Goal: Task Accomplishment & Management: Complete application form

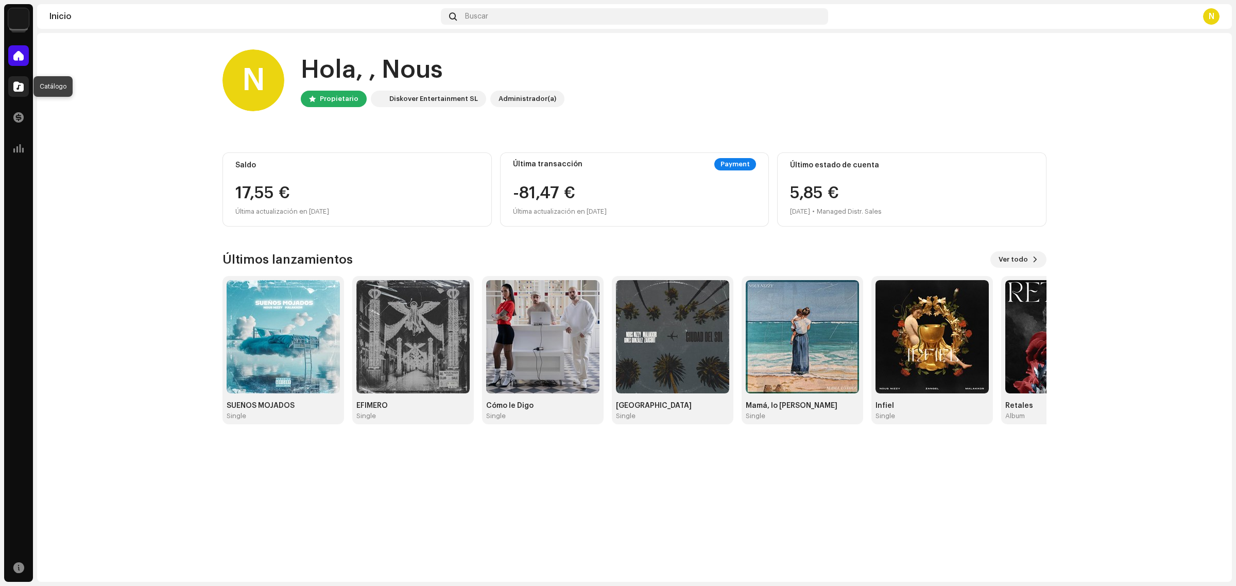
click at [16, 85] on span at bounding box center [18, 86] width 10 height 8
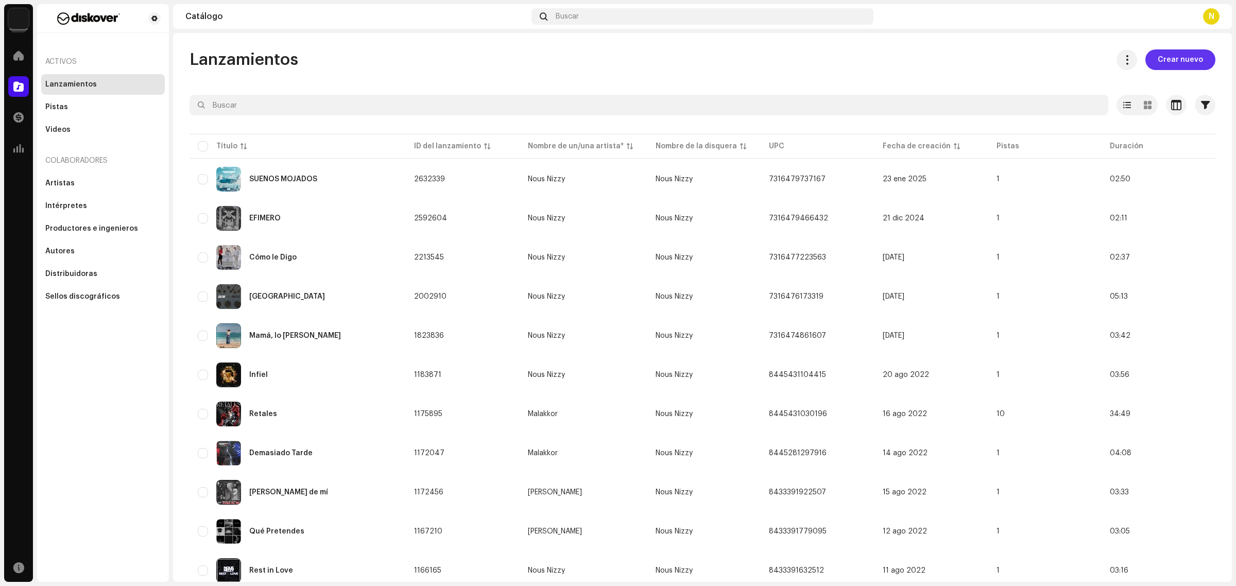
click at [1193, 59] on span "Crear nuevo" at bounding box center [1180, 59] width 45 height 21
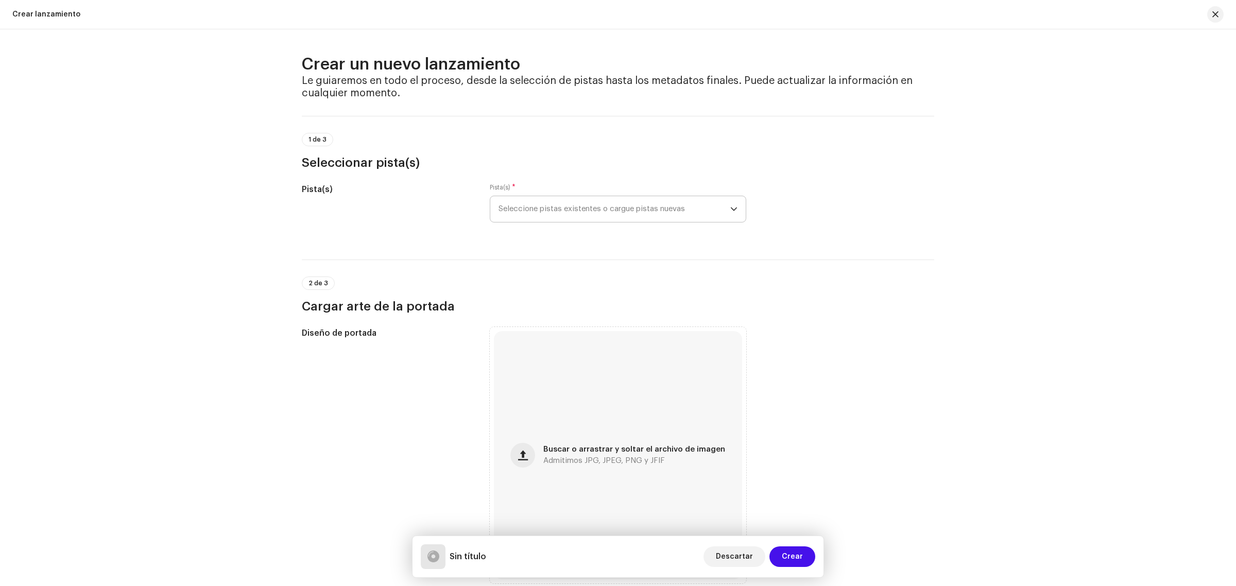
click at [735, 215] on p-select "Seleccione pistas existentes o cargue pistas nuevas" at bounding box center [618, 209] width 256 height 27
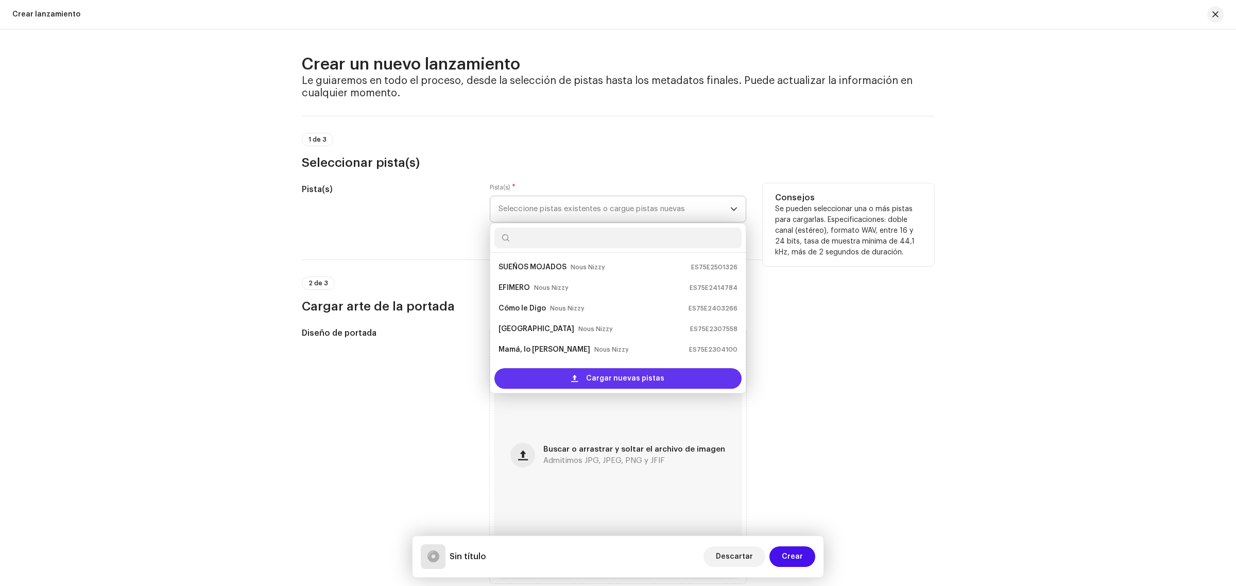
click at [643, 382] on span "Cargar nuevas pistas" at bounding box center [625, 378] width 78 height 21
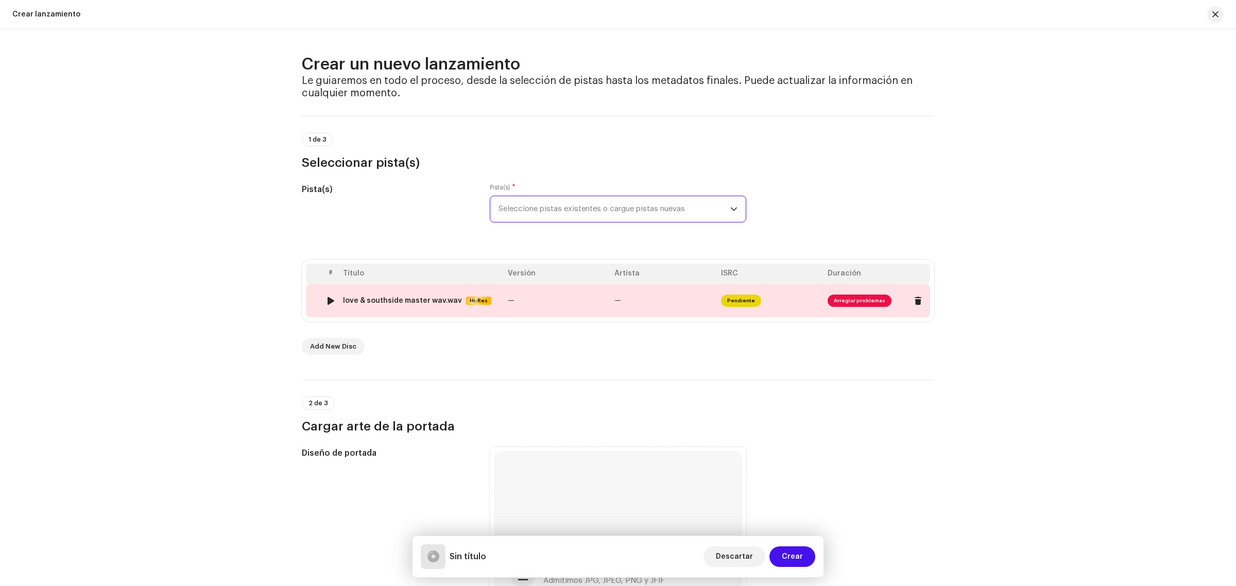
click at [470, 305] on td "love & southside master wav.wav Hi-Res" at bounding box center [421, 300] width 165 height 33
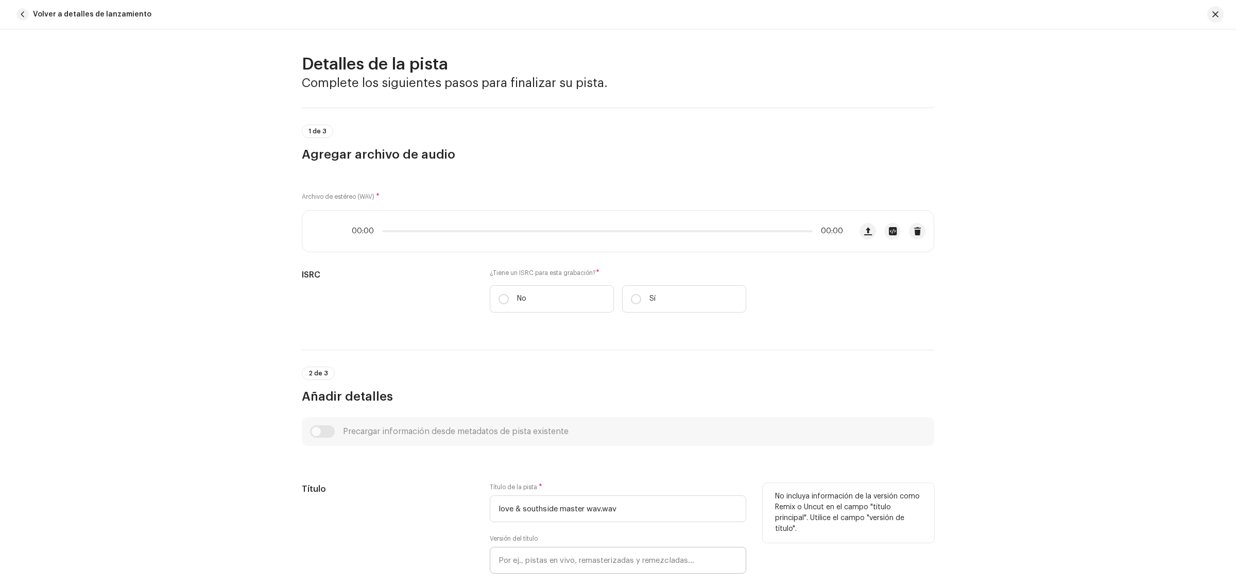
scroll to position [326, 0]
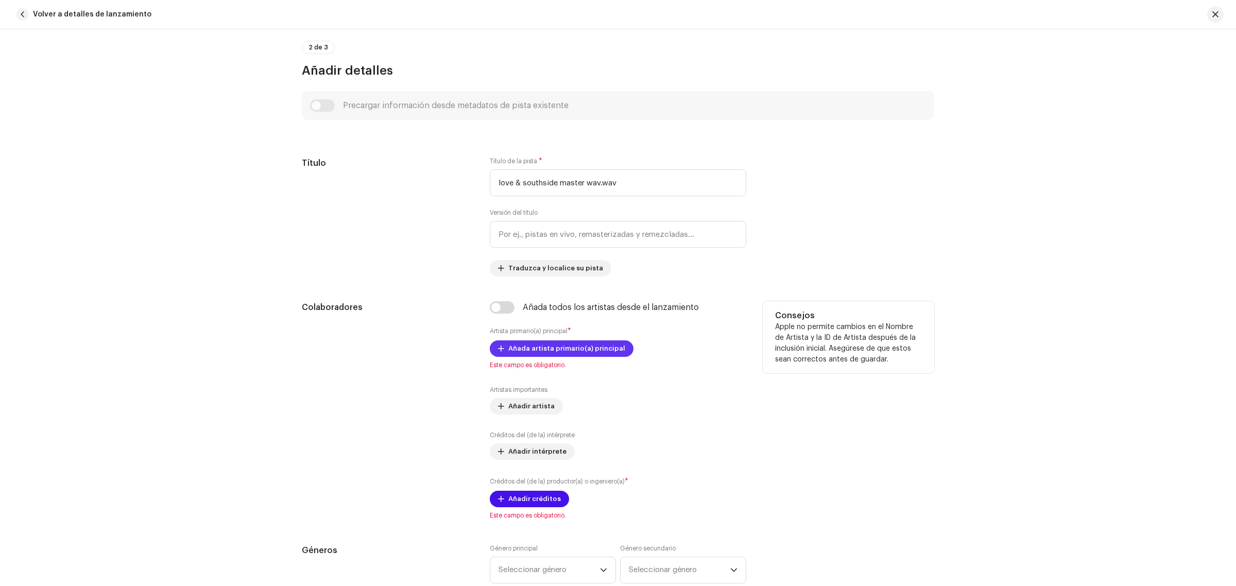
click at [551, 349] on span "Añada artista primario(a) principal" at bounding box center [566, 348] width 117 height 21
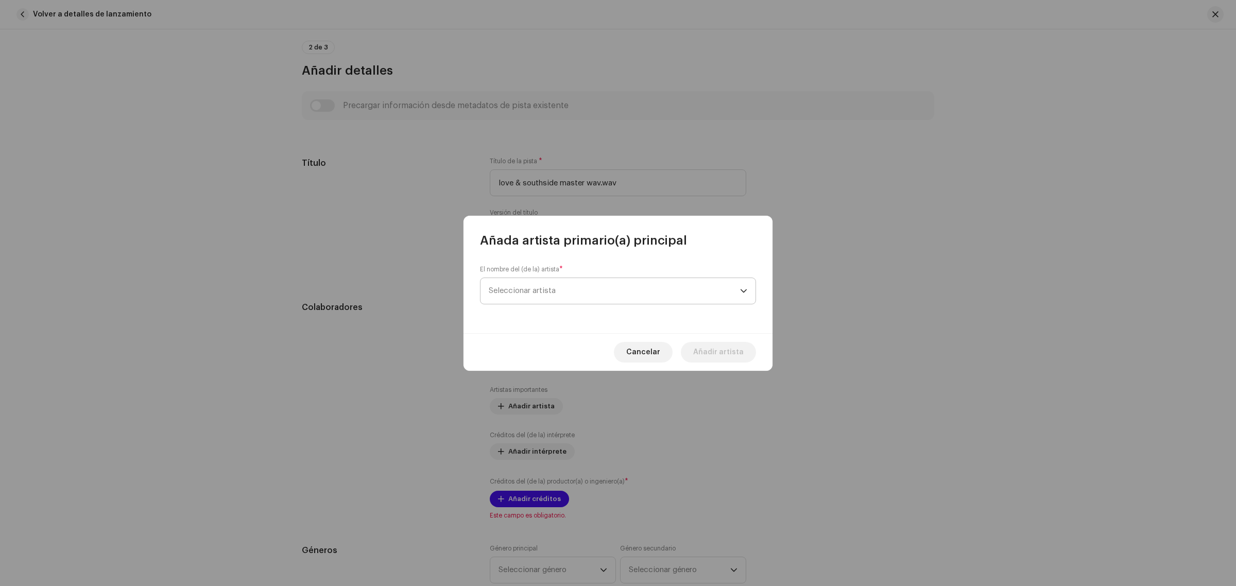
click at [550, 300] on span "Seleccionar artista" at bounding box center [614, 291] width 251 height 26
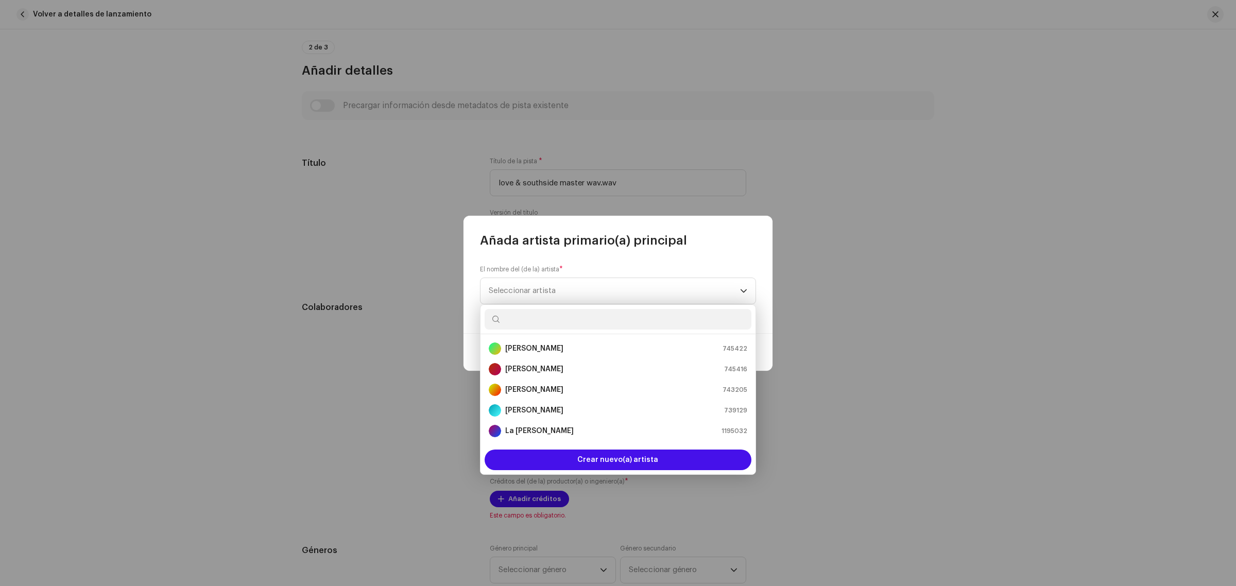
scroll to position [122, 0]
click at [524, 389] on strong "Nous Nizzy" at bounding box center [525, 392] width 40 height 10
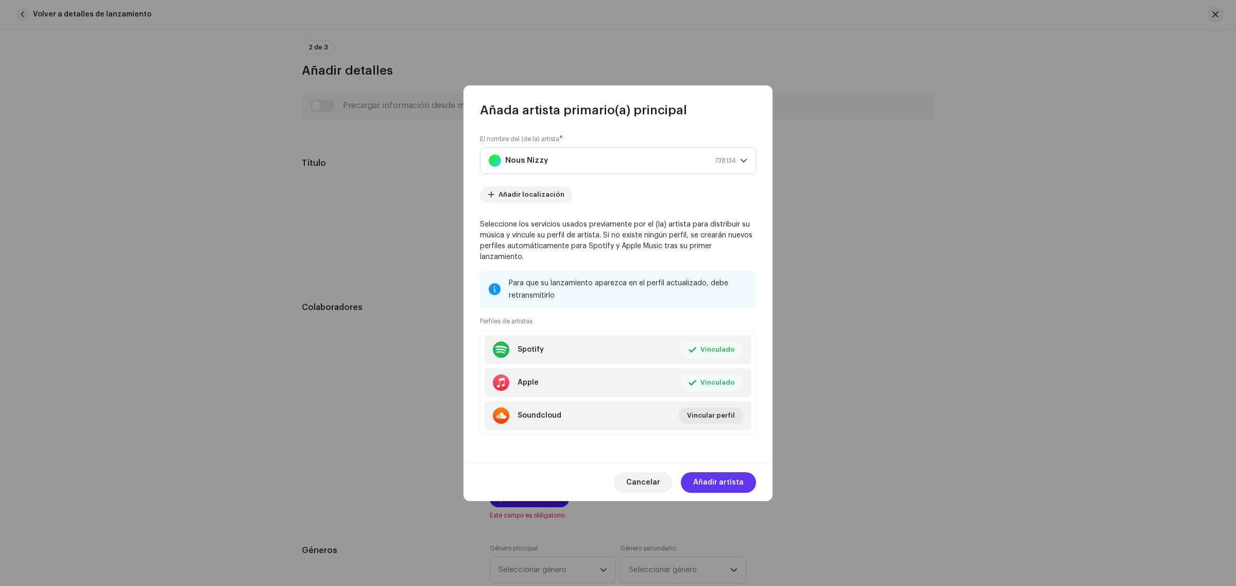
click at [734, 475] on span "Añadir artista" at bounding box center [718, 482] width 50 height 21
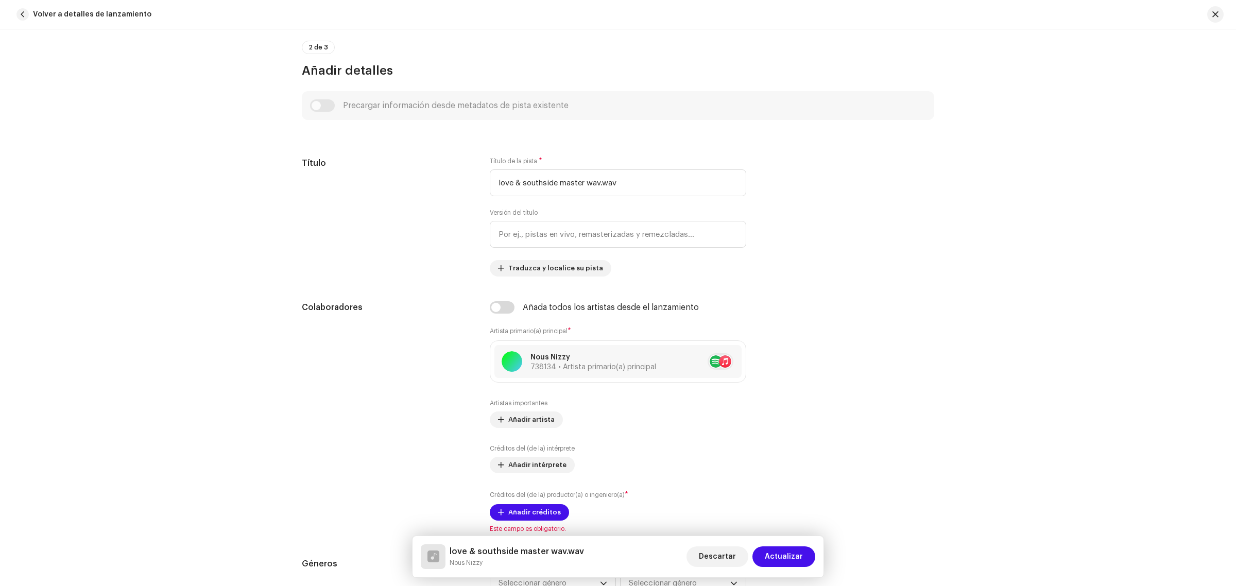
scroll to position [0, 0]
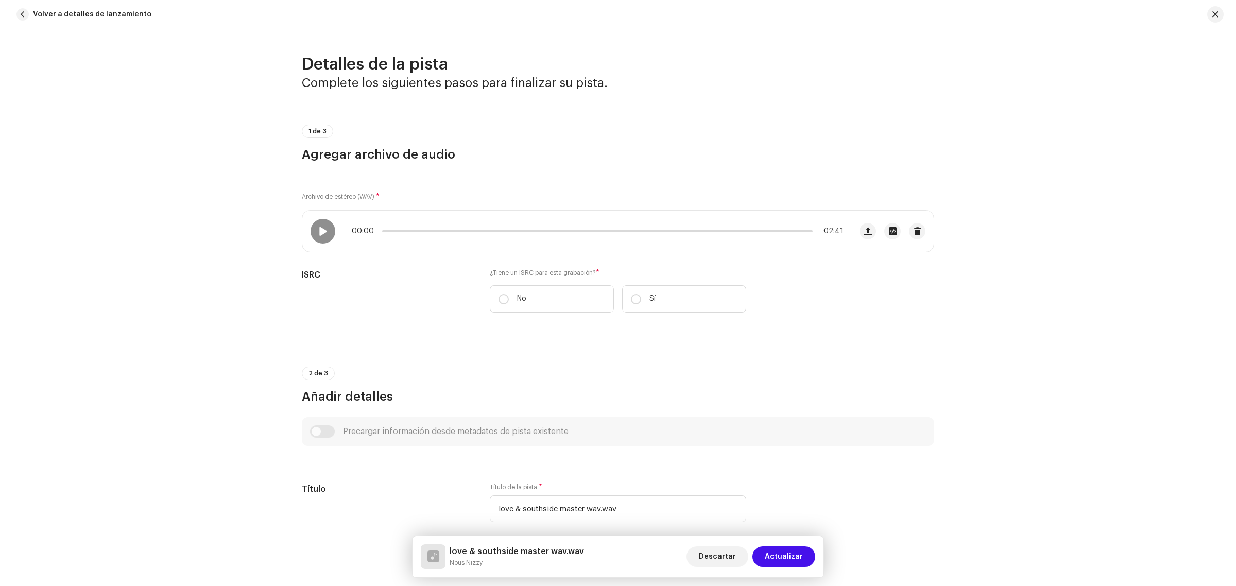
drag, startPoint x: 1229, startPoint y: 113, endPoint x: 1235, endPoint y: 70, distance: 43.6
click at [1235, 70] on div "Detalles de la pista Complete los siguientes pasos para finalizar su pista. 1 d…" at bounding box center [618, 307] width 1236 height 557
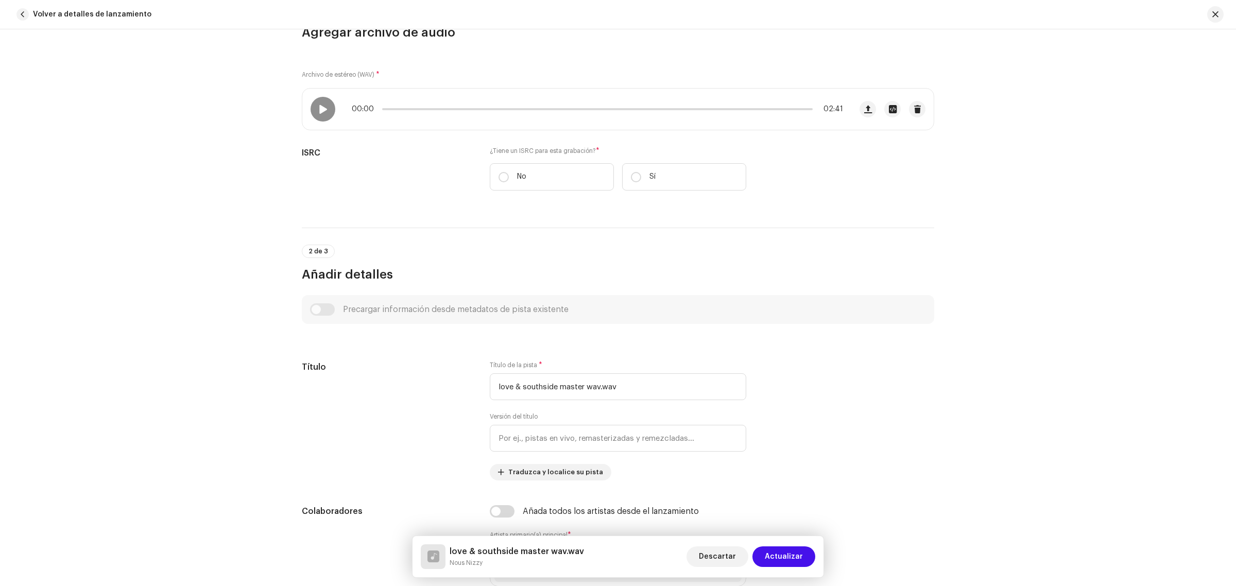
scroll to position [125, 0]
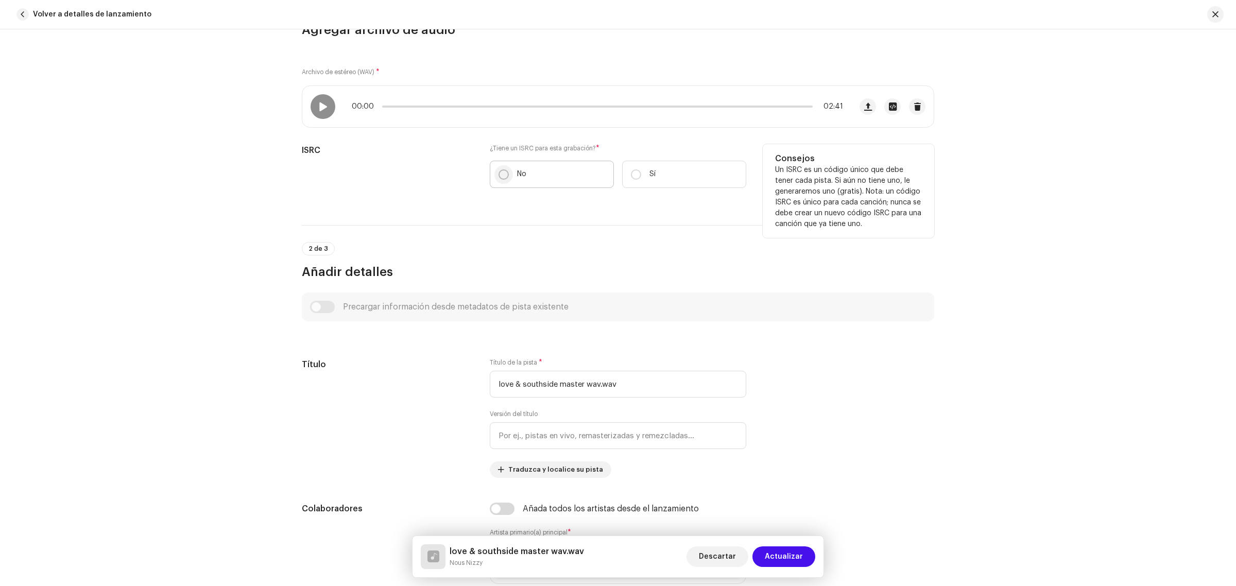
click at [502, 177] on input "No" at bounding box center [504, 174] width 10 height 10
radio input "true"
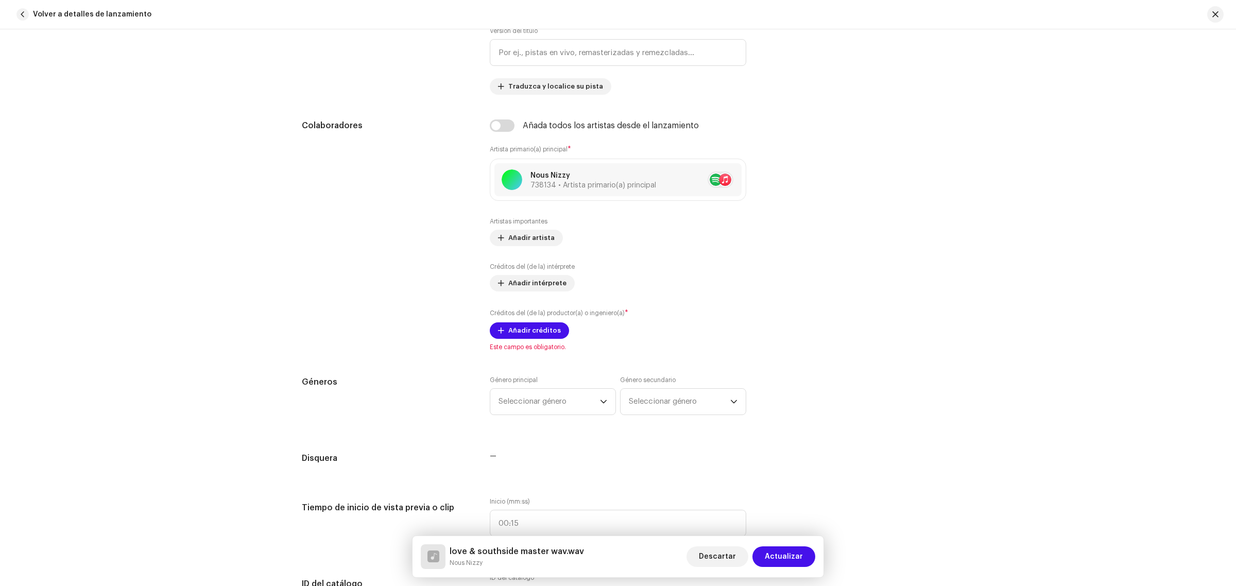
scroll to position [540, 0]
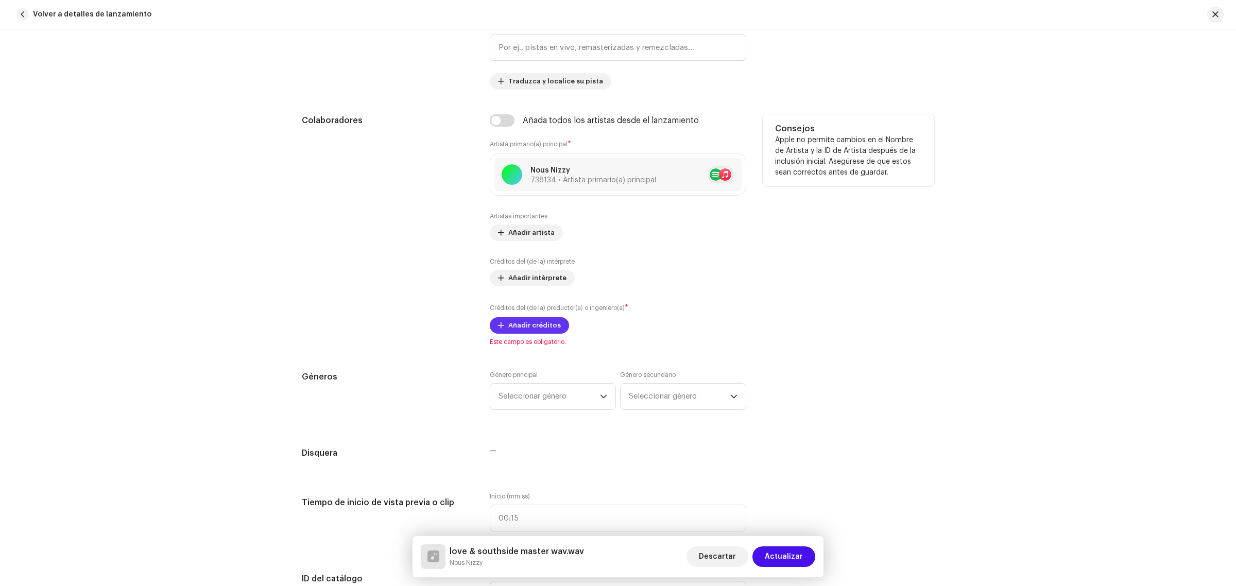
click at [536, 323] on span "Añadir créditos" at bounding box center [534, 325] width 53 height 21
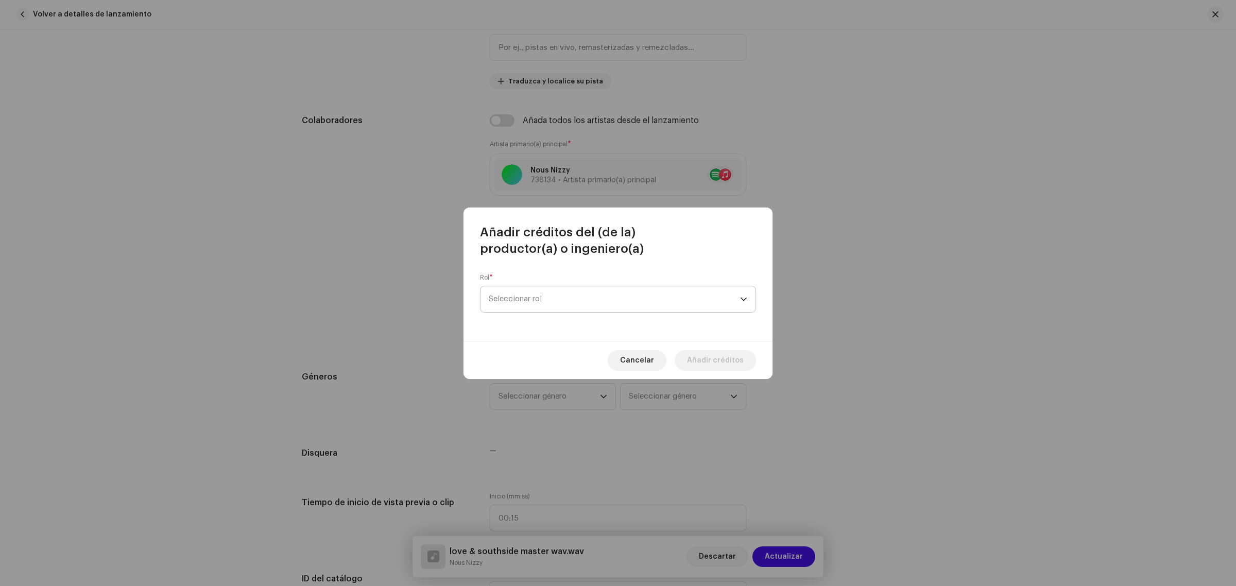
click at [568, 299] on span "Seleccionar rol" at bounding box center [614, 299] width 251 height 26
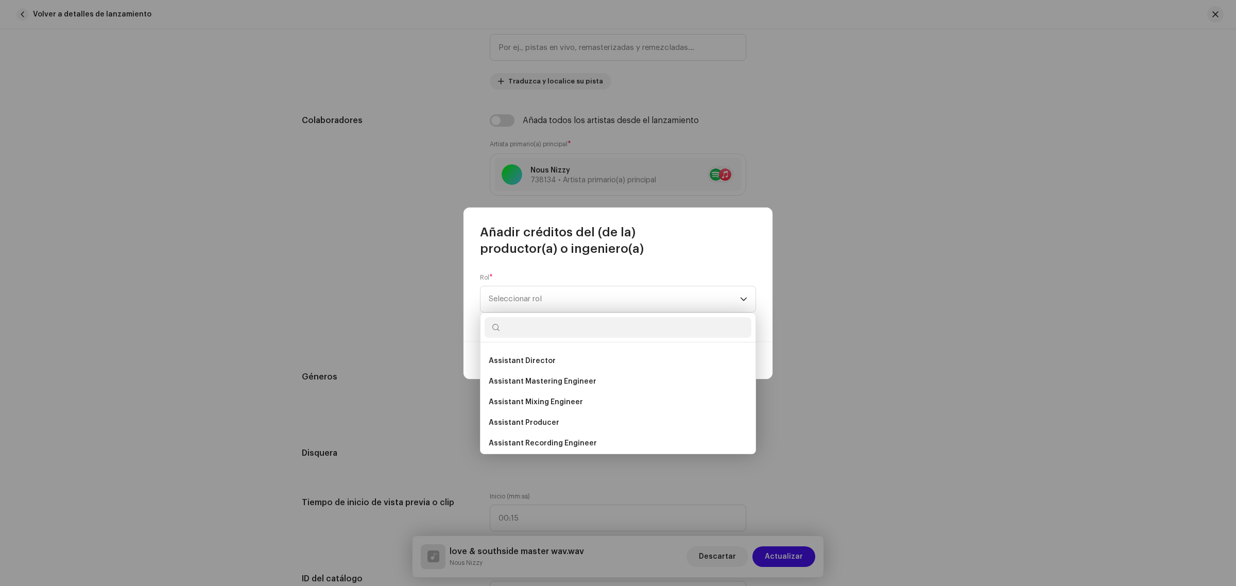
scroll to position [78, 0]
drag, startPoint x: 751, startPoint y: 370, endPoint x: 758, endPoint y: 369, distance: 6.7
click at [758, 369] on body "Nous Nizzy Inicio Catálogo Transacciones Estadísticas Recursos Activos Lanzamie…" at bounding box center [618, 293] width 1236 height 586
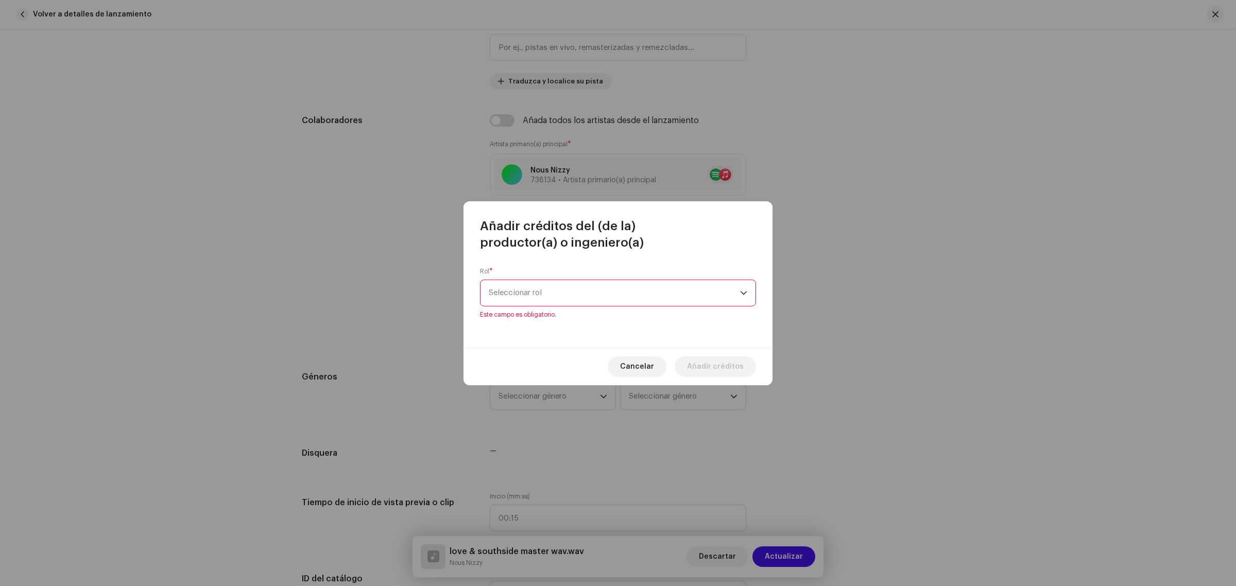
click at [743, 294] on icon "dropdown trigger" at bounding box center [744, 293] width 6 height 4
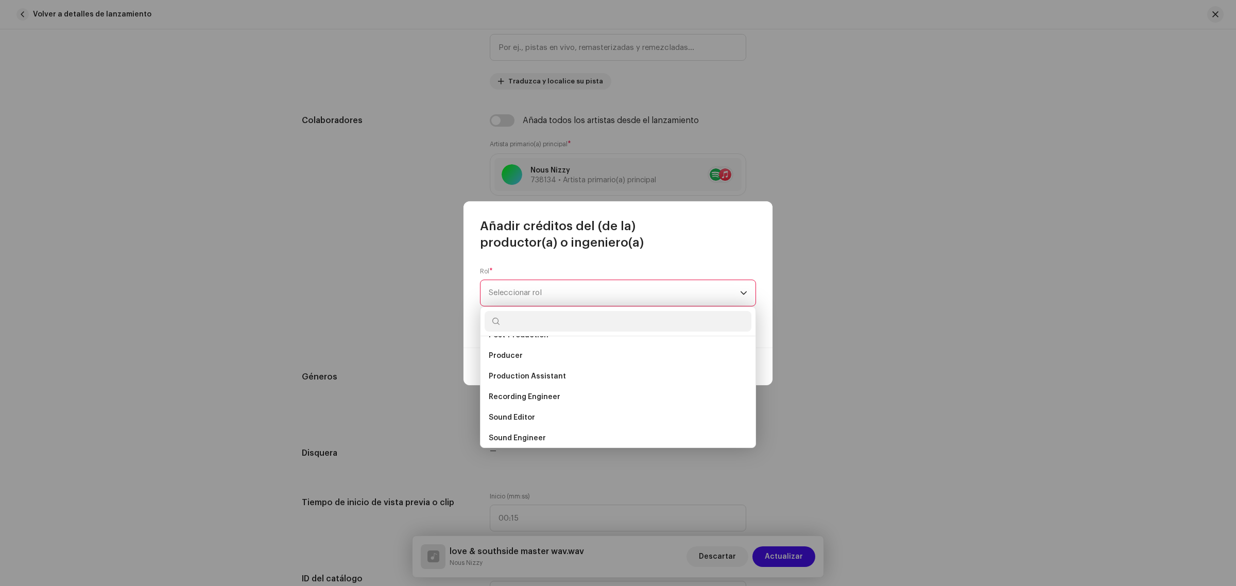
scroll to position [390, 0]
click at [513, 370] on span "Producer" at bounding box center [506, 372] width 34 height 10
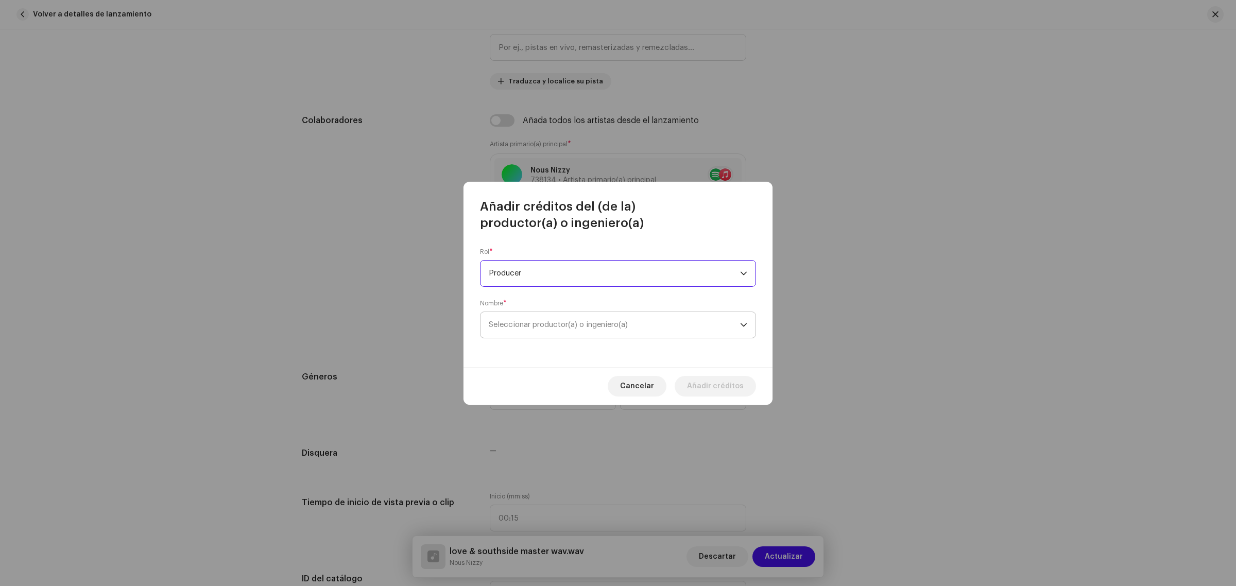
click at [639, 331] on span "Seleccionar productor(a) o ingeniero(a)" at bounding box center [614, 325] width 251 height 26
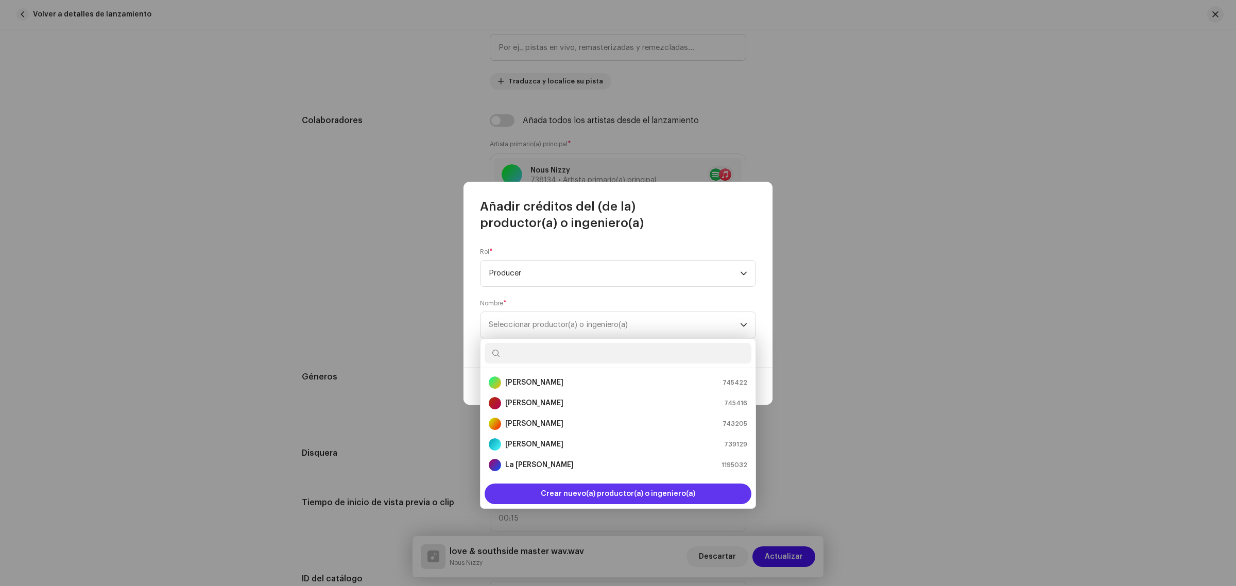
scroll to position [58, 0]
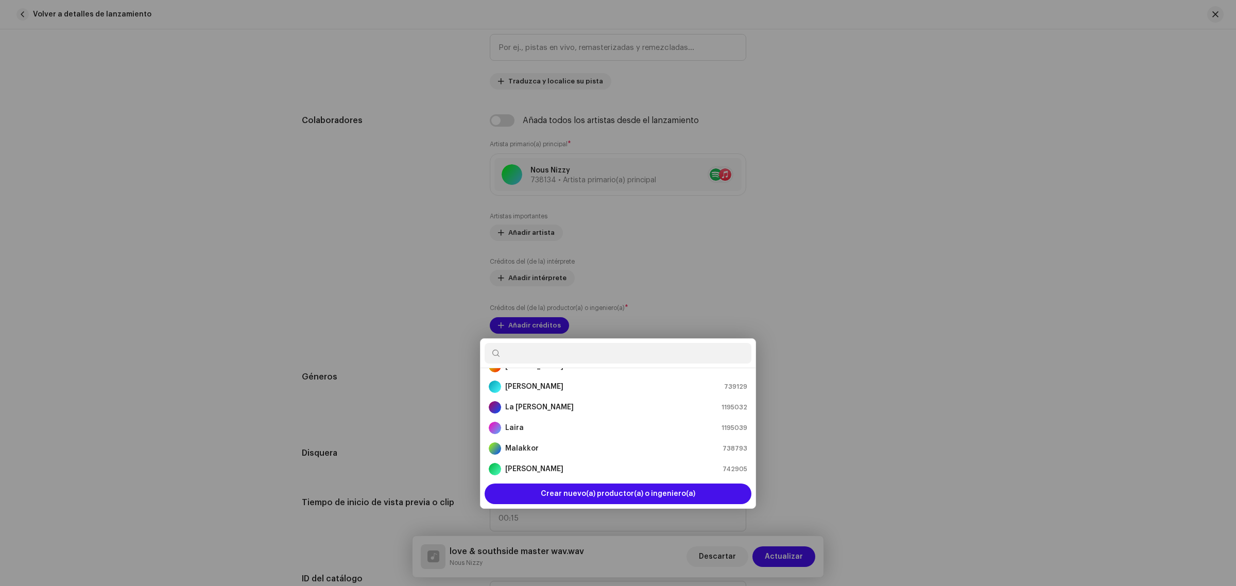
click at [899, 331] on div "Añadir créditos del (de la) productor(a) o ingeniero(a) Rol * Producer Nombre *…" at bounding box center [618, 293] width 1236 height 586
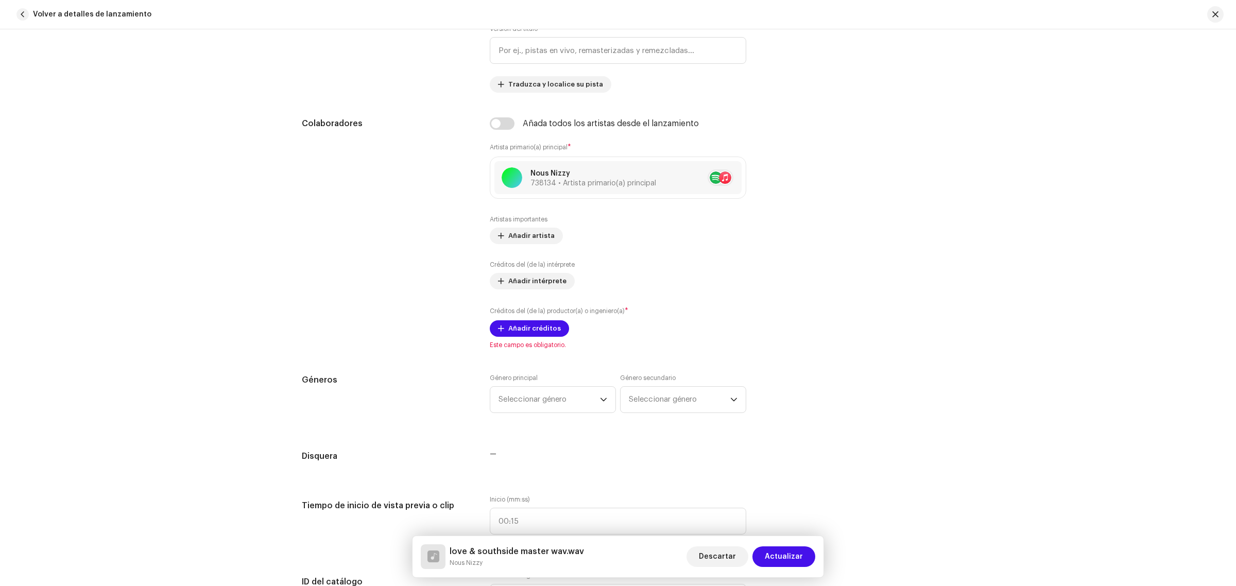
scroll to position [540, 0]
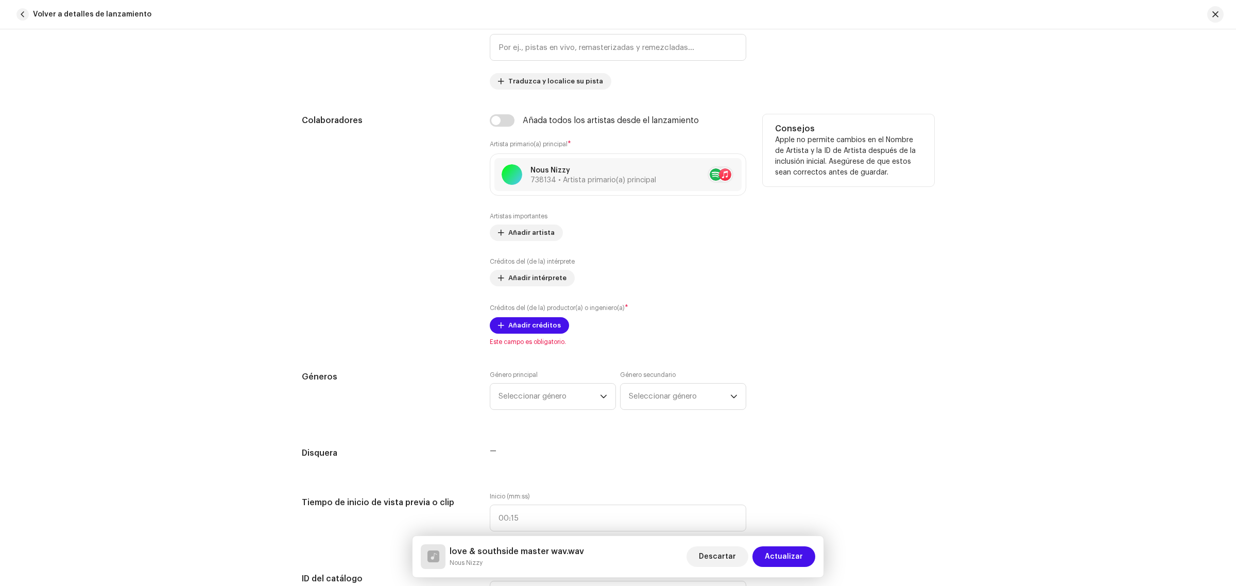
click at [832, 313] on div "Consejos Apple no permite cambios en el Nombre de Artista y la ID de Artista de…" at bounding box center [849, 230] width 172 height 232
click at [532, 330] on span "Añadir créditos" at bounding box center [534, 325] width 53 height 21
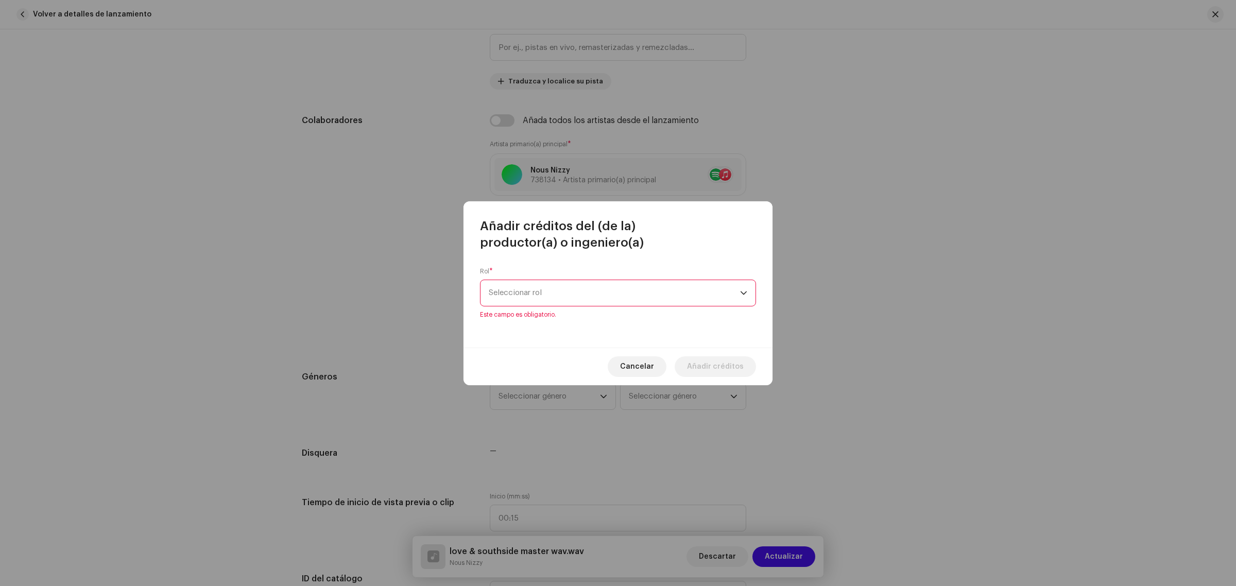
click at [743, 299] on div "dropdown trigger" at bounding box center [743, 293] width 7 height 26
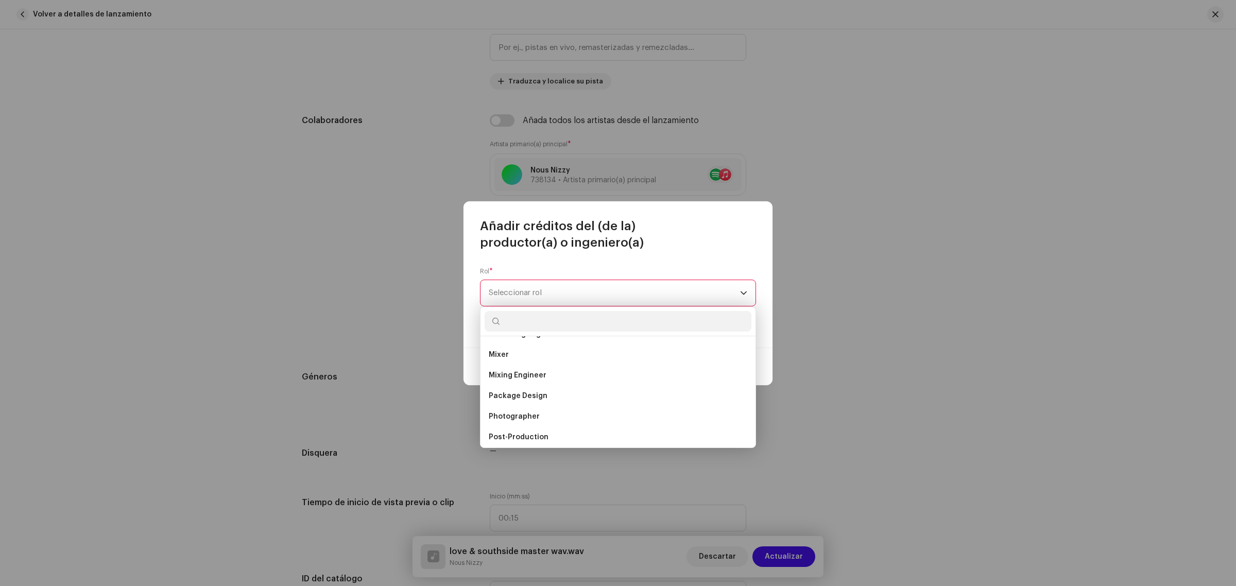
scroll to position [299, 0]
click at [568, 375] on li "Mixing Engineer" at bounding box center [618, 381] width 267 height 21
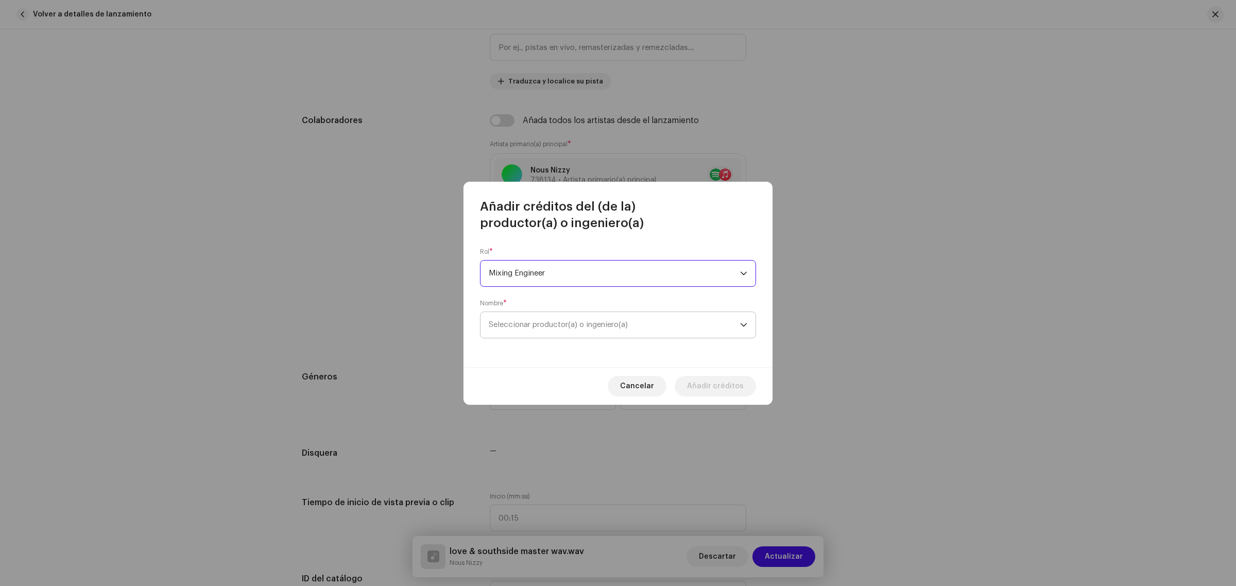
click at [626, 329] on span "Seleccionar productor(a) o ingeniero(a)" at bounding box center [558, 325] width 139 height 8
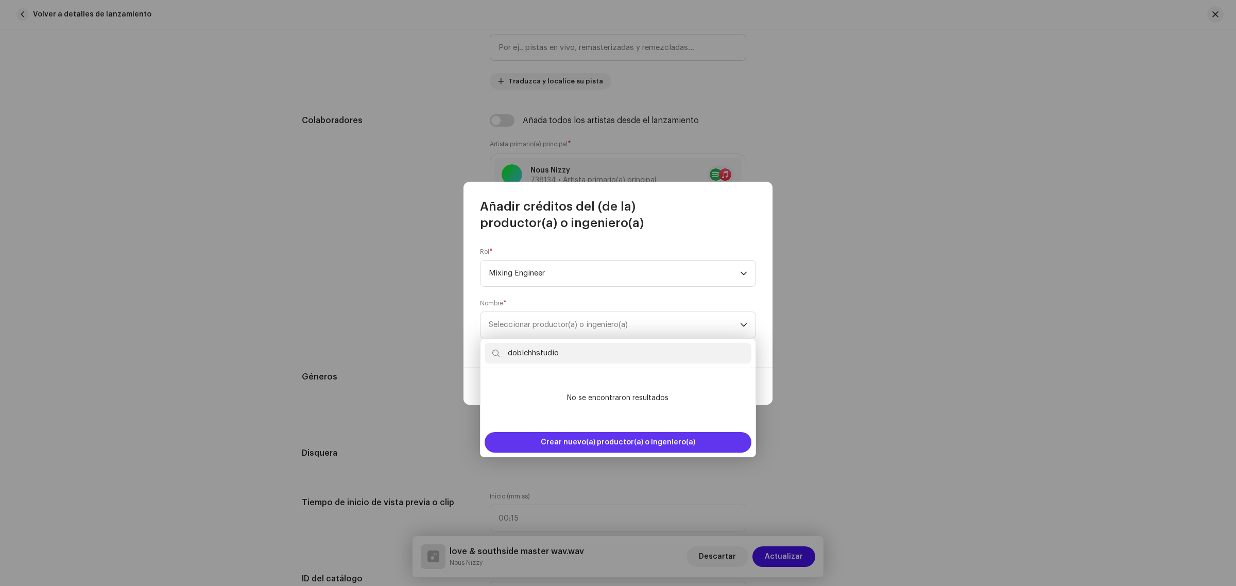
type input "doblehhstudio"
click at [631, 434] on span "Crear nuevo(a) productor(a) o ingeniero(a)" at bounding box center [618, 442] width 155 height 21
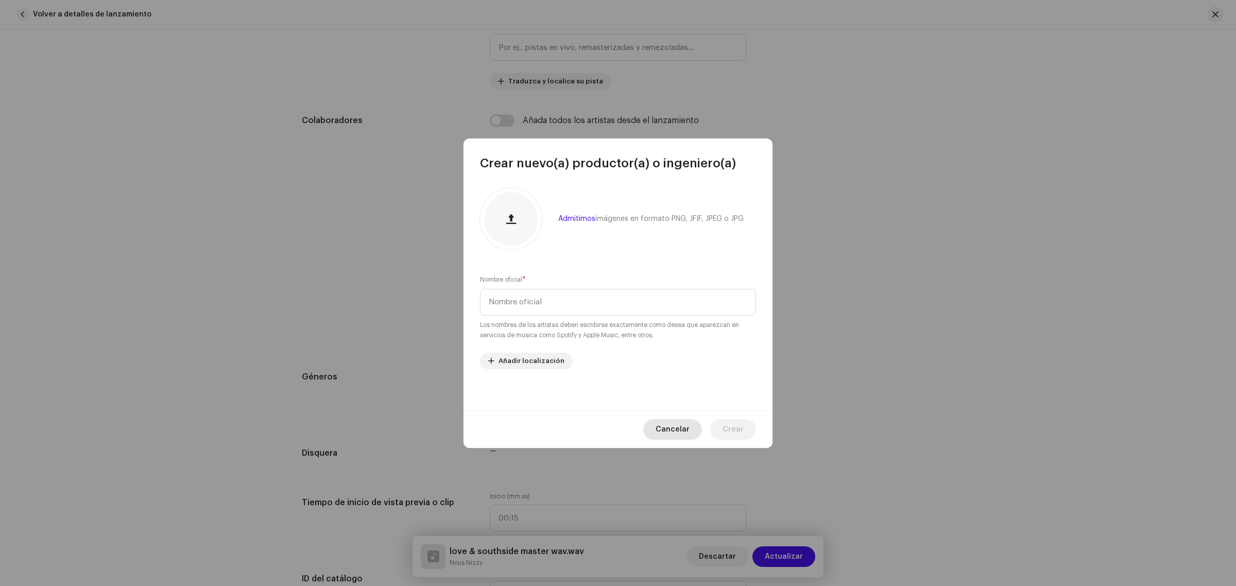
click at [680, 424] on span "Cancelar" at bounding box center [673, 429] width 34 height 21
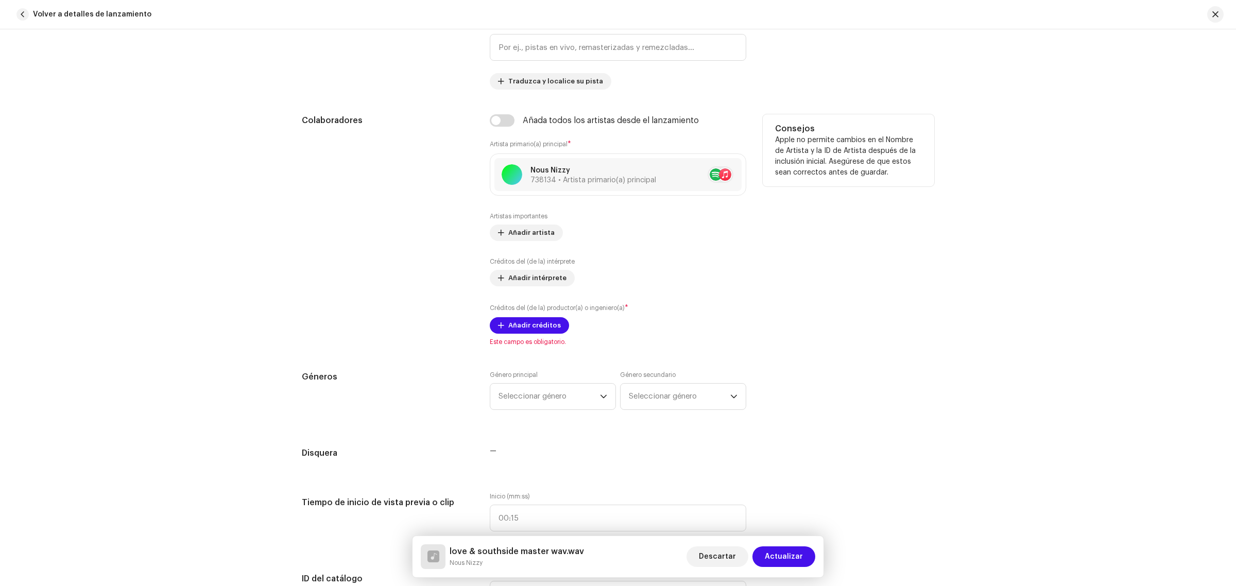
click at [640, 337] on div "Añada todos los artistas desde el lanzamiento Artista primario(a) principal * N…" at bounding box center [618, 230] width 256 height 232
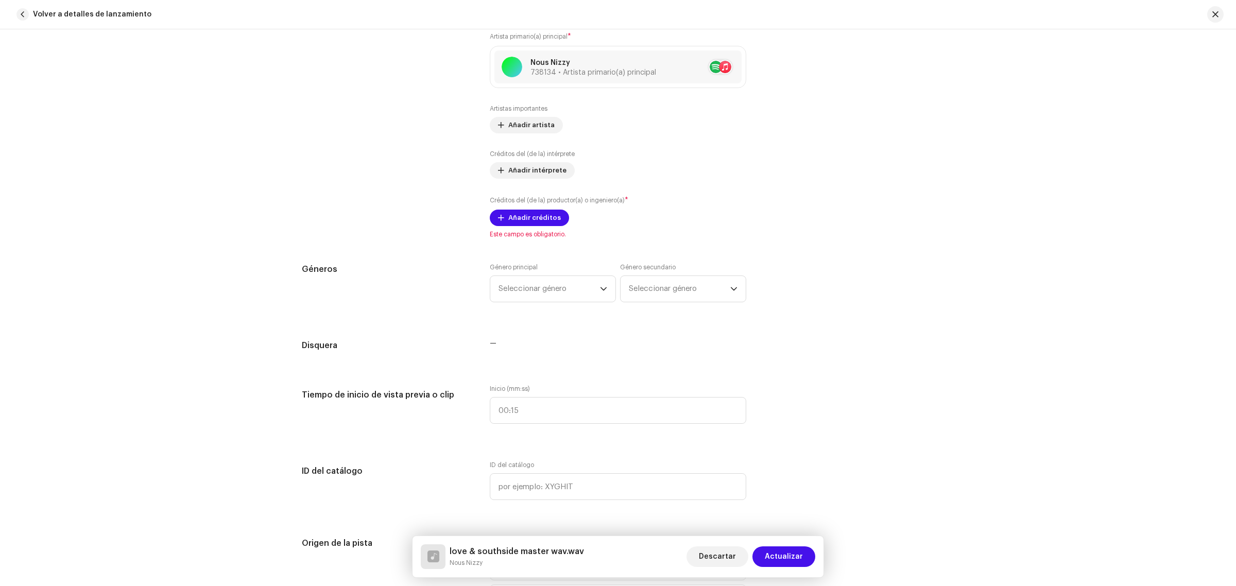
scroll to position [693, 0]
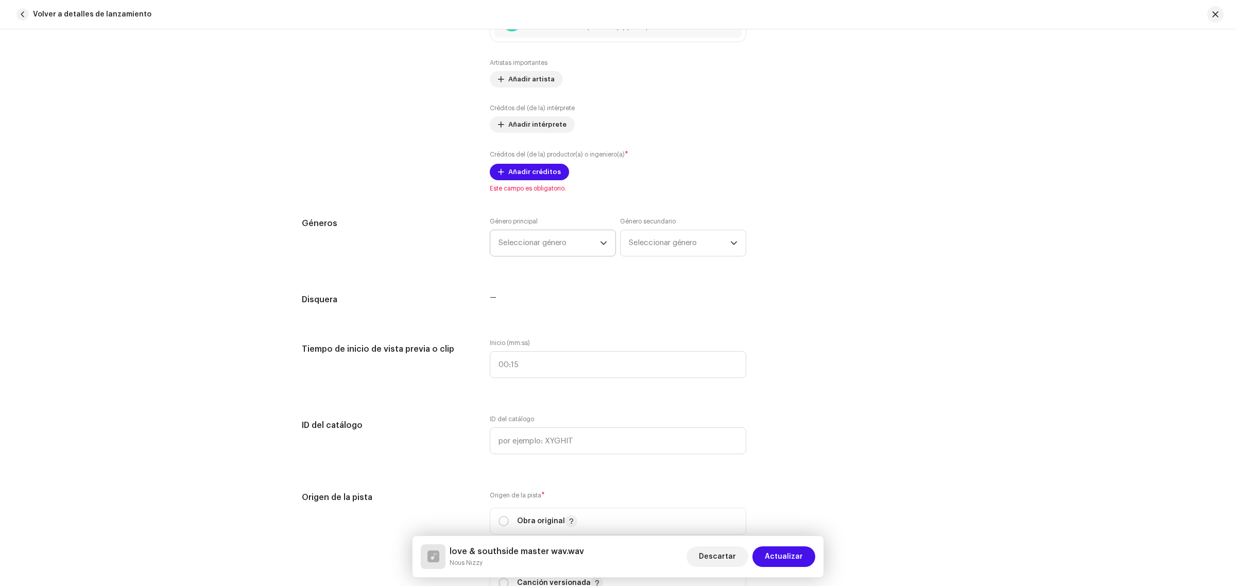
click at [603, 241] on icon "dropdown trigger" at bounding box center [603, 242] width 7 height 7
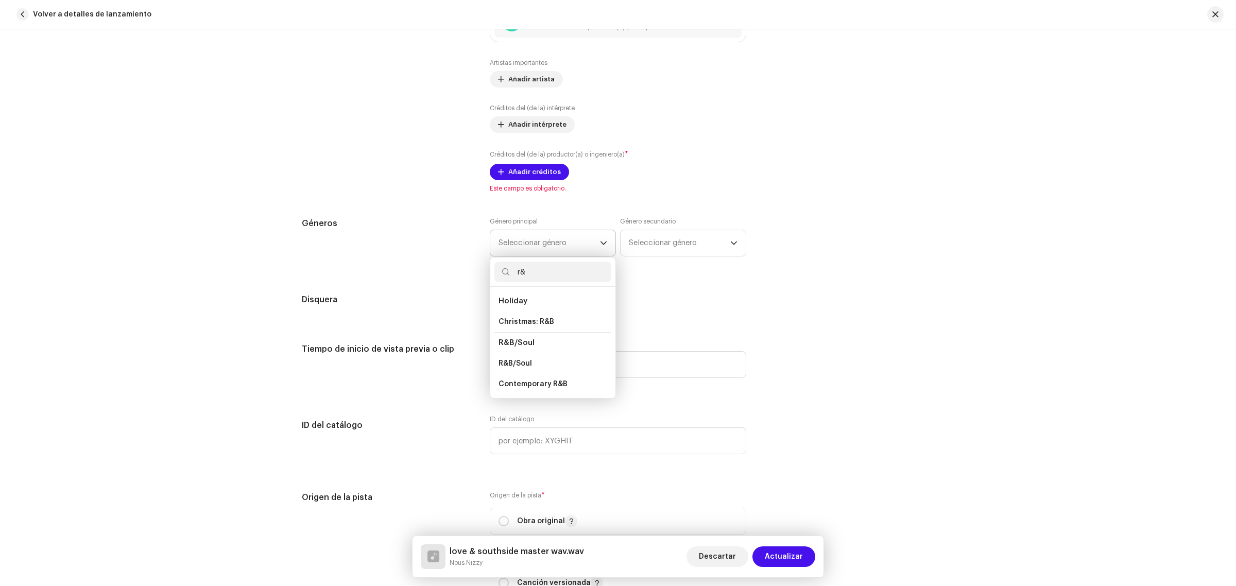
type input "r&"
click at [537, 342] on li "R&B/Soul" at bounding box center [552, 342] width 117 height 21
click at [516, 345] on span "R&B/Soul" at bounding box center [517, 343] width 36 height 8
click at [521, 343] on span "R&B/Soul" at bounding box center [517, 343] width 36 height 8
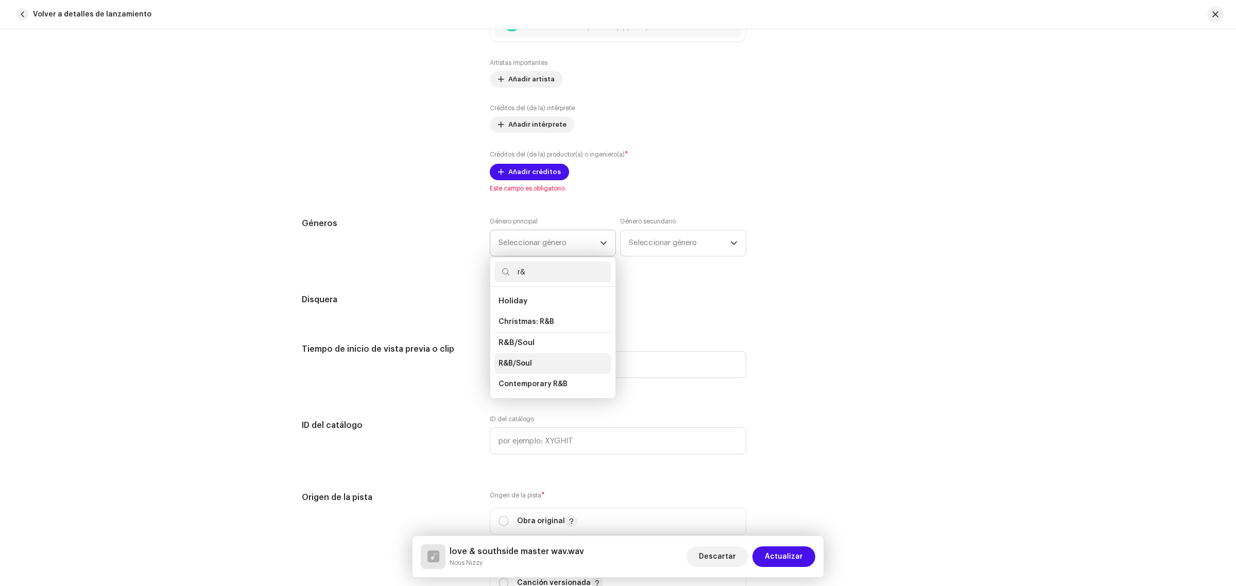
click at [521, 363] on span "R&B/Soul" at bounding box center [515, 363] width 33 height 10
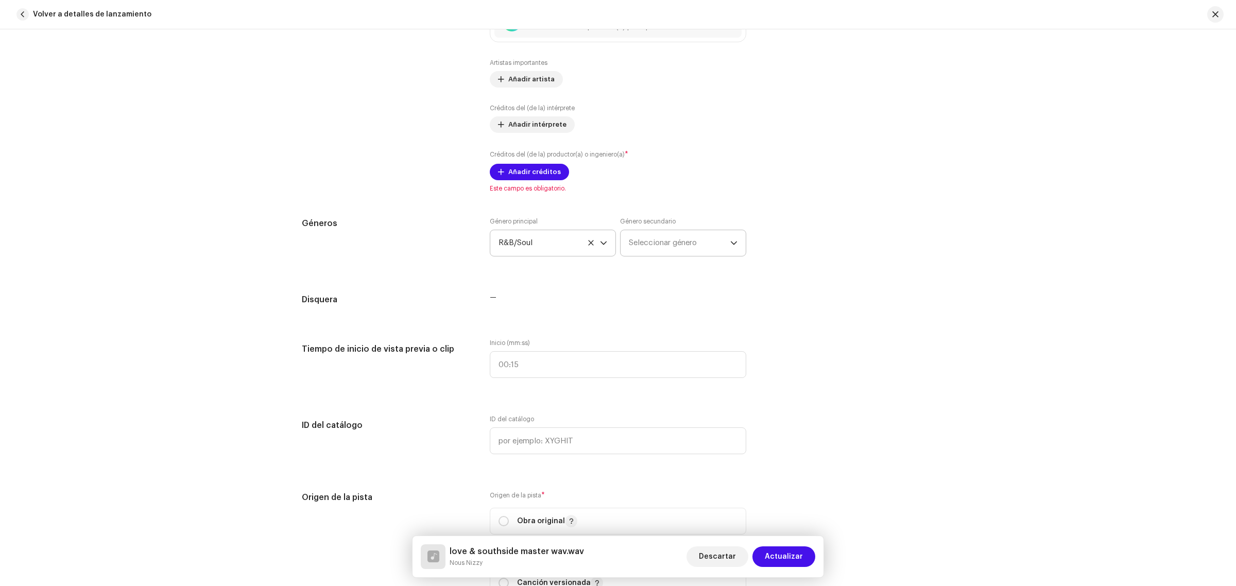
click at [732, 248] on div "dropdown trigger" at bounding box center [733, 243] width 7 height 26
click at [675, 244] on span "Seleccionar género" at bounding box center [679, 243] width 101 height 26
click at [734, 244] on icon "dropdown trigger" at bounding box center [733, 242] width 7 height 7
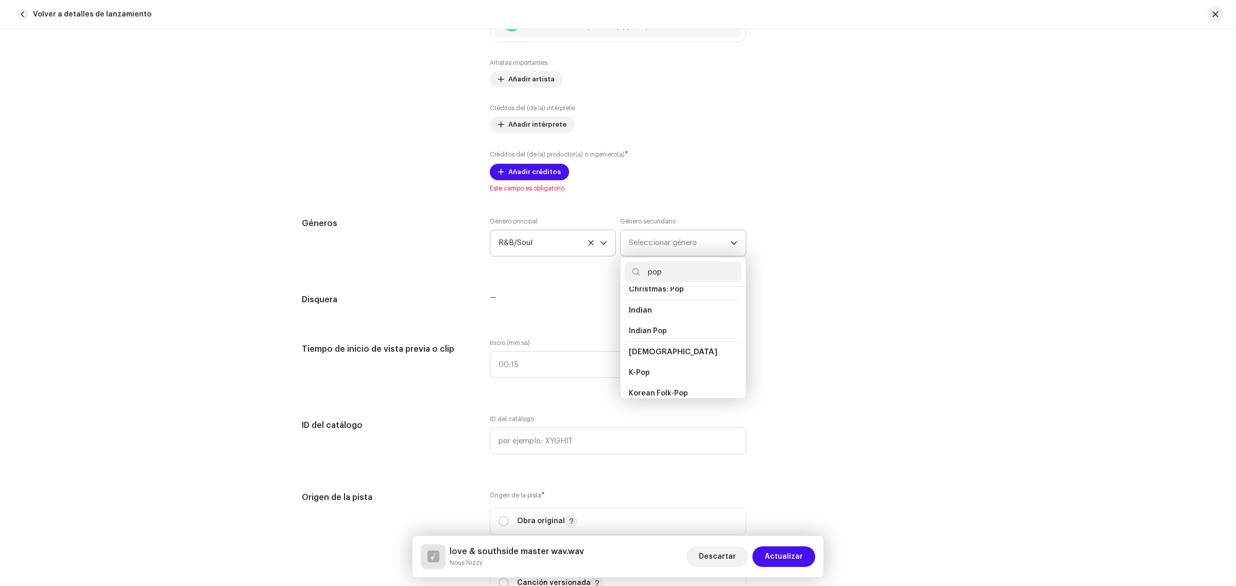
type input "pop"
click at [644, 370] on li "Pop" at bounding box center [683, 374] width 117 height 21
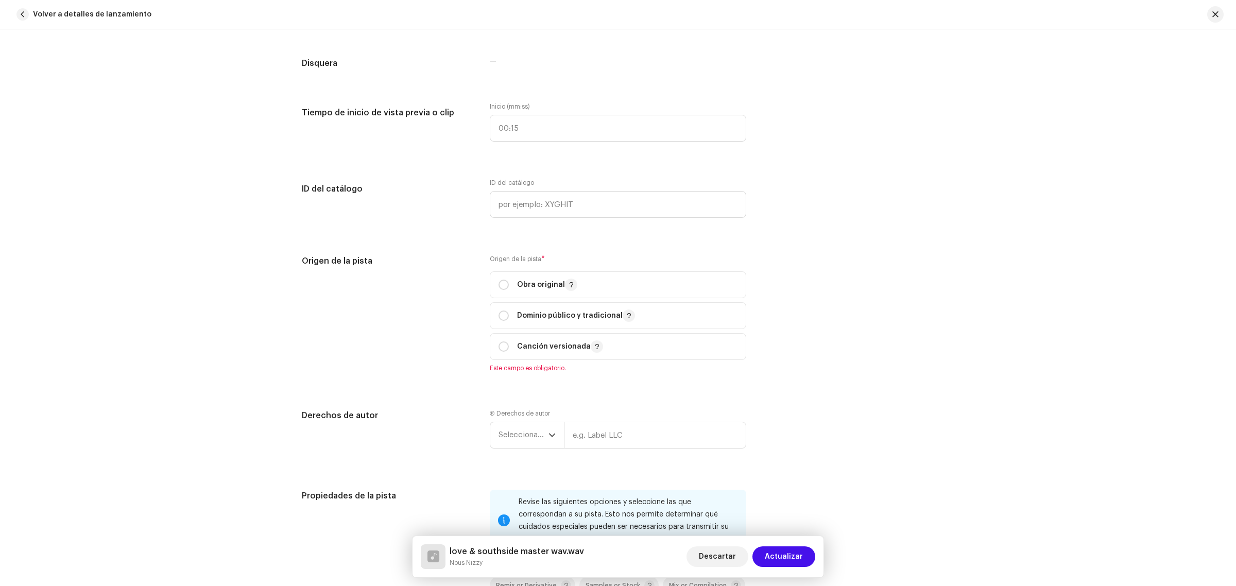
scroll to position [935, 0]
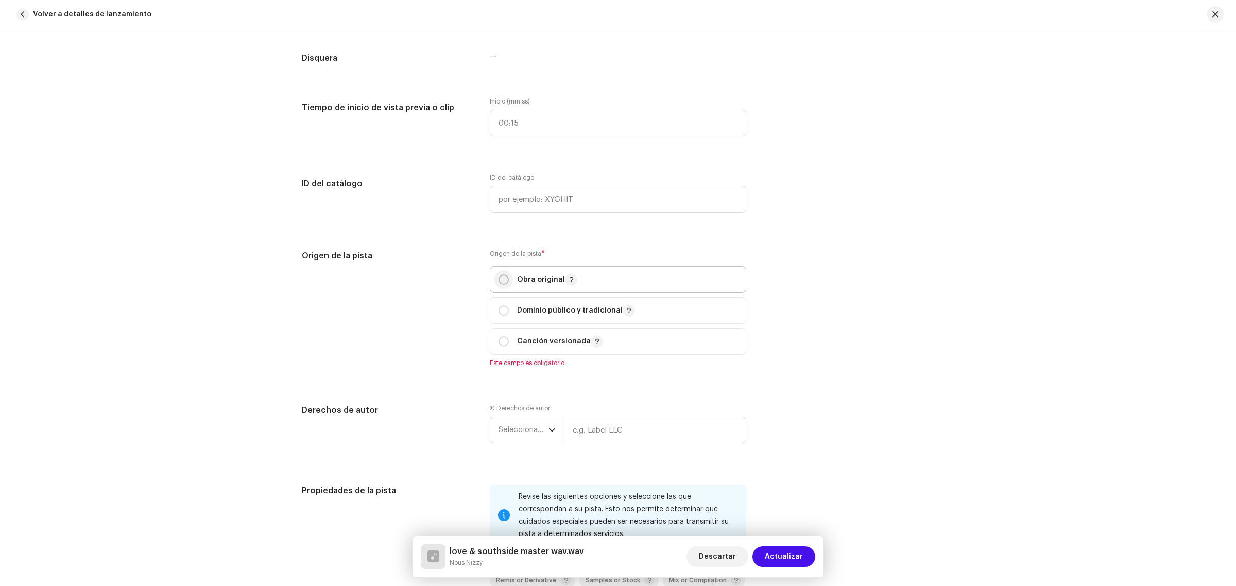
click at [503, 282] on input "radio" at bounding box center [504, 280] width 10 height 10
radio input "true"
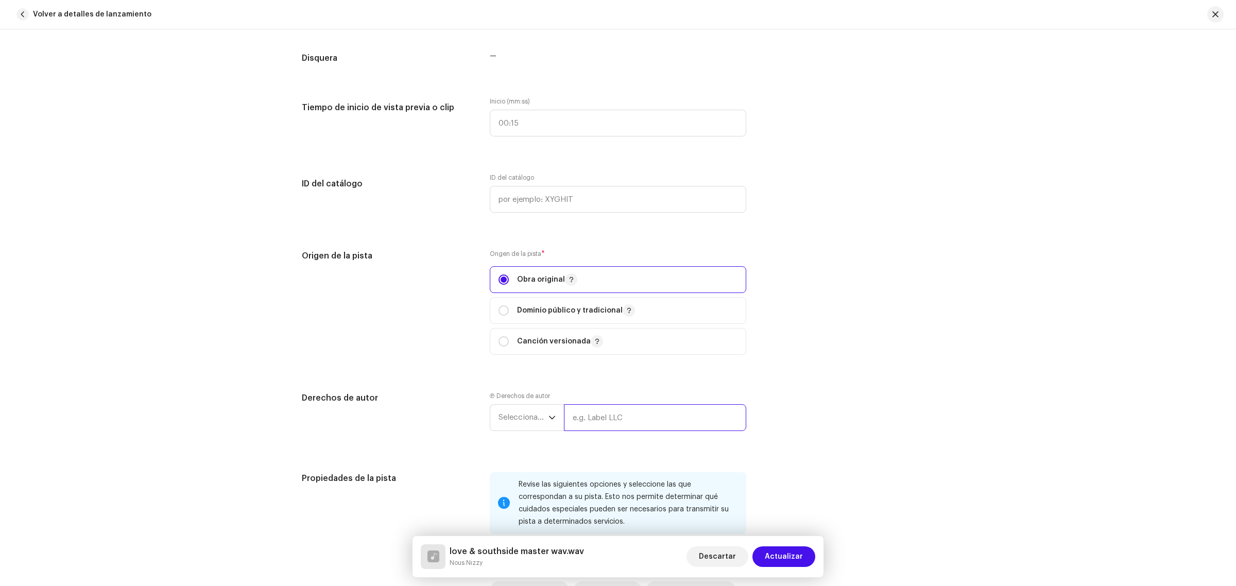
click at [614, 421] on input "text" at bounding box center [655, 417] width 182 height 27
type input "[PERSON_NAME] [PERSON_NAME]"
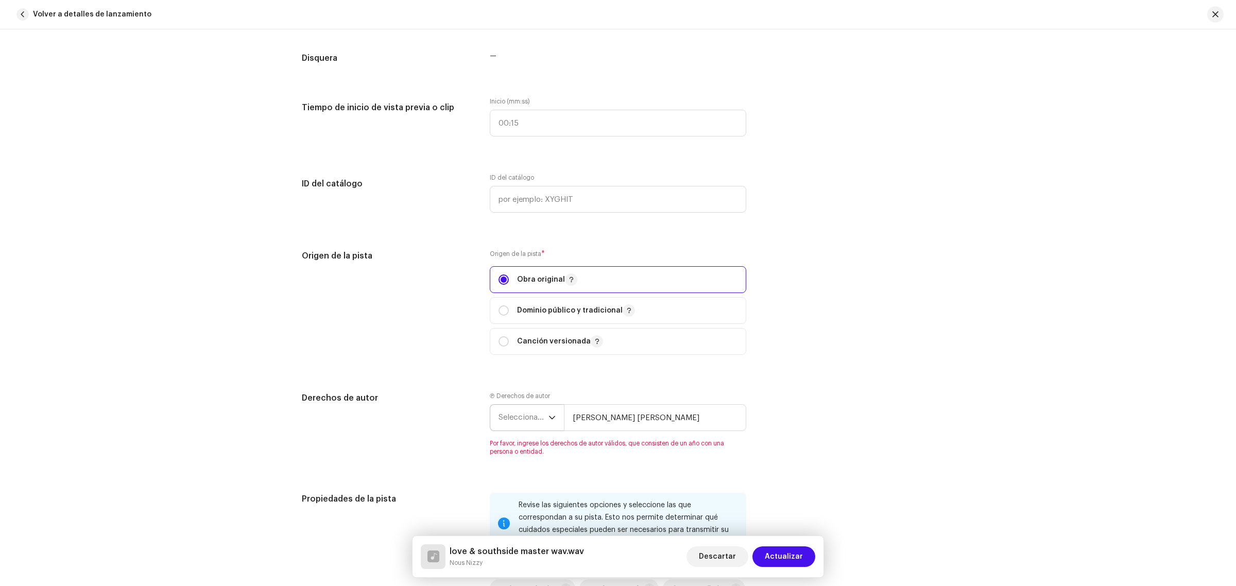
click at [550, 422] on div "dropdown trigger" at bounding box center [552, 418] width 7 height 26
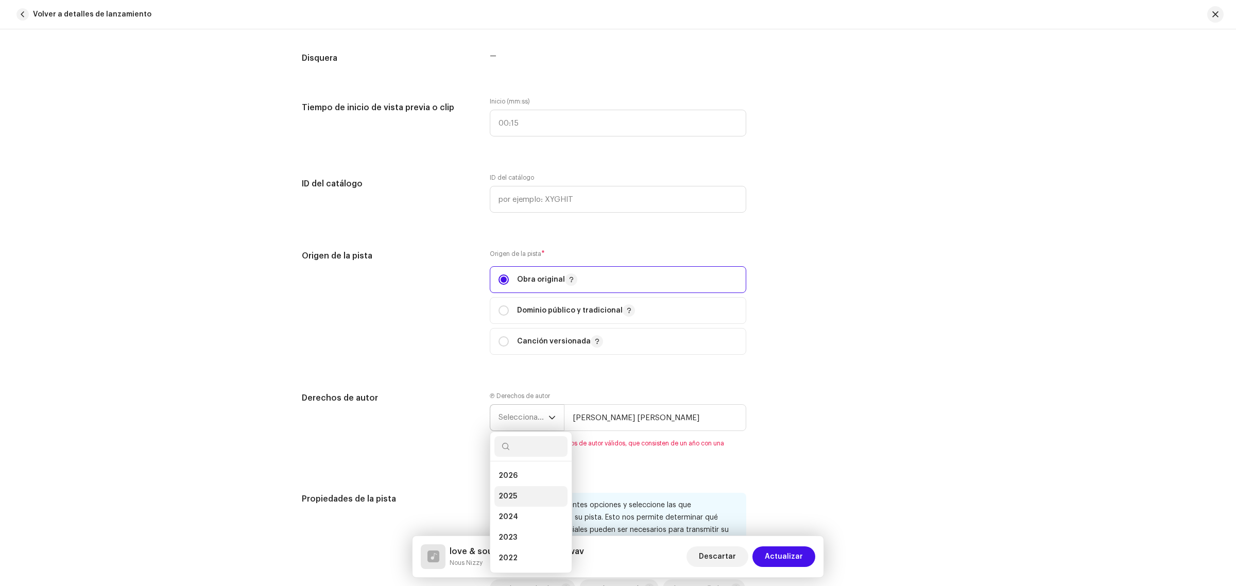
click at [534, 498] on li "2025" at bounding box center [530, 496] width 73 height 21
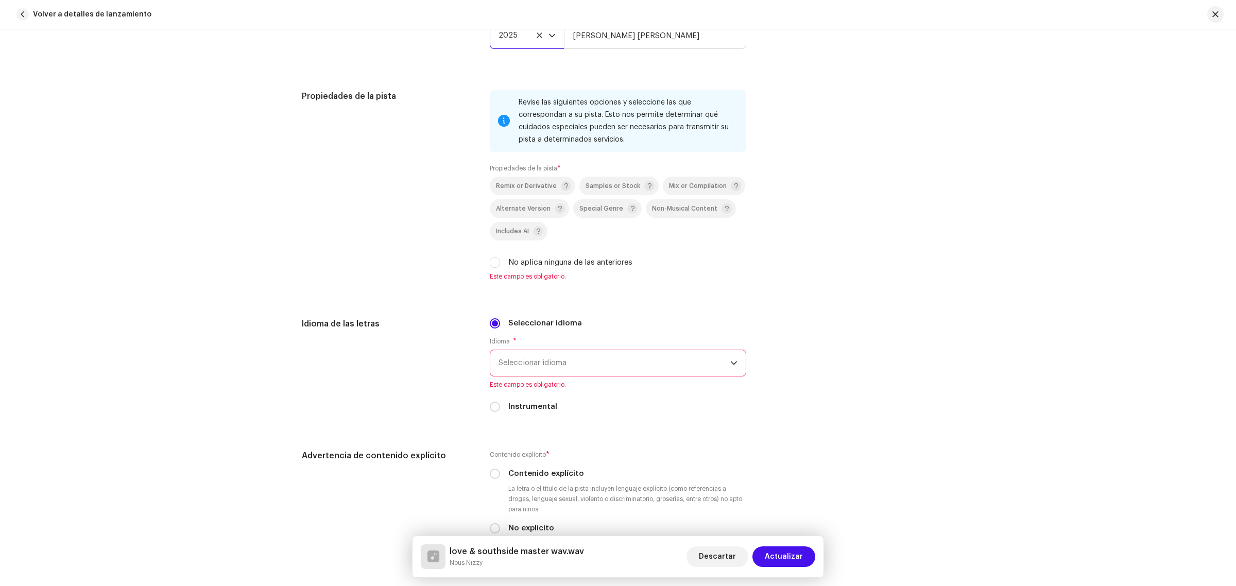
scroll to position [1320, 0]
click at [492, 262] on input "No aplica ninguna de las anteriores" at bounding box center [495, 260] width 10 height 10
checkbox input "true"
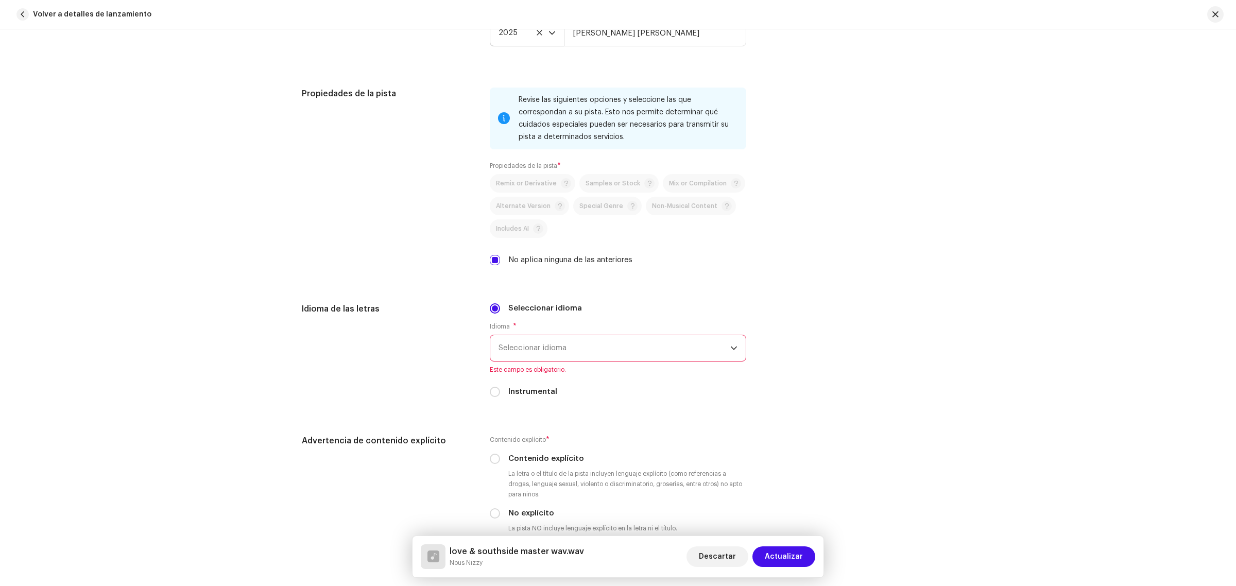
click at [730, 353] on div "dropdown trigger" at bounding box center [733, 348] width 7 height 26
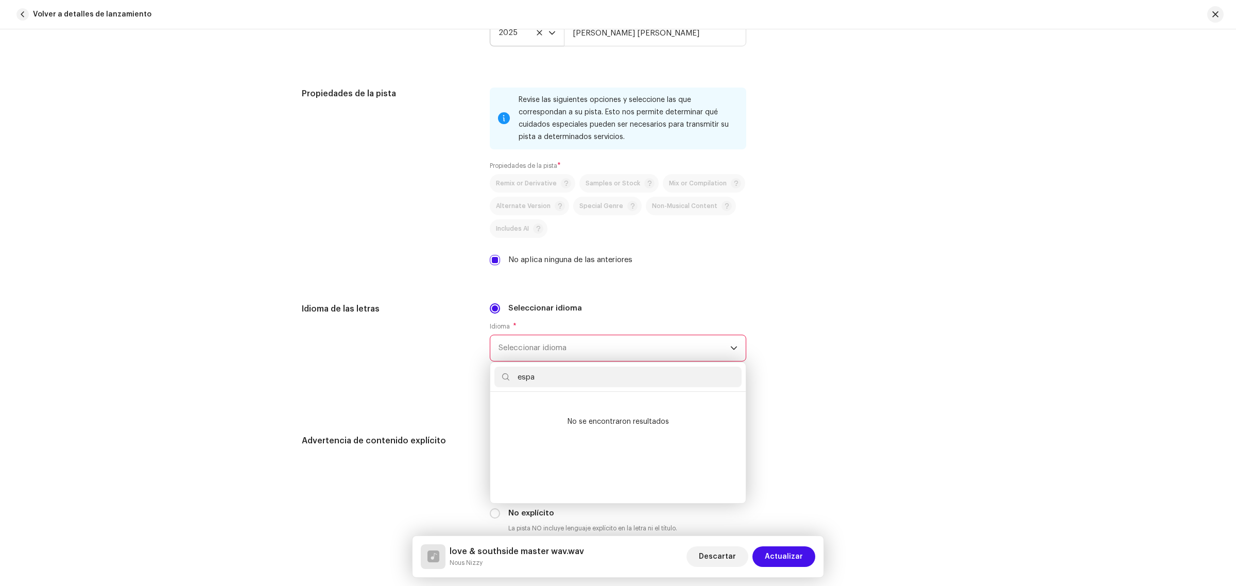
scroll to position [0, 0]
type input "e"
type input "sp"
click at [540, 423] on li "Spanish" at bounding box center [617, 427] width 247 height 21
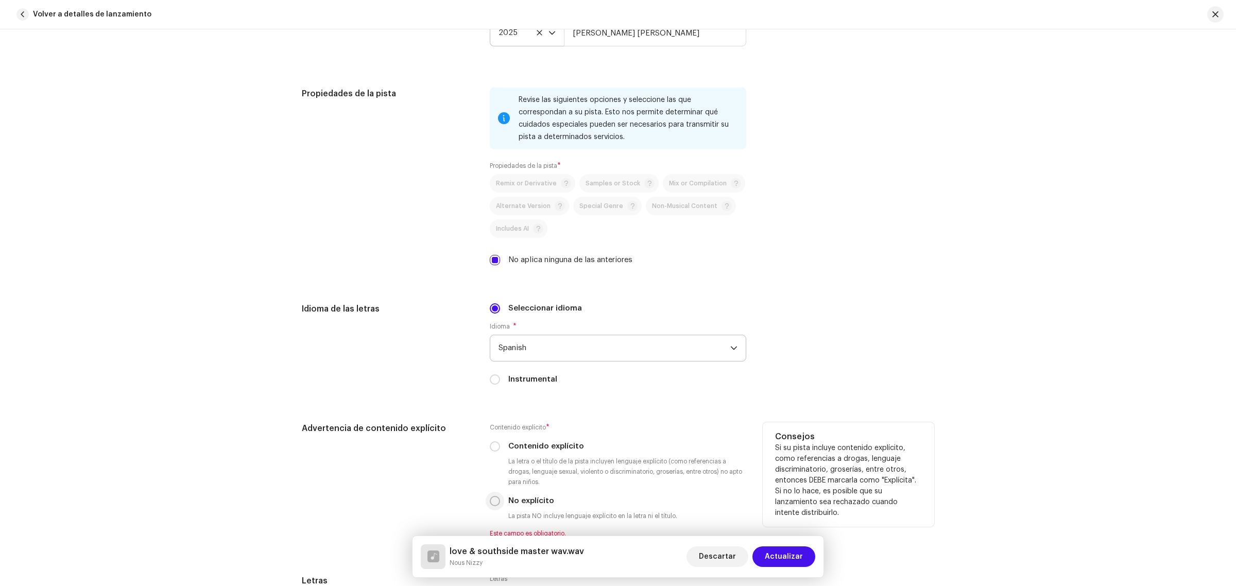
click at [493, 501] on input "No explícito" at bounding box center [495, 501] width 10 height 10
radio input "true"
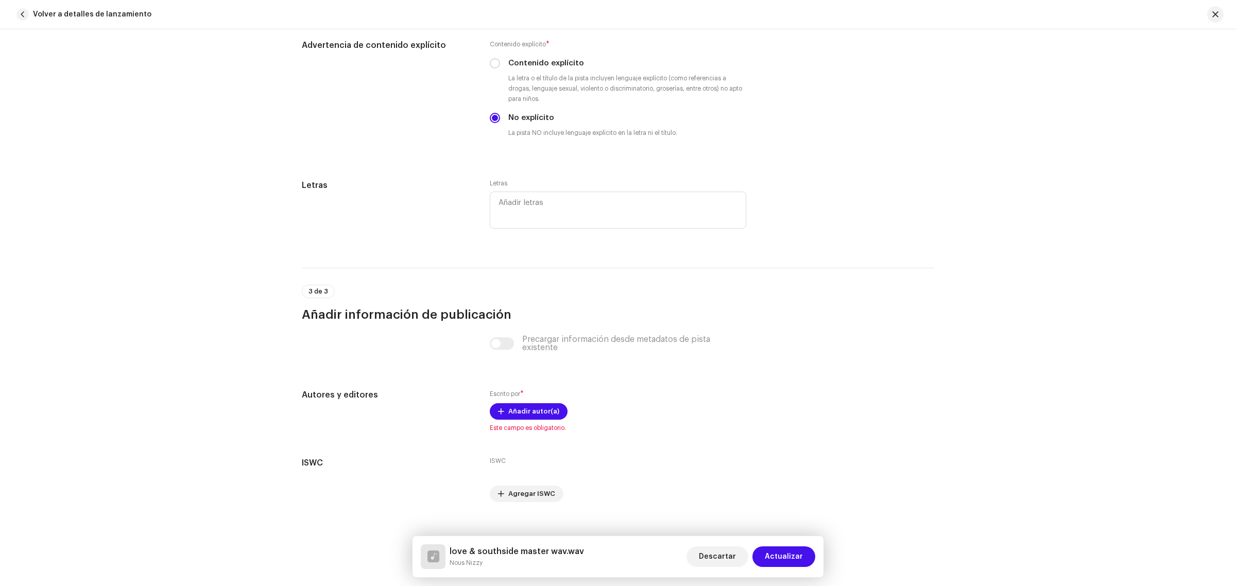
scroll to position [1718, 0]
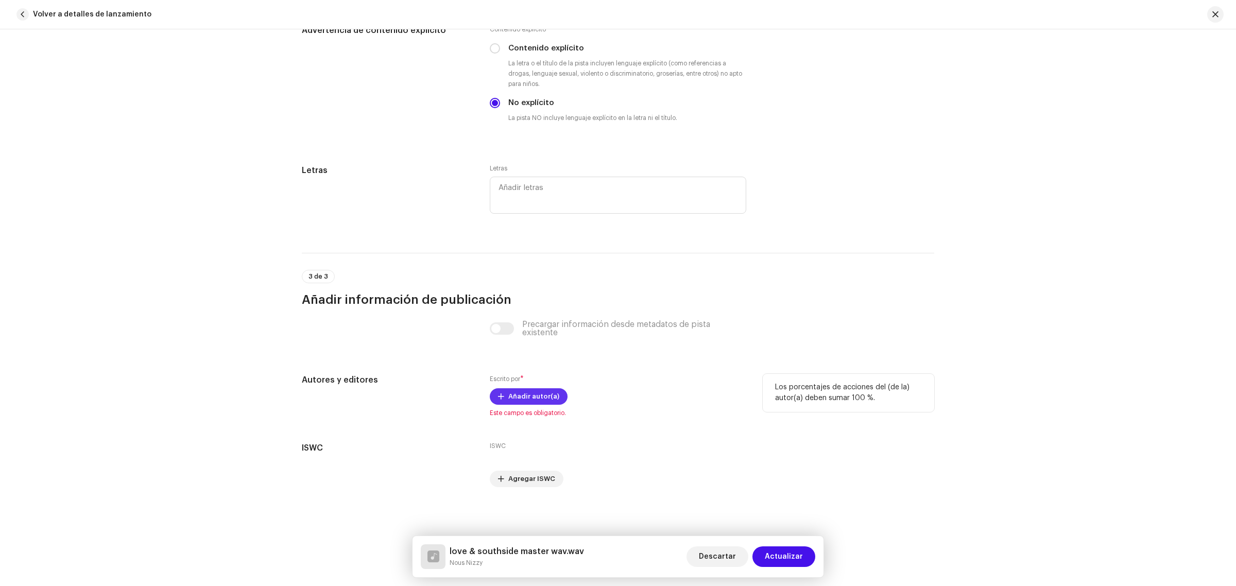
click at [523, 396] on span "Añadir autor(a)" at bounding box center [533, 396] width 51 height 21
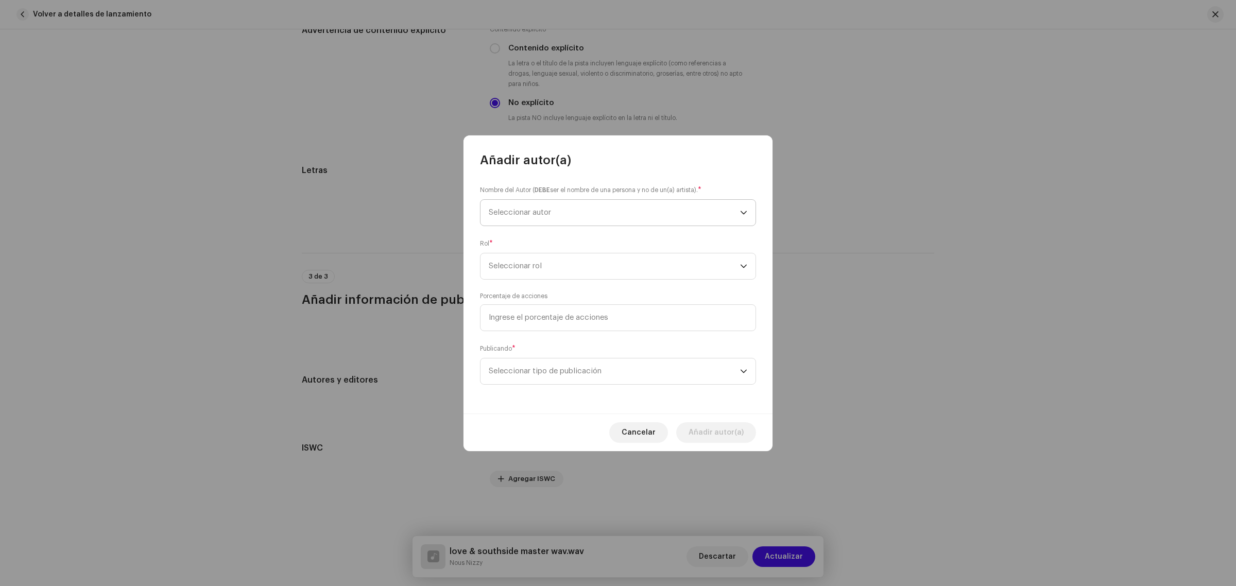
click at [642, 210] on span "Seleccionar autor" at bounding box center [614, 213] width 251 height 26
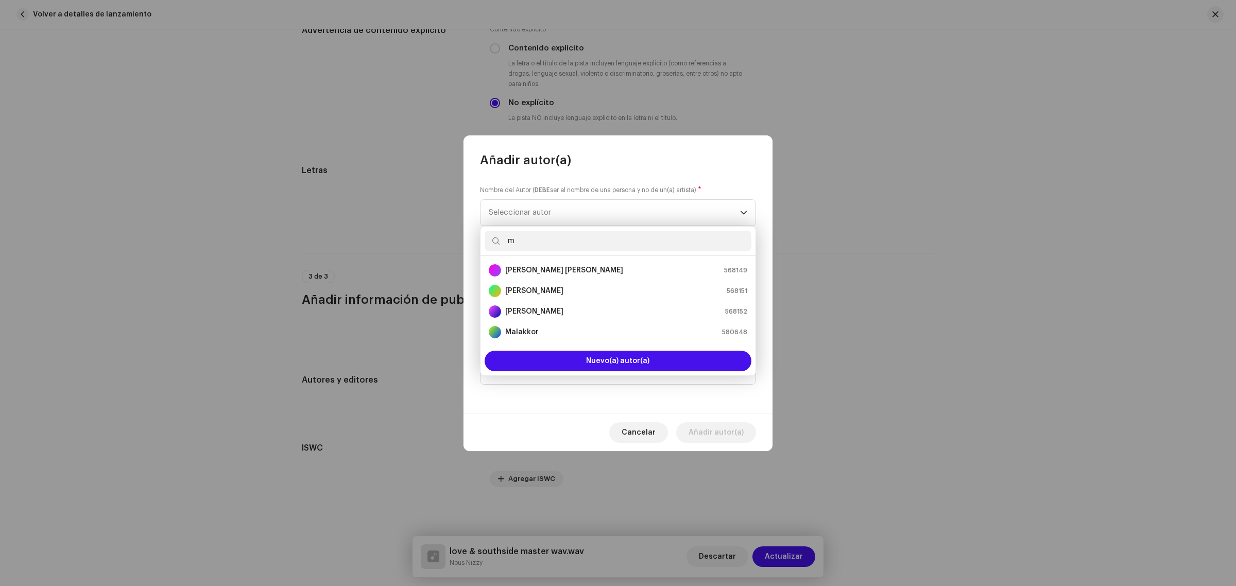
type input "m"
click at [623, 269] on strong "[PERSON_NAME] [PERSON_NAME]" at bounding box center [564, 270] width 118 height 10
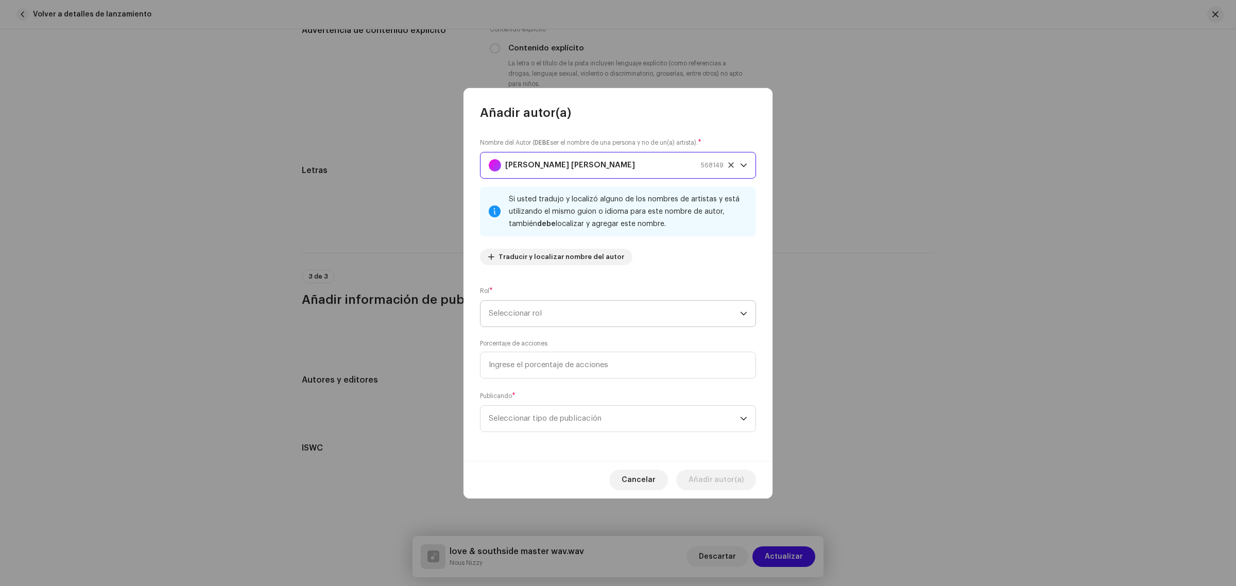
click at [632, 319] on span "Seleccionar rol" at bounding box center [614, 314] width 251 height 26
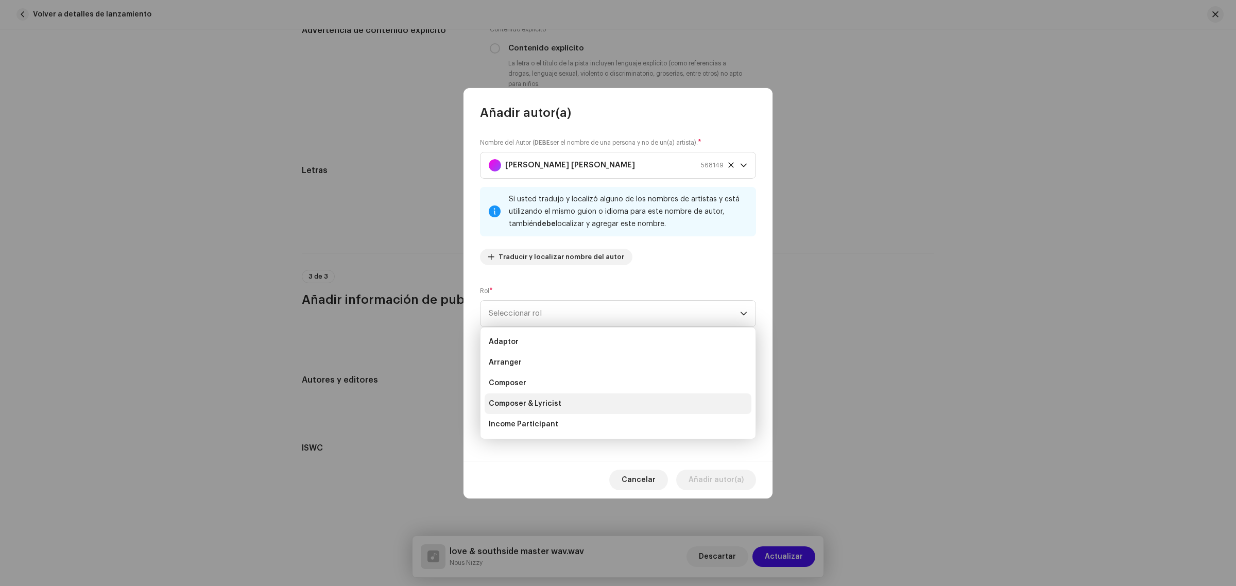
click at [559, 406] on li "Composer & Lyricist" at bounding box center [618, 403] width 267 height 21
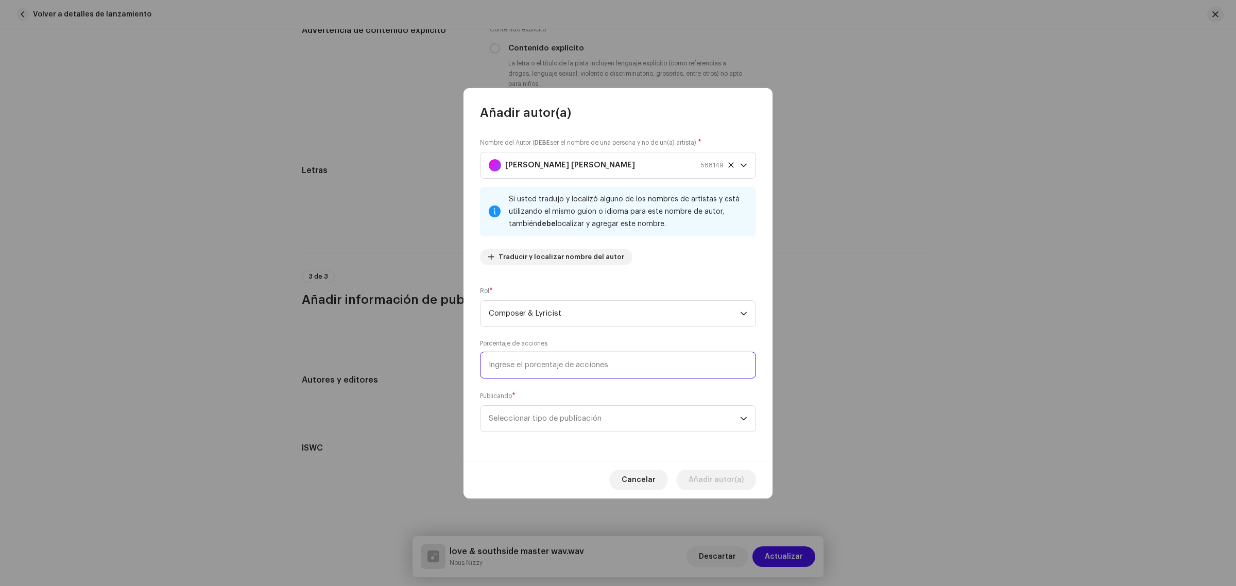
click at [666, 358] on input at bounding box center [618, 365] width 276 height 27
type input "100,00"
click at [658, 416] on span "Seleccionar tipo de publicación" at bounding box center [614, 419] width 251 height 26
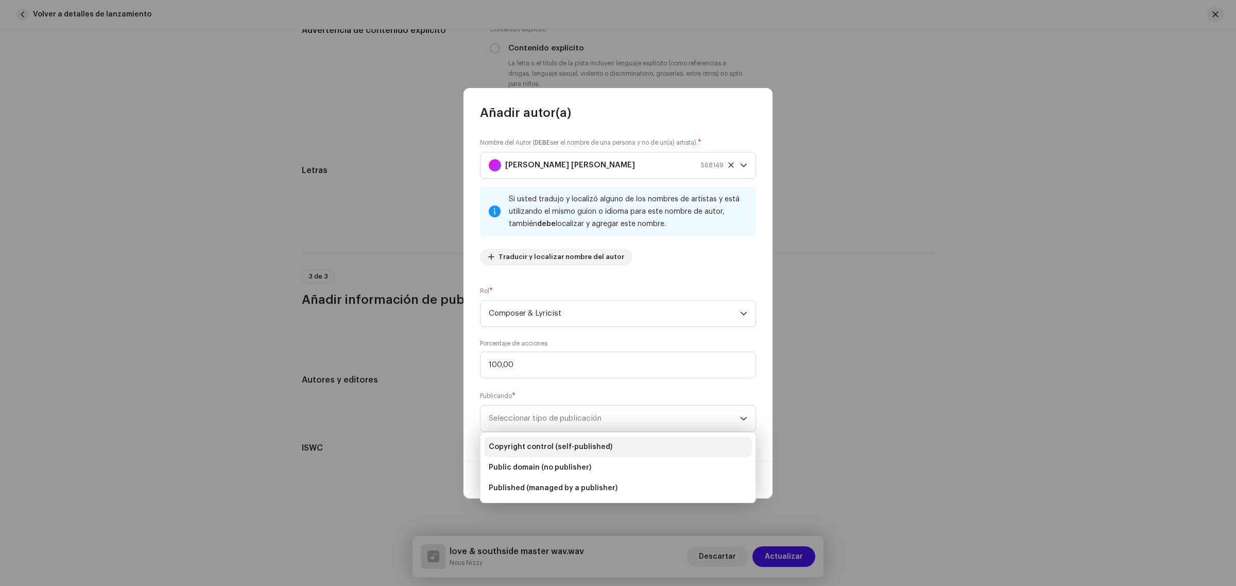
click at [601, 447] on span "Copyright control (self-published)" at bounding box center [551, 447] width 124 height 10
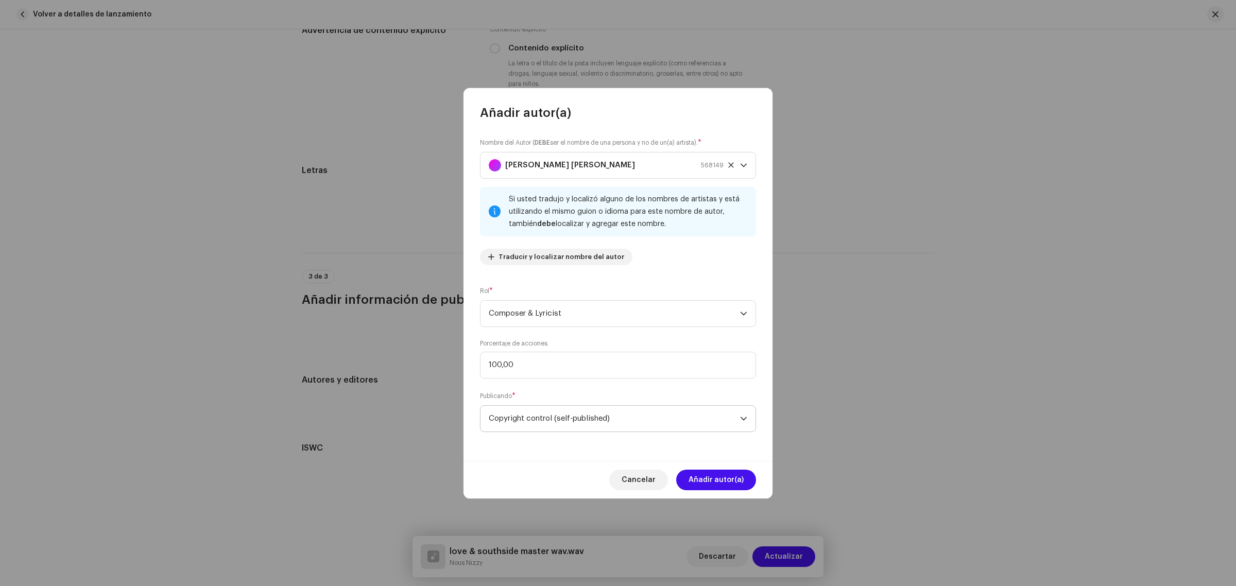
click at [742, 418] on icon "dropdown trigger" at bounding box center [744, 419] width 6 height 4
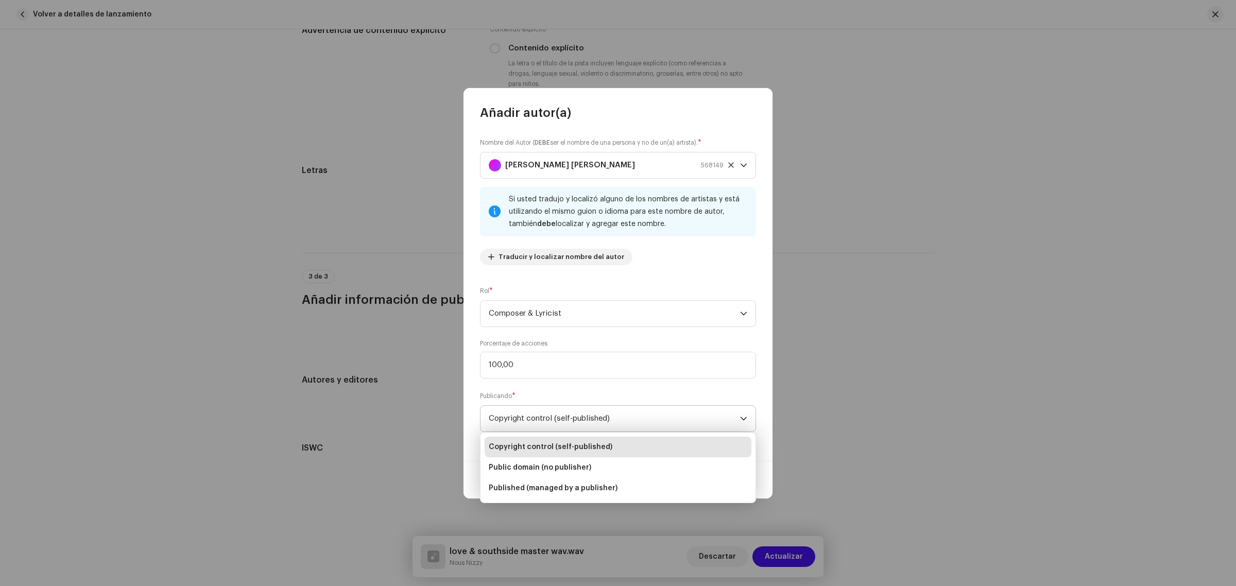
click at [742, 418] on icon "dropdown trigger" at bounding box center [744, 419] width 6 height 4
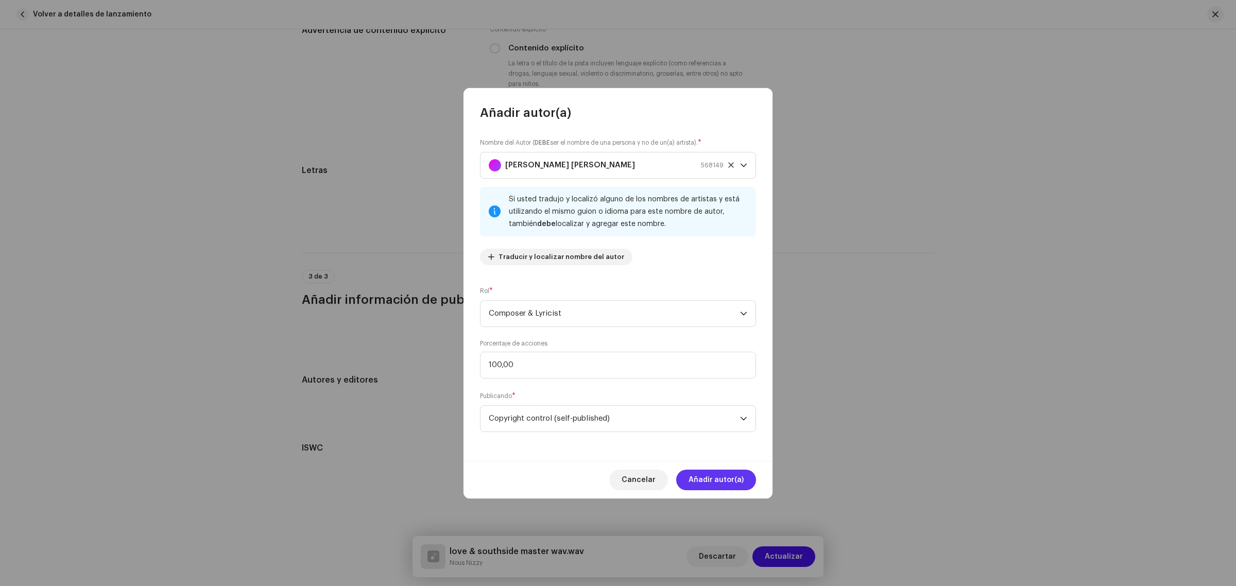
click at [727, 476] on span "Añadir autor(a)" at bounding box center [716, 480] width 55 height 21
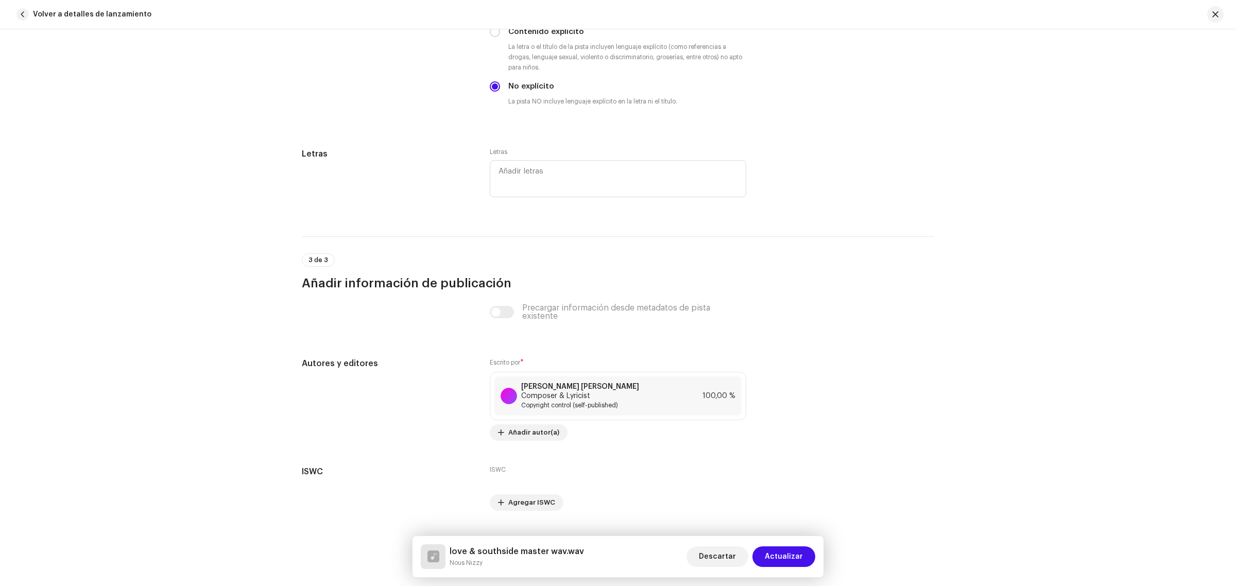
scroll to position [1759, 0]
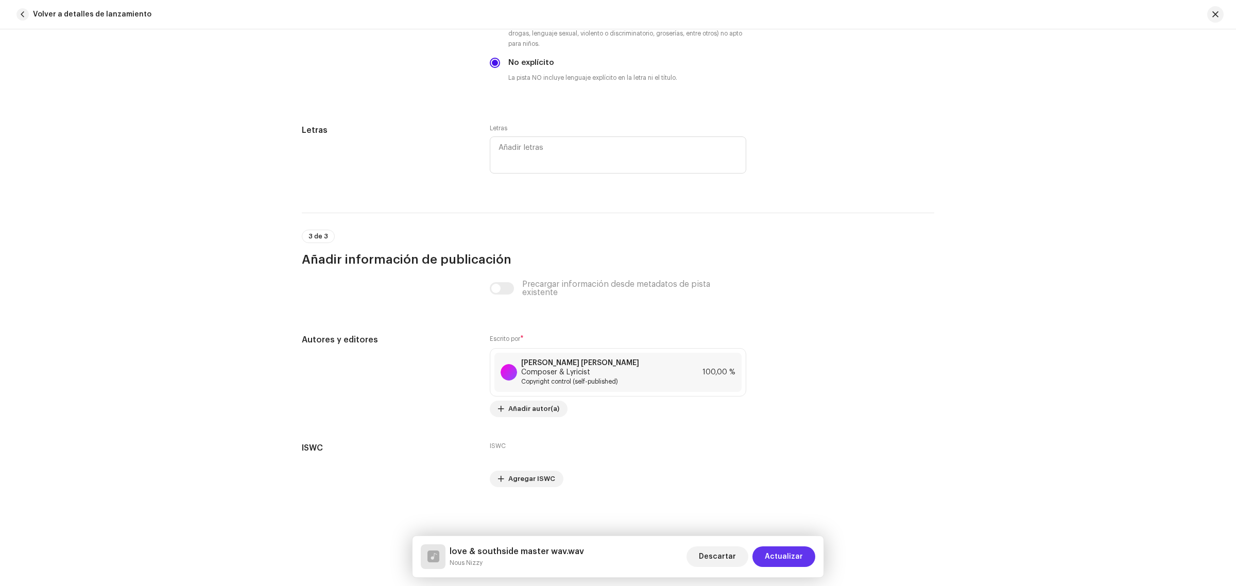
click at [797, 550] on span "Actualizar" at bounding box center [784, 556] width 38 height 21
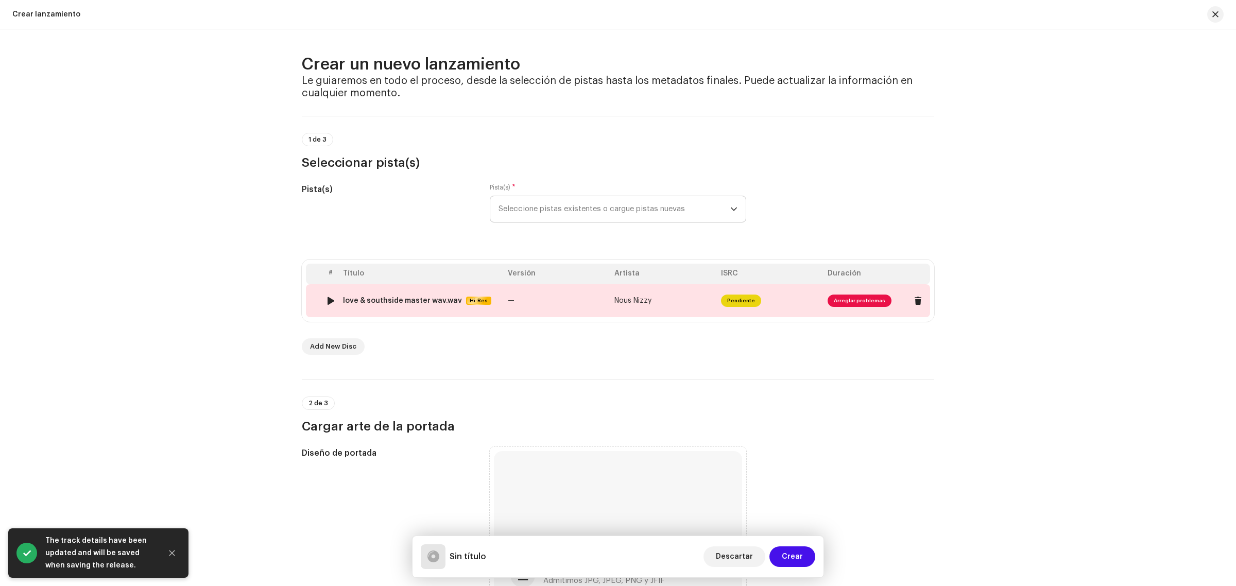
click at [853, 298] on span "Arreglar problemas" at bounding box center [860, 301] width 64 height 12
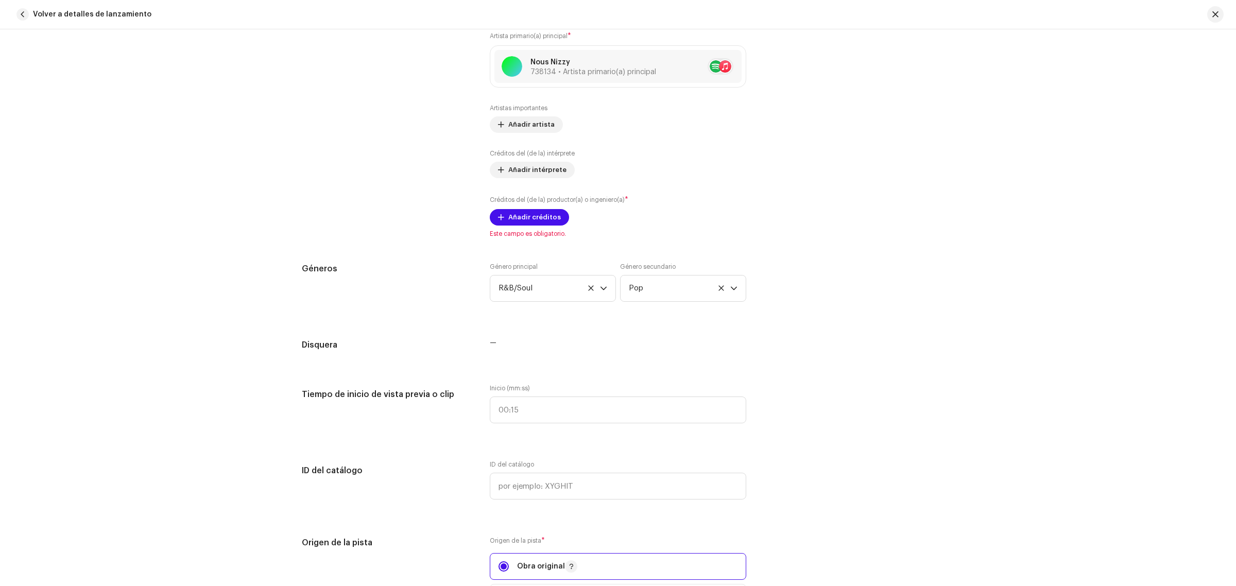
scroll to position [691, 0]
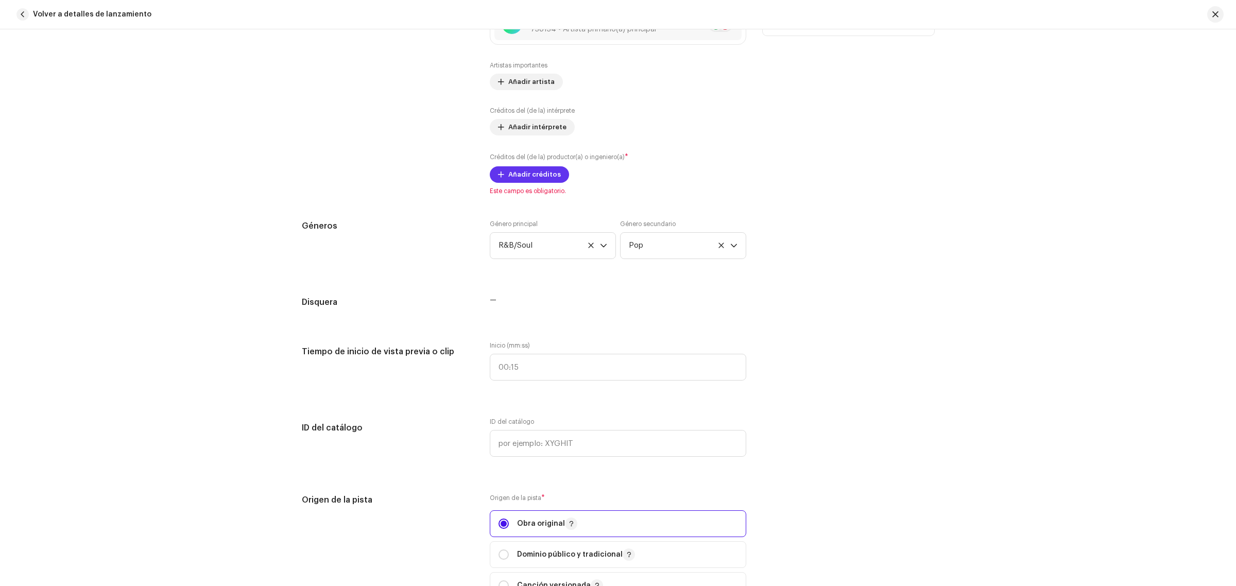
click at [528, 174] on span "Añadir créditos" at bounding box center [534, 174] width 53 height 21
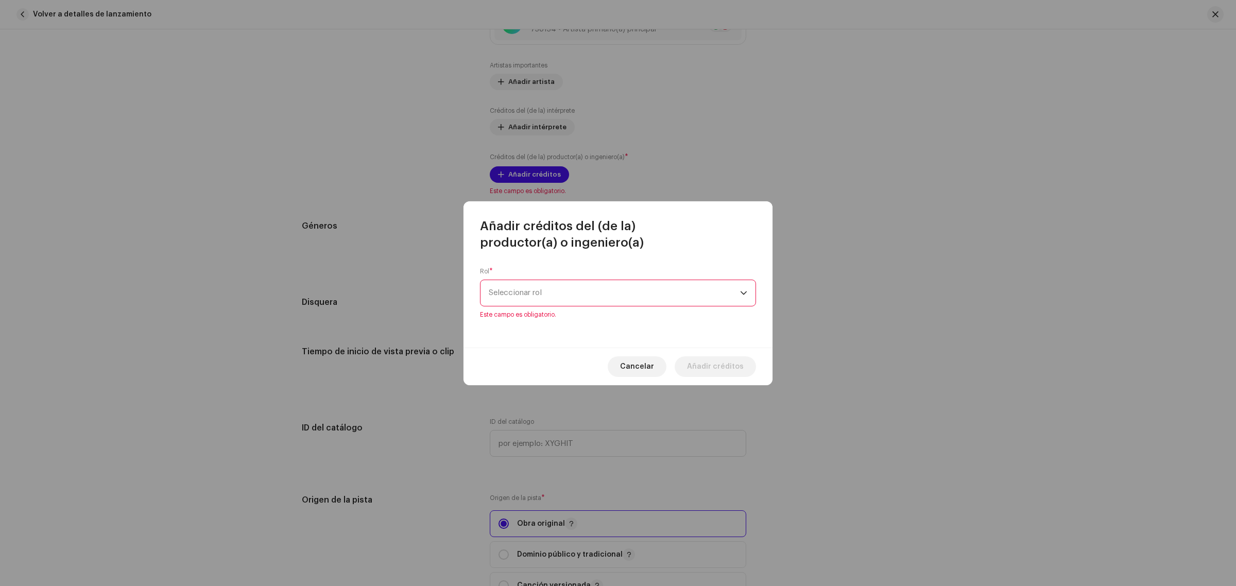
click at [541, 287] on span "Seleccionar rol" at bounding box center [614, 293] width 251 height 26
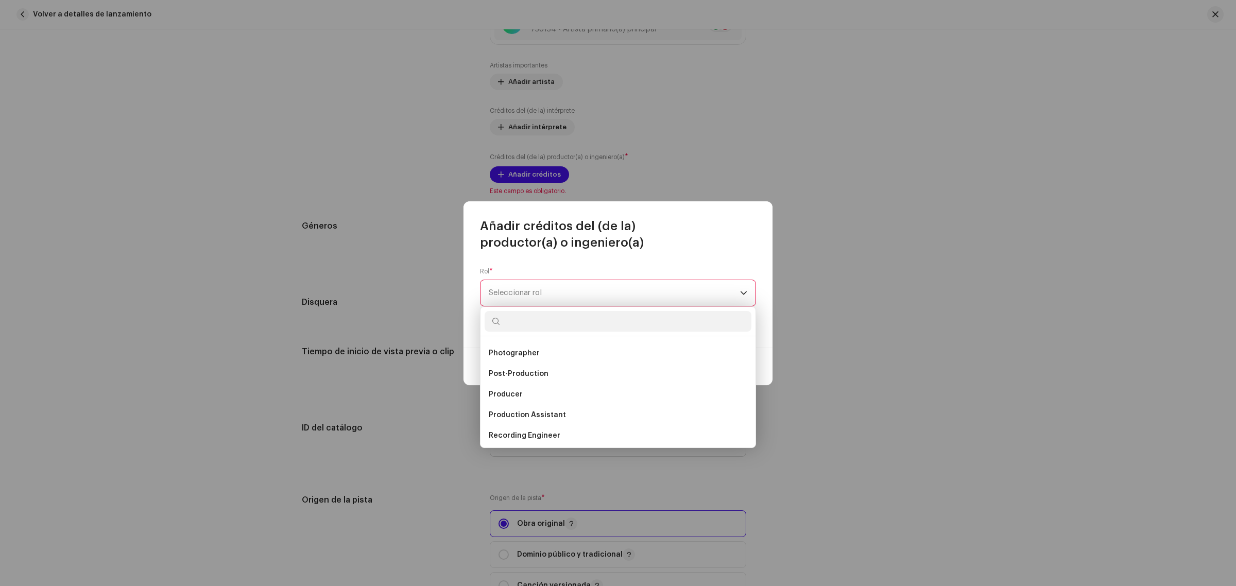
scroll to position [371, 0]
click at [513, 389] on span "Producer" at bounding box center [506, 392] width 34 height 10
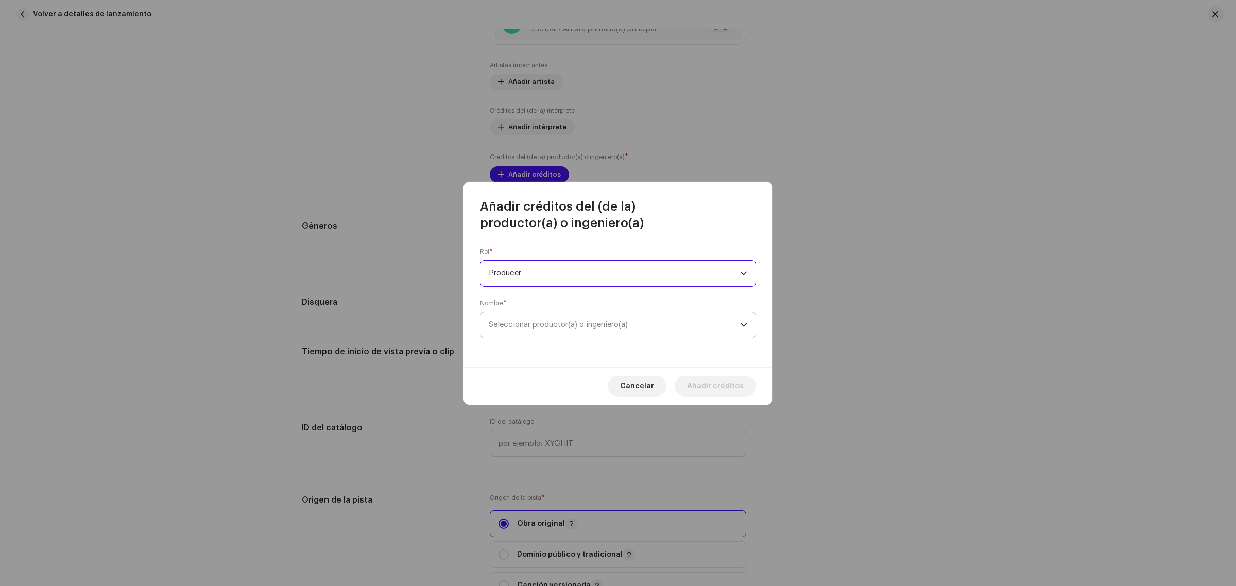
click at [527, 317] on span "Seleccionar productor(a) o ingeniero(a)" at bounding box center [614, 325] width 251 height 26
click at [529, 331] on span "Seleccionar productor(a) o ingeniero(a)" at bounding box center [614, 325] width 251 height 26
click at [528, 324] on span "Seleccionar productor(a) o ingeniero(a)" at bounding box center [558, 325] width 139 height 8
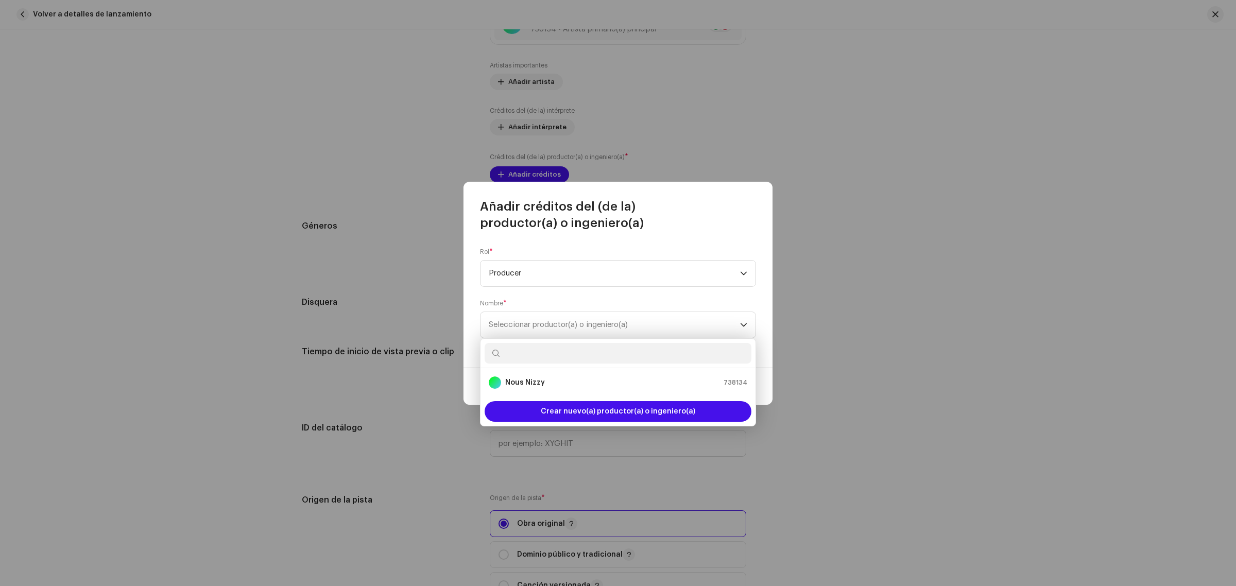
click at [598, 351] on input "text" at bounding box center [618, 353] width 267 height 21
click at [619, 413] on span "Crear nuevo(a) productor(a) o ingeniero(a)" at bounding box center [618, 411] width 155 height 21
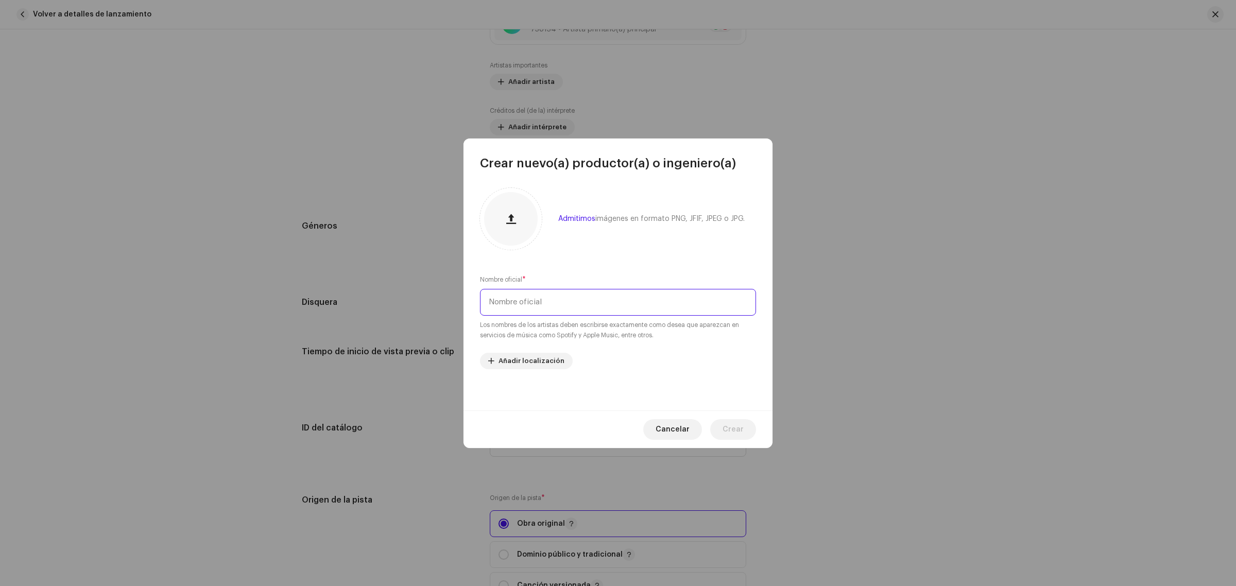
click at [554, 305] on input "text" at bounding box center [618, 302] width 276 height 27
click at [490, 301] on input "leoonthebeat" at bounding box center [618, 302] width 276 height 27
click at [528, 303] on input "Leoonthebeat" at bounding box center [618, 302] width 276 height 27
type input "LeoontheBeat"
click at [731, 426] on span "Crear" at bounding box center [733, 429] width 21 height 21
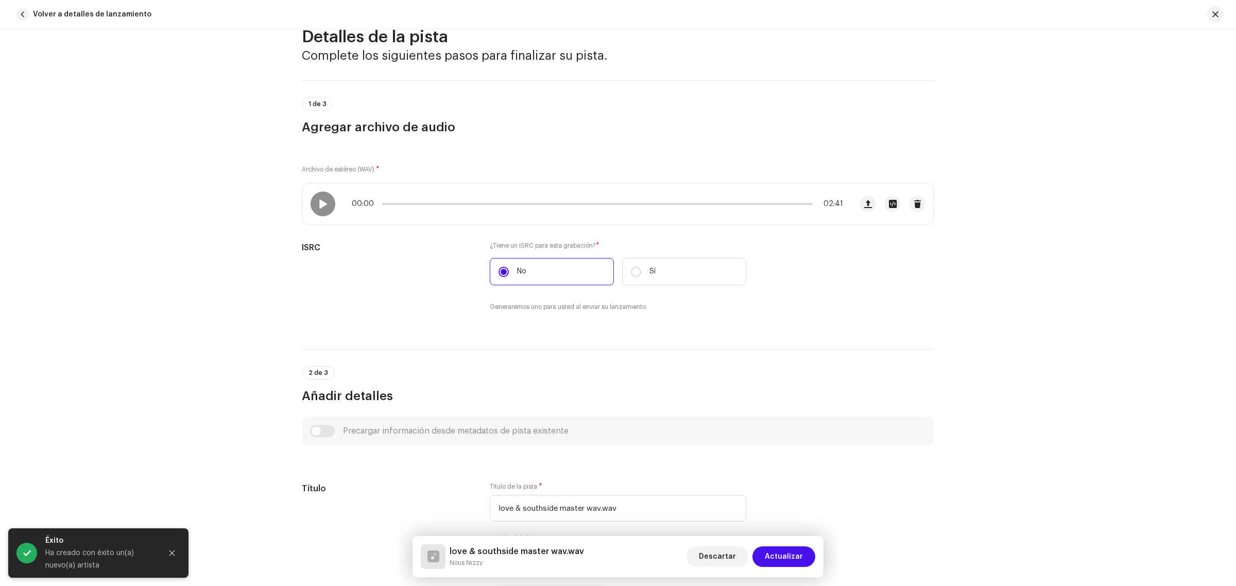
scroll to position [0, 0]
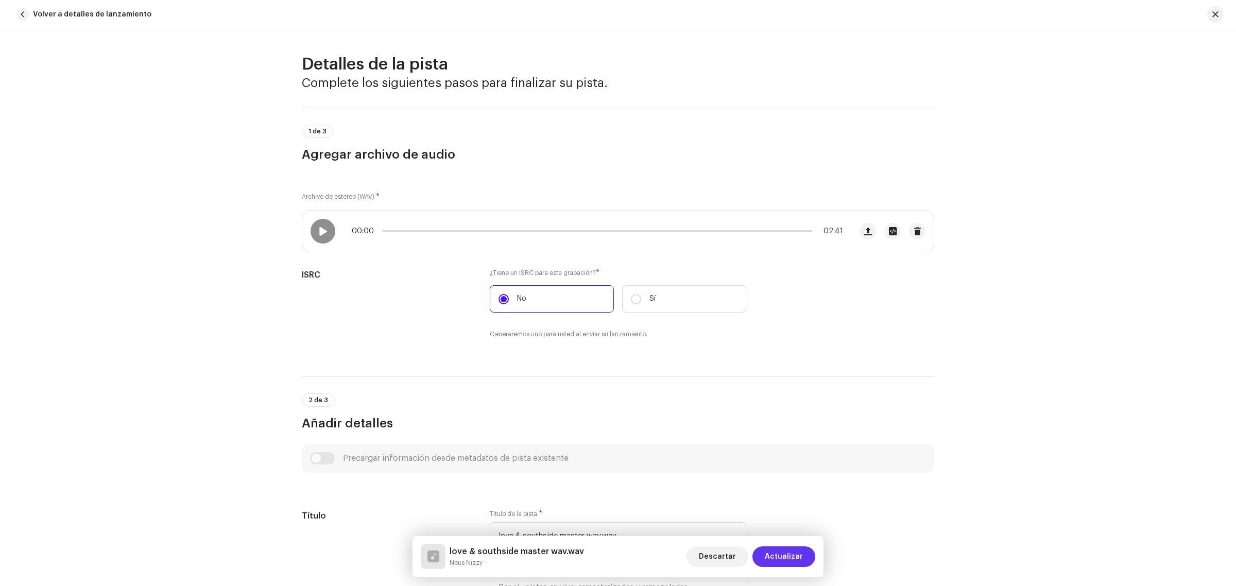
click at [786, 558] on span "Actualizar" at bounding box center [784, 556] width 38 height 21
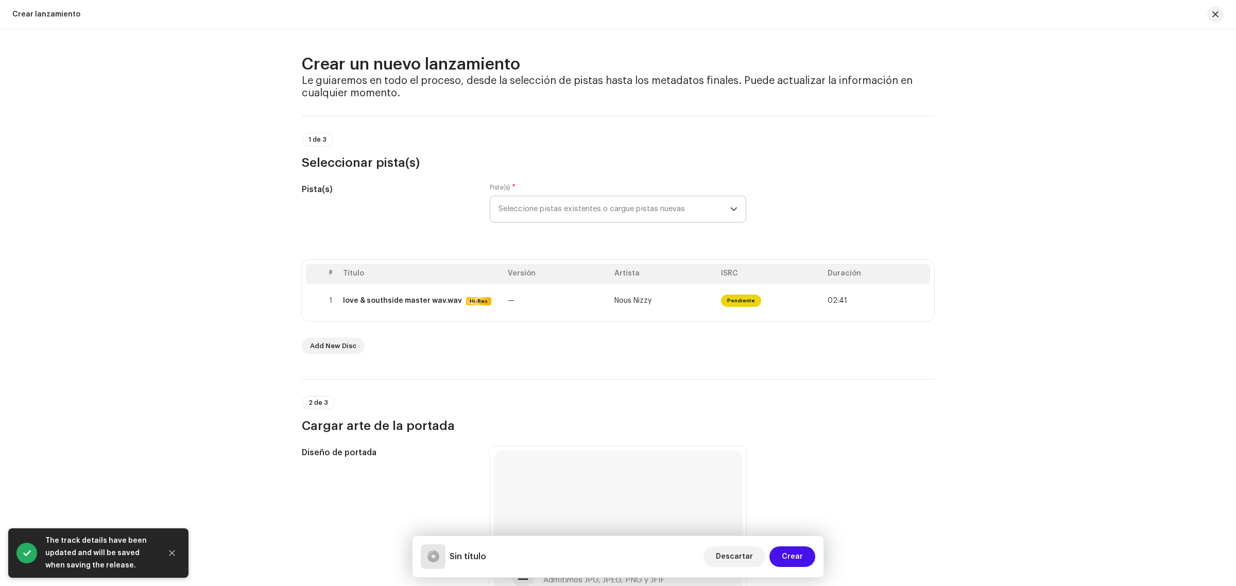
scroll to position [487, 0]
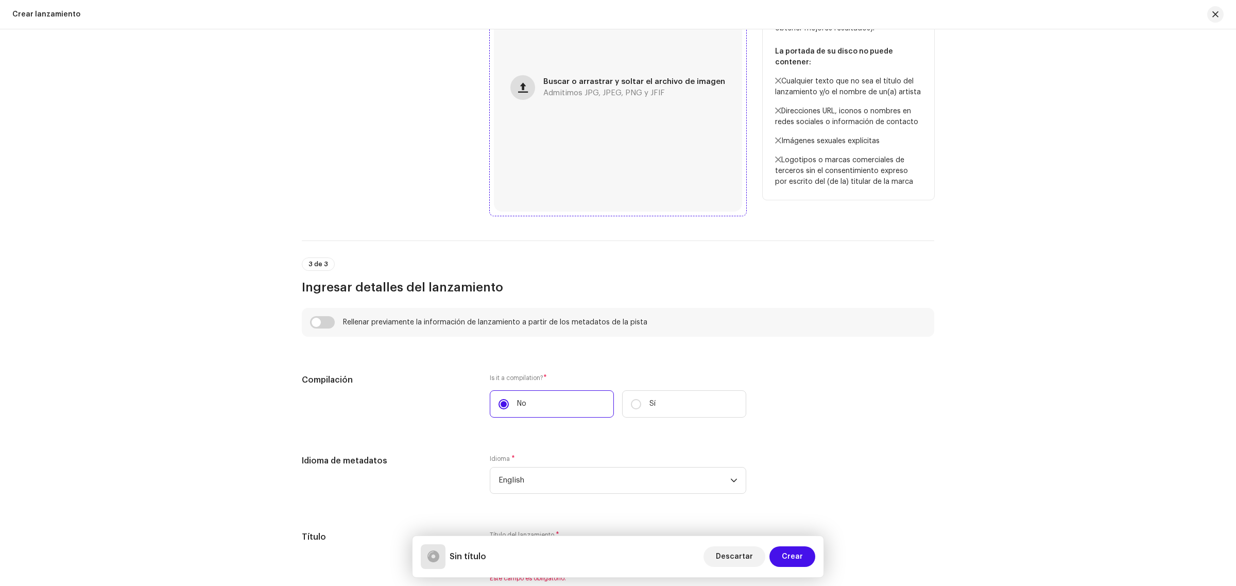
click at [521, 87] on span "button" at bounding box center [523, 87] width 10 height 8
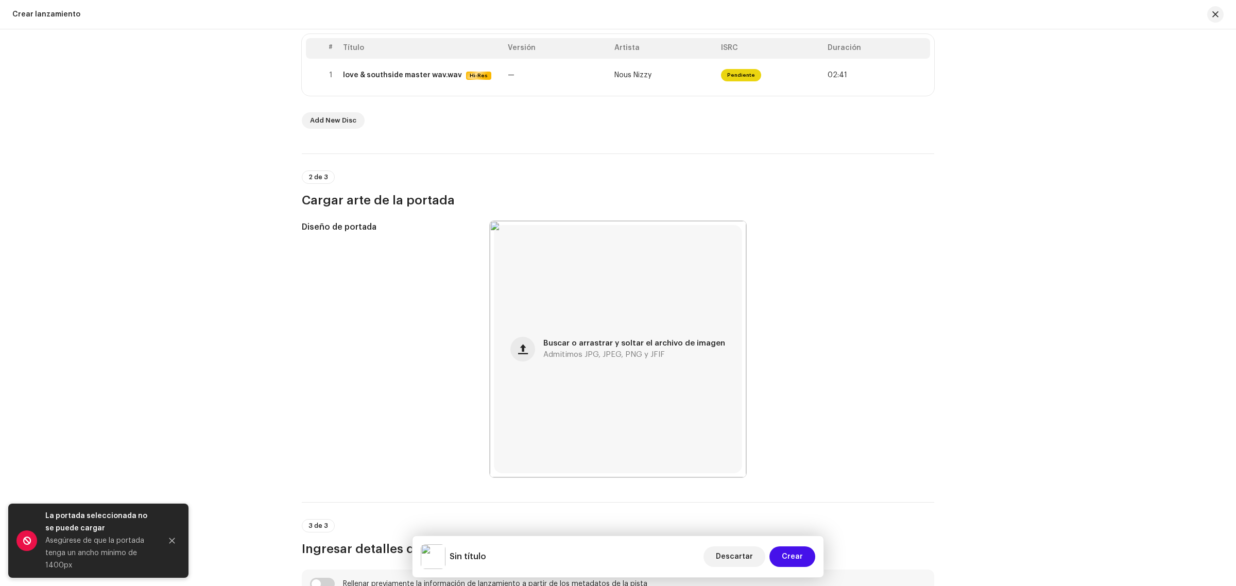
scroll to position [221, 0]
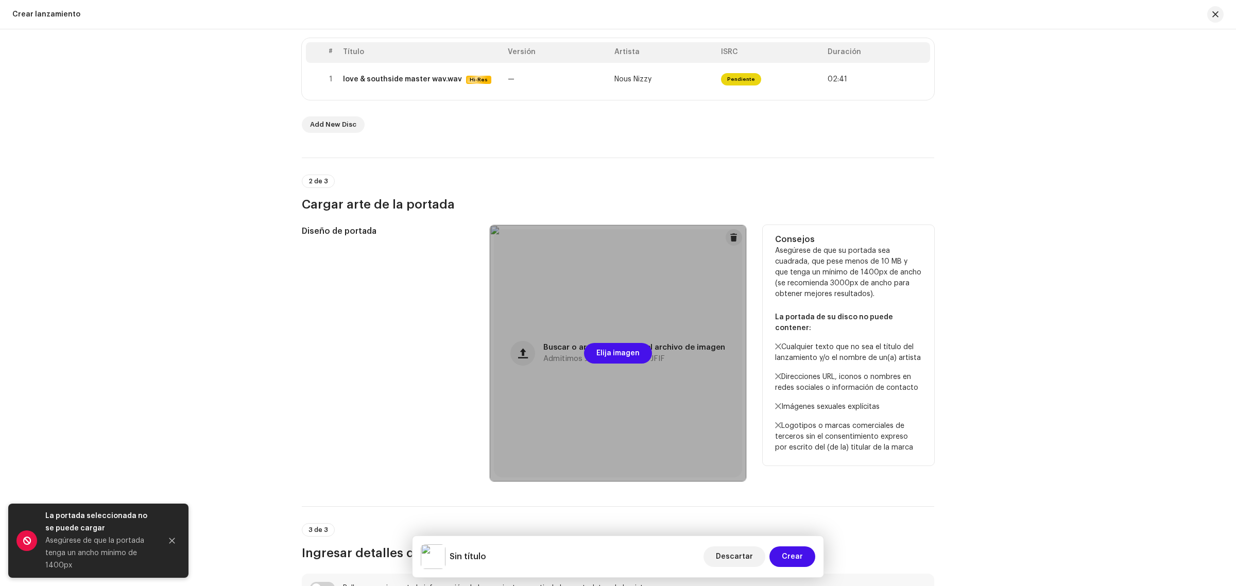
click at [608, 279] on div at bounding box center [618, 353] width 256 height 256
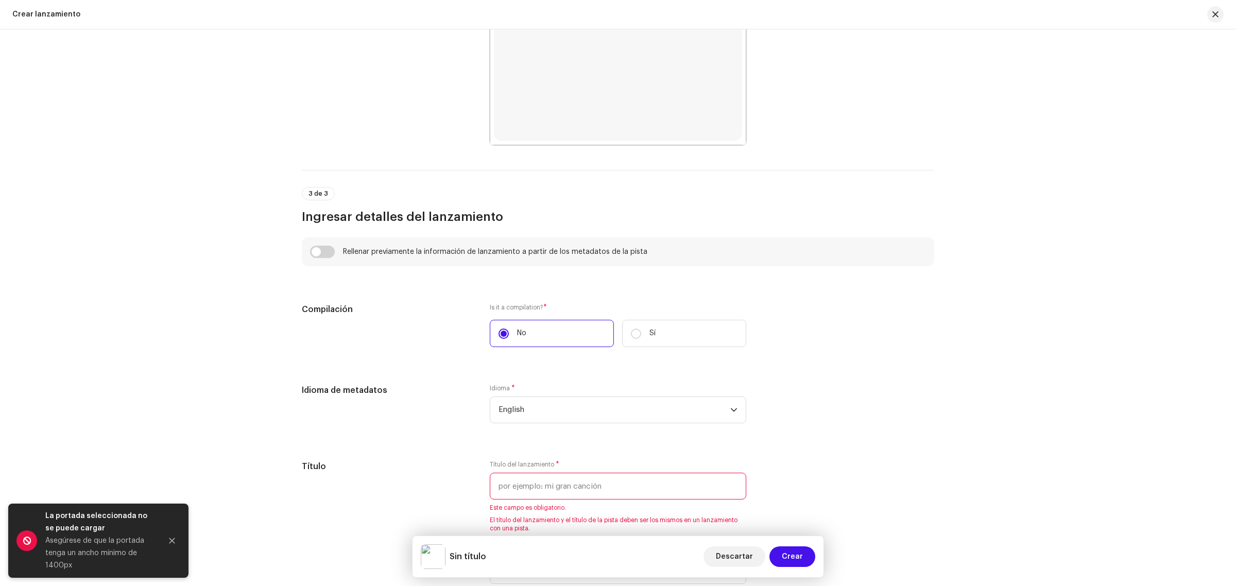
scroll to position [560, 0]
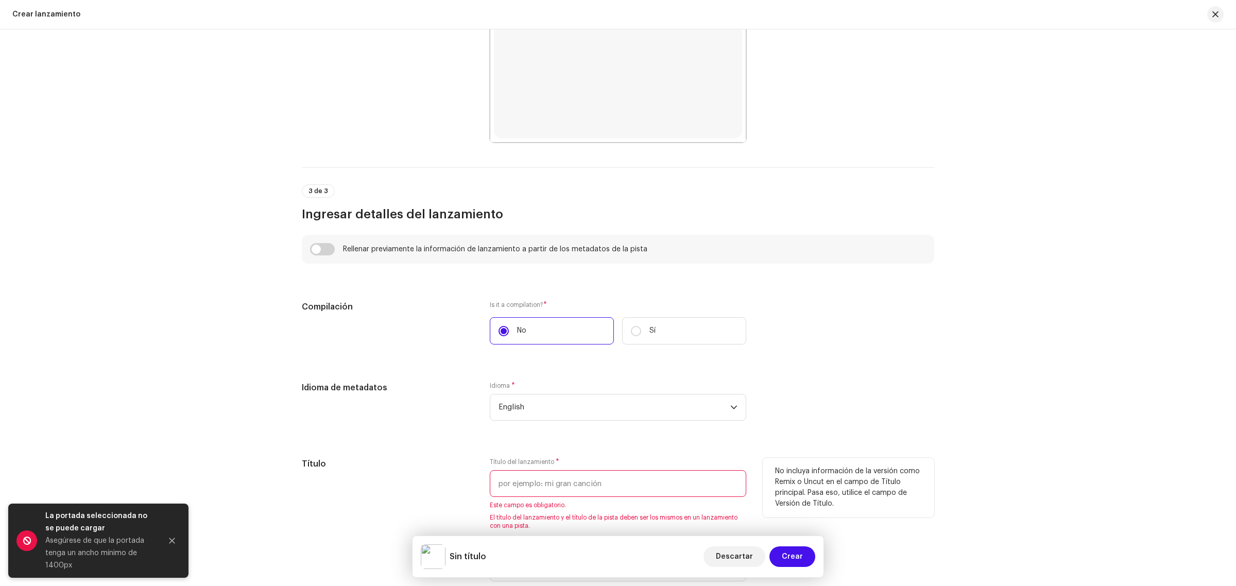
click at [569, 485] on input "text" at bounding box center [618, 483] width 256 height 27
type input "l"
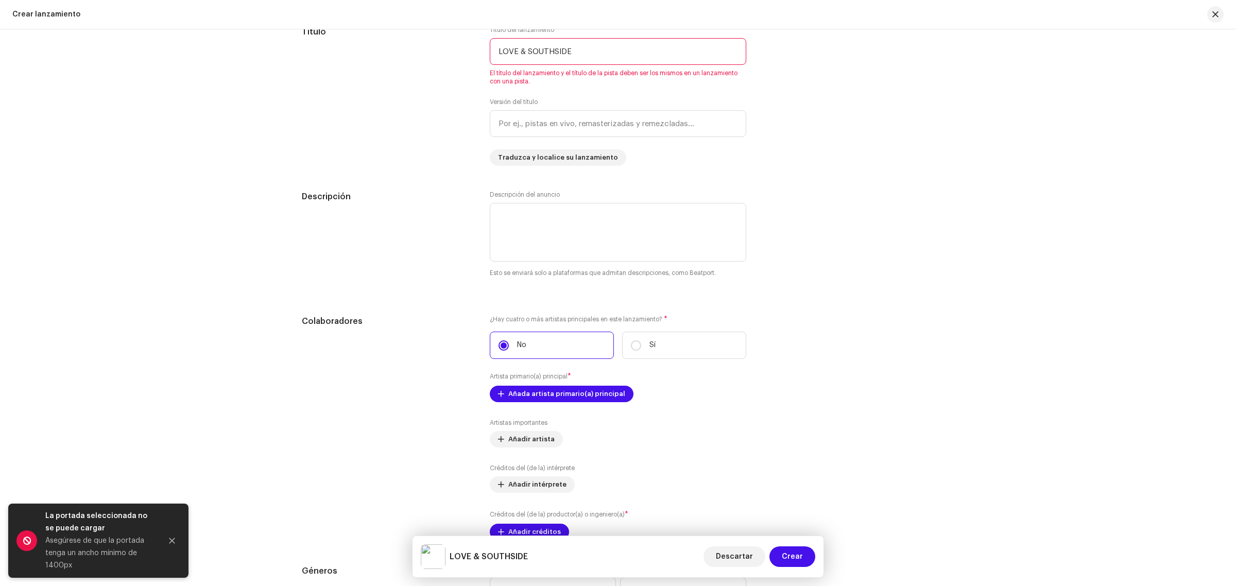
scroll to position [1004, 0]
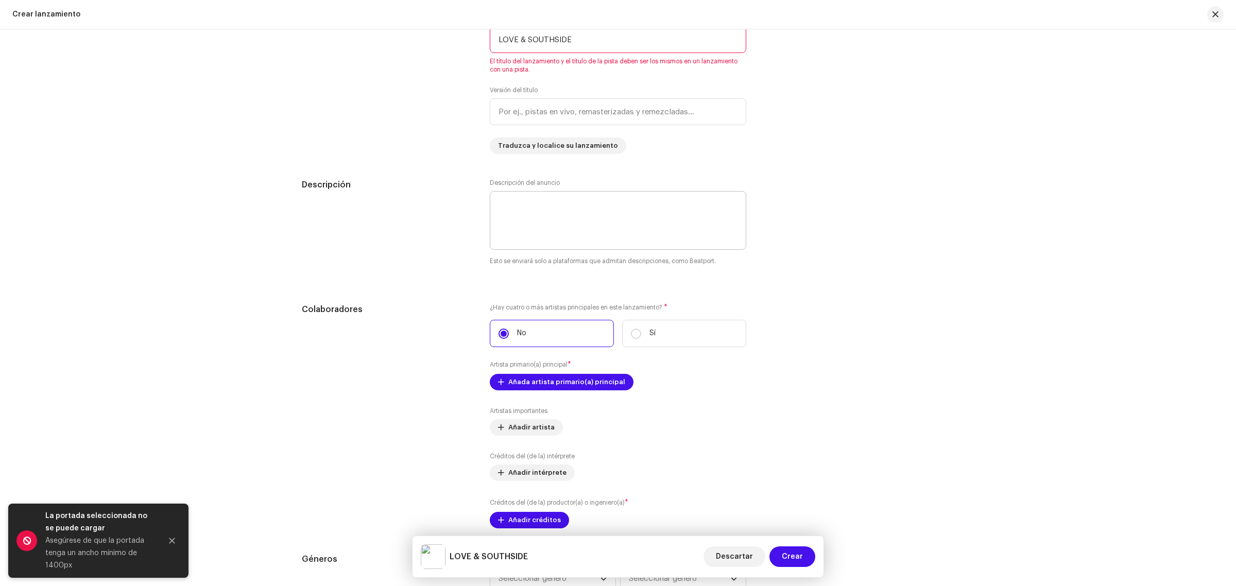
type input "LOVE & SOUTHSIDE"
click at [557, 201] on textarea at bounding box center [618, 220] width 256 height 59
type textarea "l"
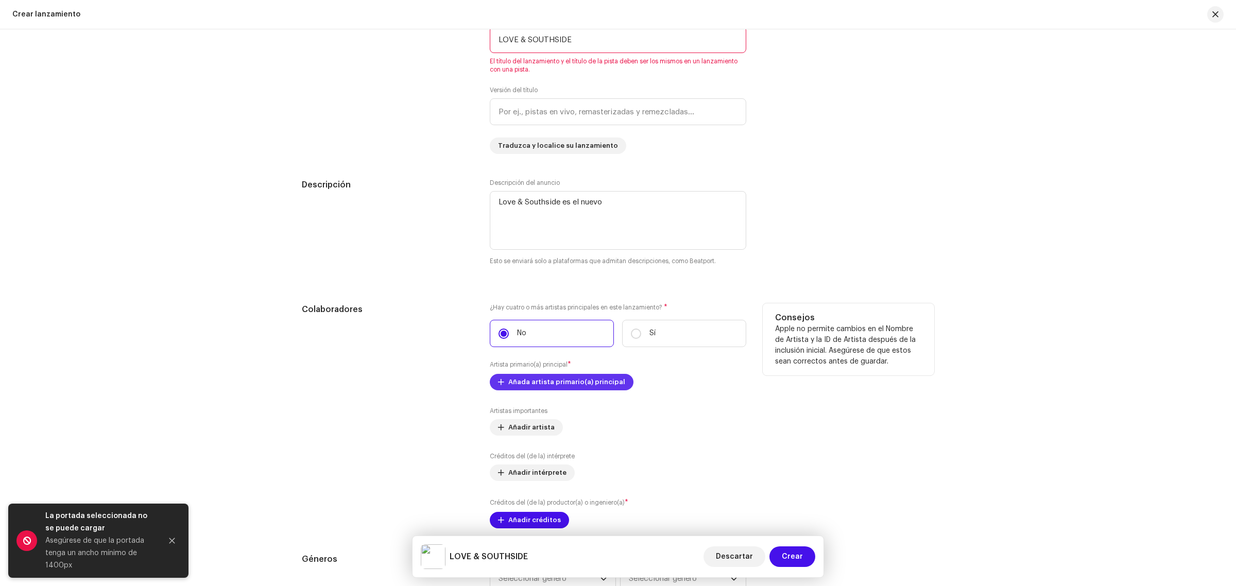
type textarea "Love & Southside es el nuevo"
click at [585, 380] on span "Añada artista primario(a) principal" at bounding box center [566, 382] width 117 height 21
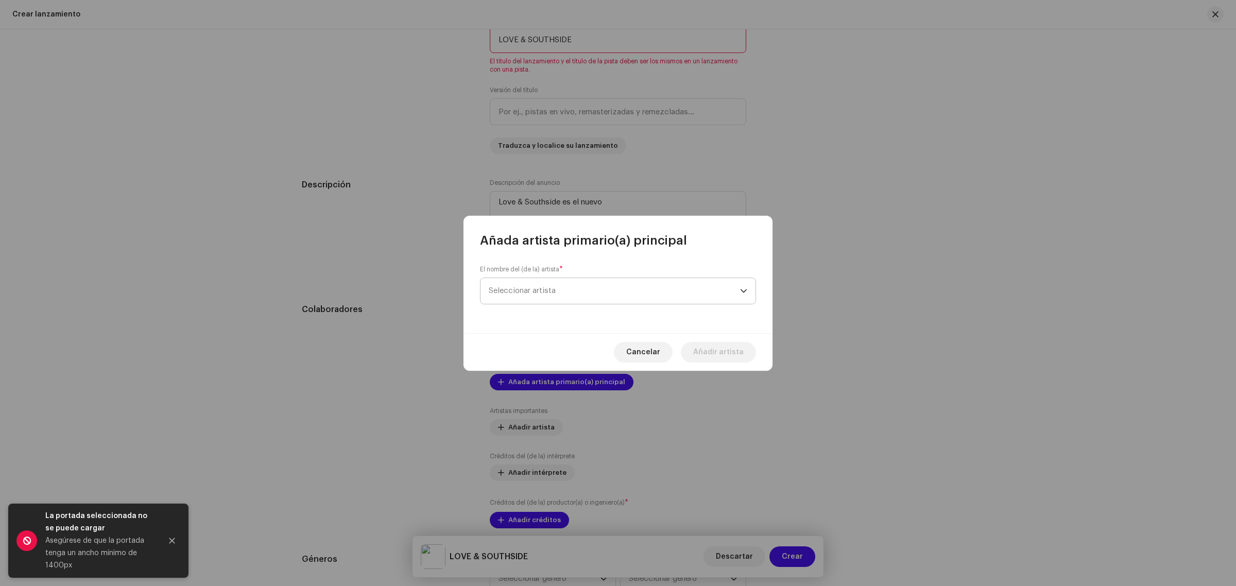
click at [580, 289] on span "Seleccionar artista" at bounding box center [614, 291] width 251 height 26
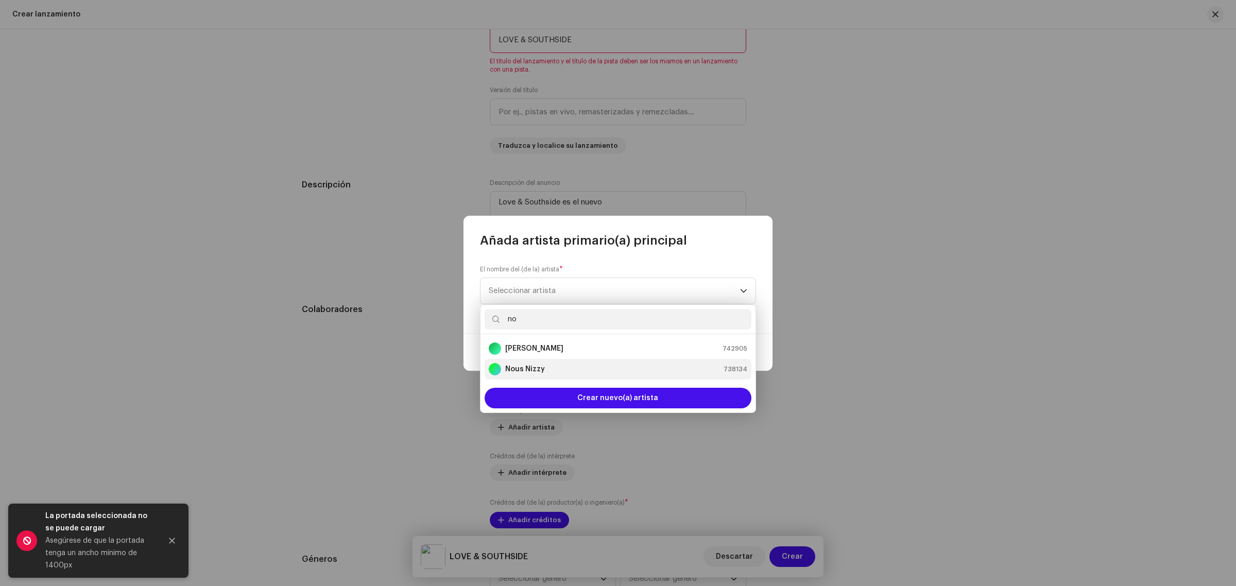
type input "no"
click at [520, 363] on div "Nous Nizzy" at bounding box center [517, 369] width 56 height 12
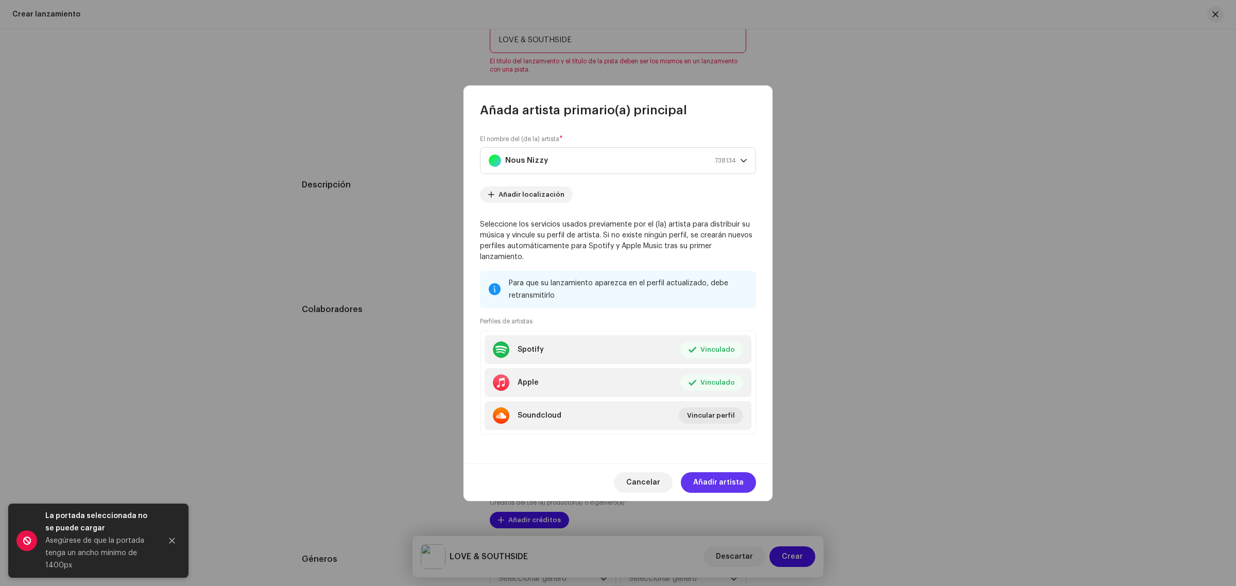
click at [735, 475] on span "Añadir artista" at bounding box center [718, 482] width 50 height 21
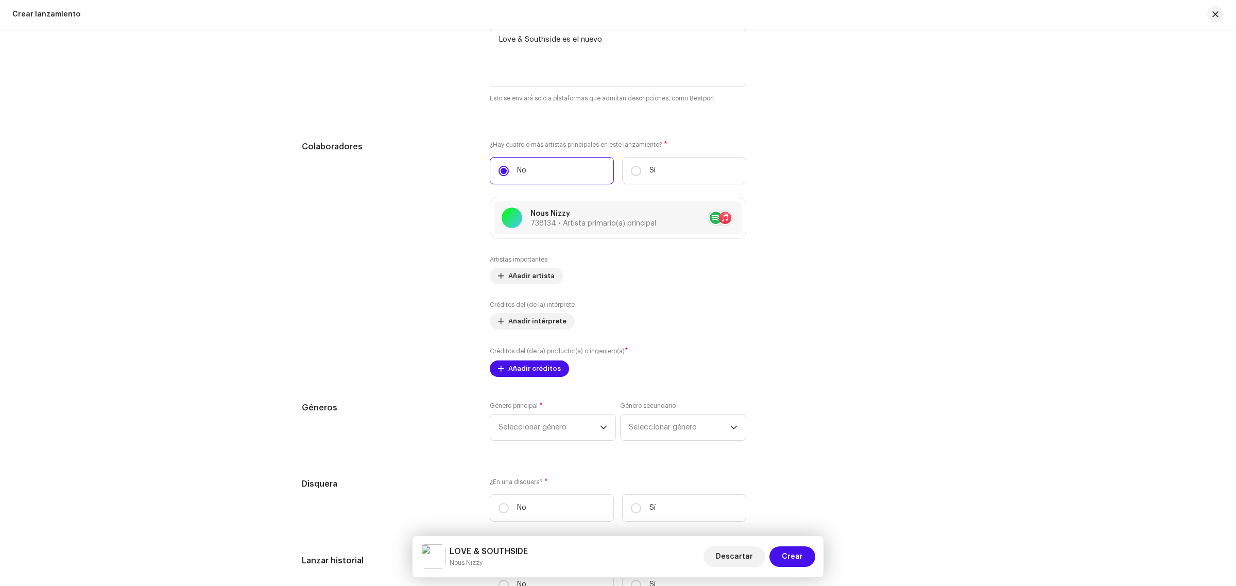
scroll to position [1170, 0]
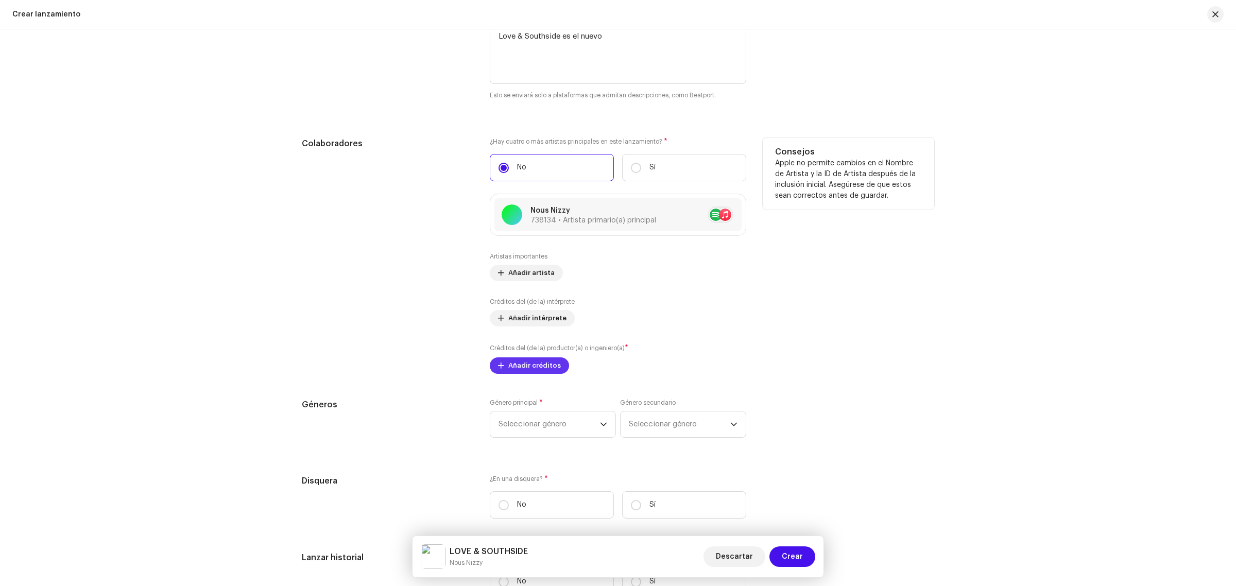
click at [532, 368] on span "Añadir créditos" at bounding box center [534, 365] width 53 height 21
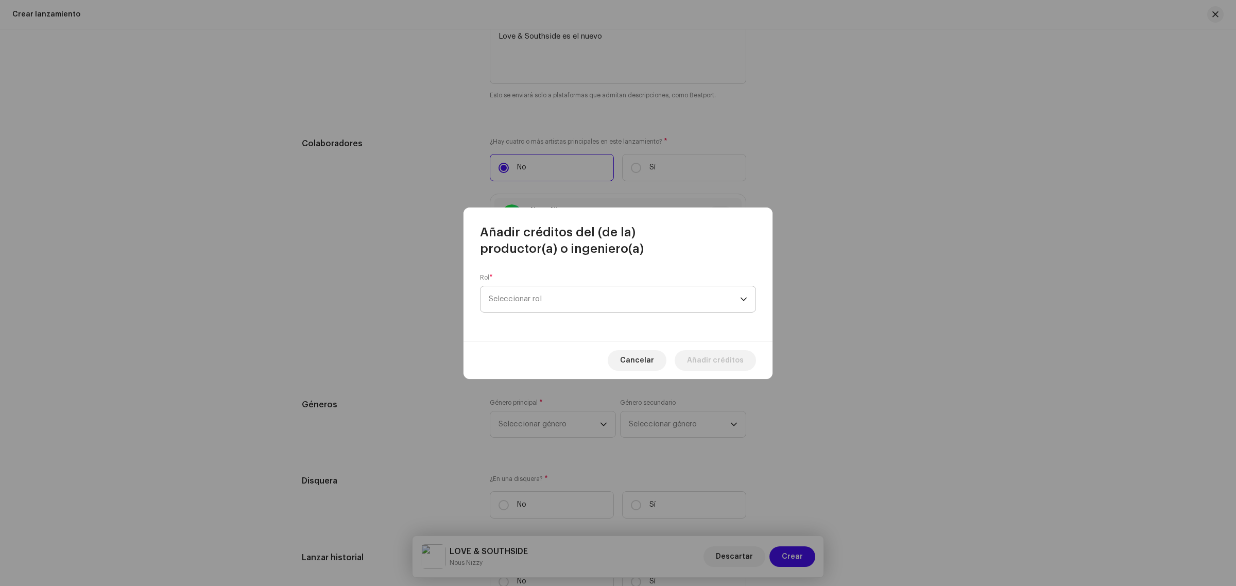
click at [579, 302] on span "Seleccionar rol" at bounding box center [614, 299] width 251 height 26
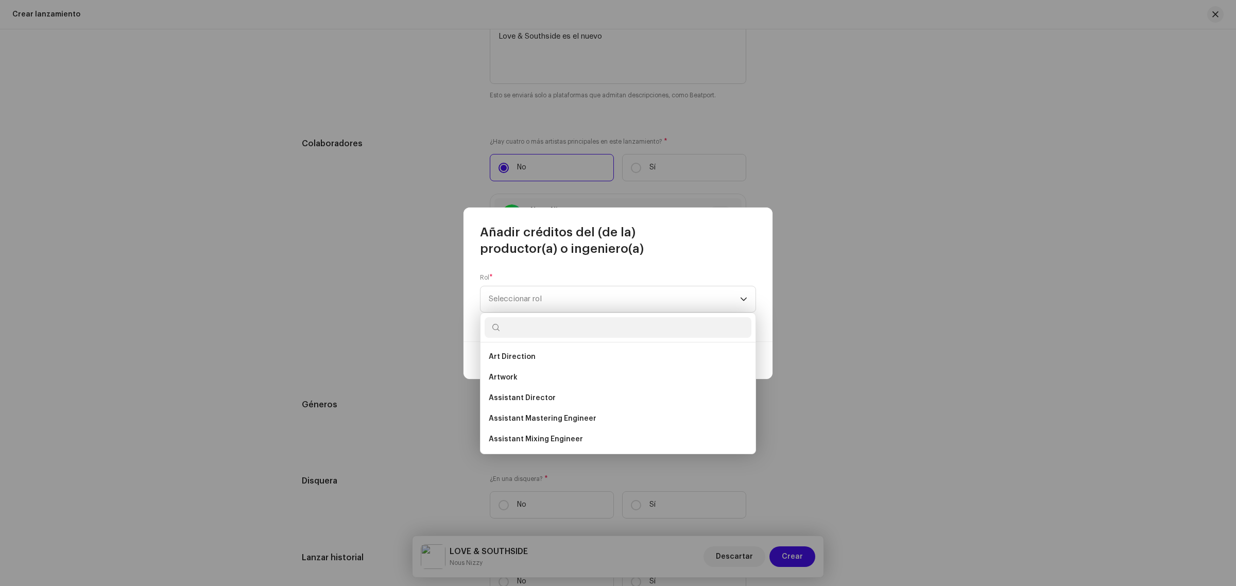
drag, startPoint x: 752, startPoint y: 353, endPoint x: 755, endPoint y: 362, distance: 8.6
click at [755, 362] on div "Art Direction Artwork Assistant Director Assistant Mastering Engineer Assistant…" at bounding box center [618, 397] width 275 height 111
click at [533, 397] on li "Producer" at bounding box center [618, 397] width 267 height 21
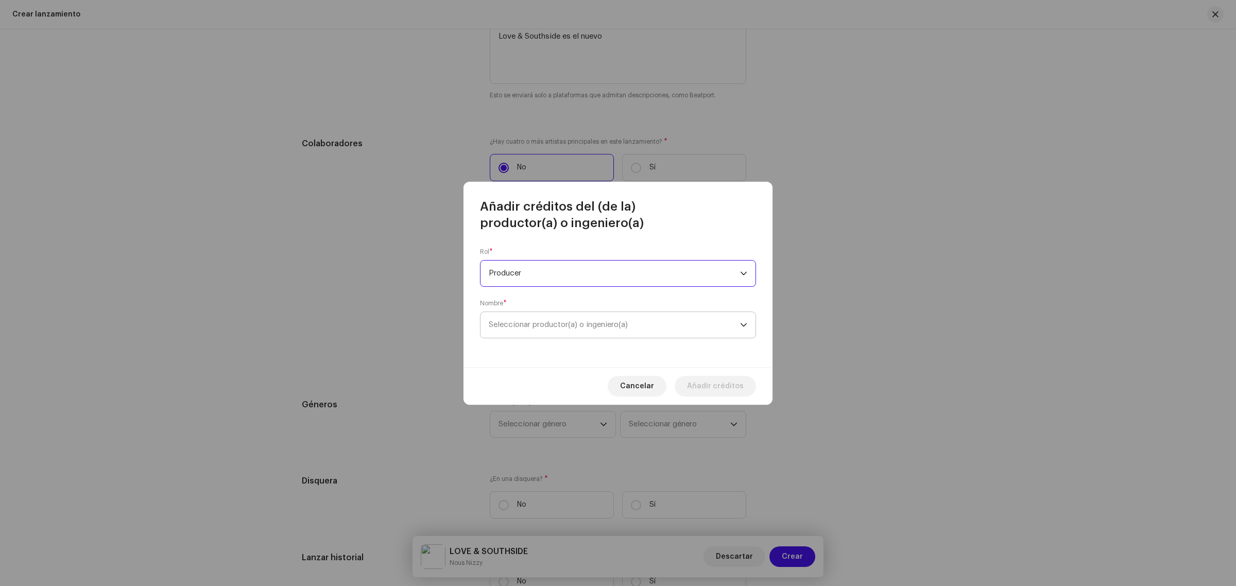
click at [631, 330] on span "Seleccionar productor(a) o ingeniero(a)" at bounding box center [614, 325] width 251 height 26
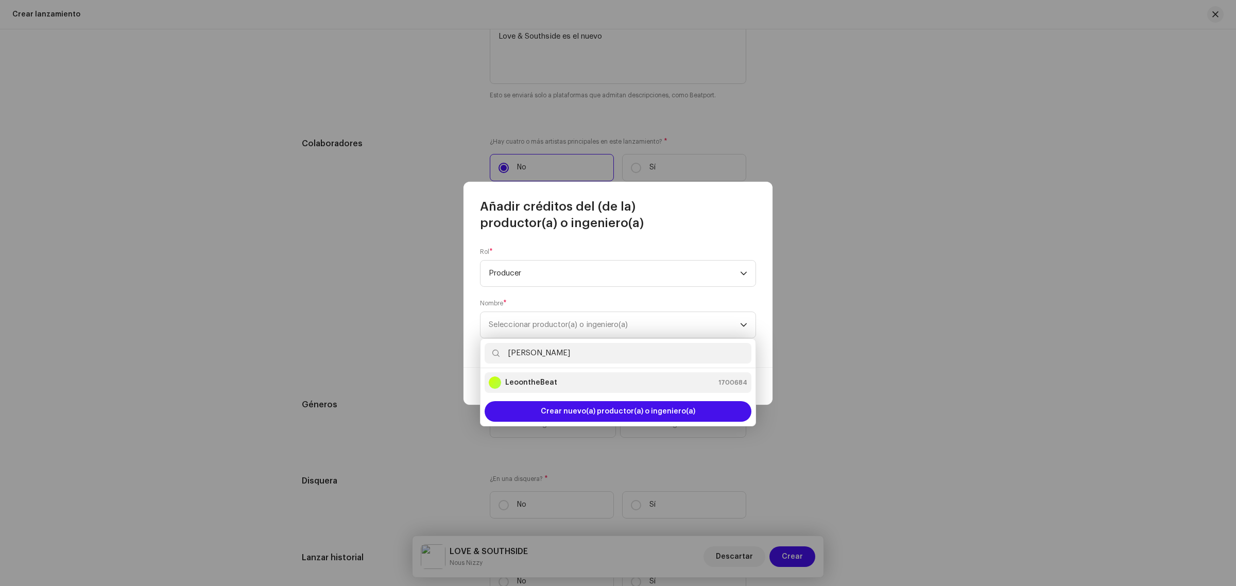
type input "[PERSON_NAME]"
click at [521, 381] on strong "LeoontheBeat" at bounding box center [531, 383] width 52 height 10
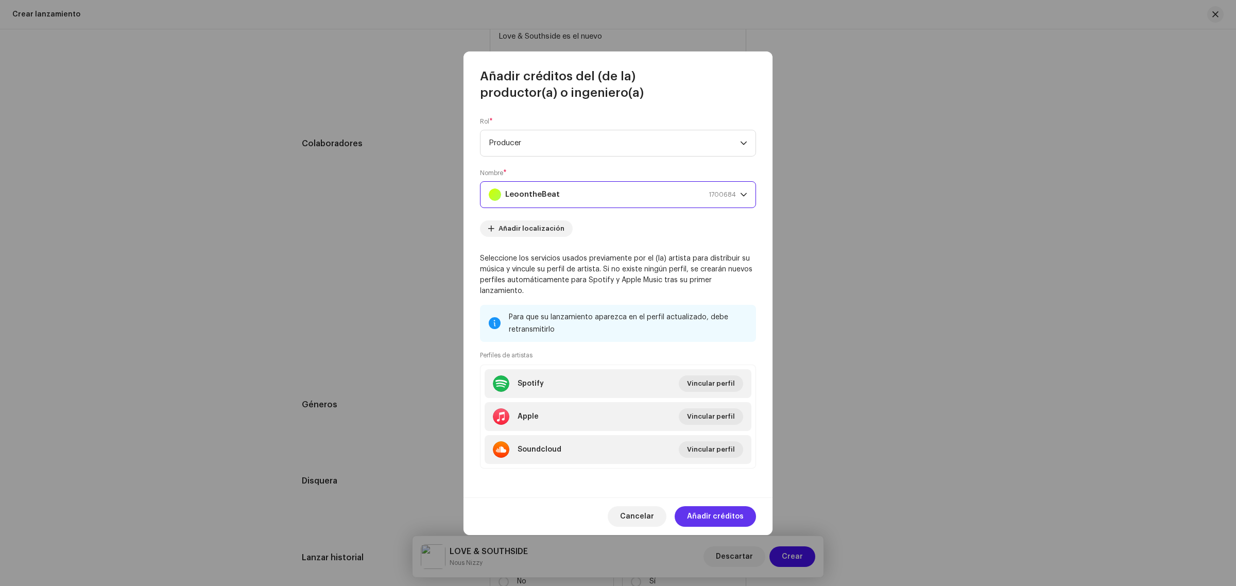
click at [711, 510] on span "Añadir créditos" at bounding box center [715, 516] width 57 height 21
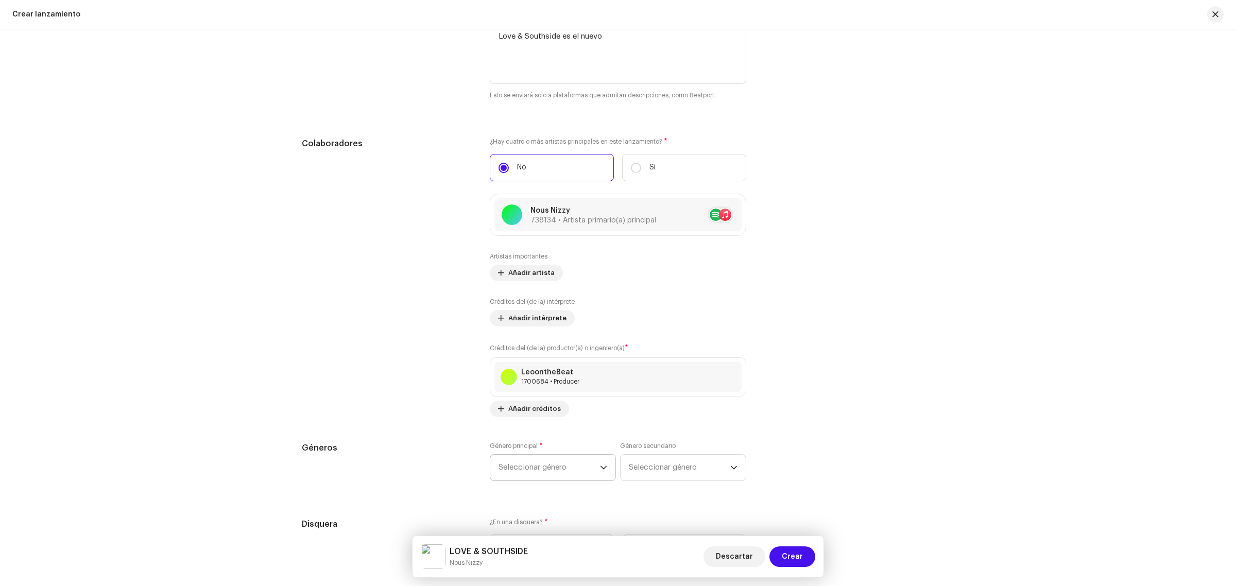
click at [547, 464] on span "Seleccionar género" at bounding box center [549, 468] width 101 height 26
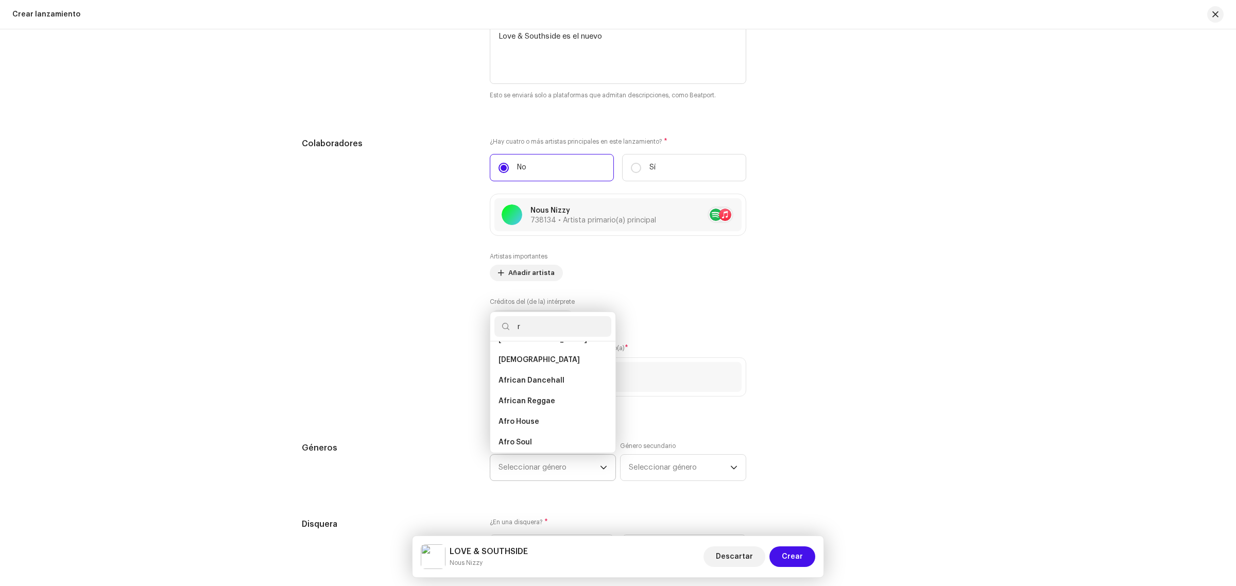
scroll to position [0, 0]
type input "r&"
click at [525, 419] on span "R&B/Soul" at bounding box center [515, 418] width 33 height 10
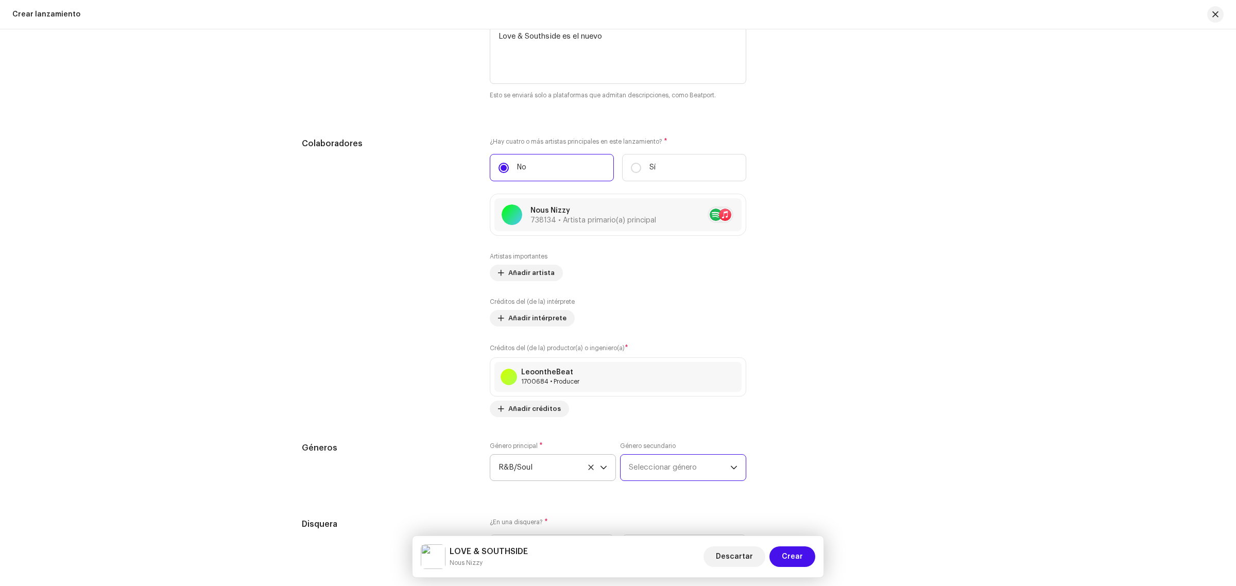
click at [706, 466] on span "Seleccionar género" at bounding box center [679, 468] width 101 height 26
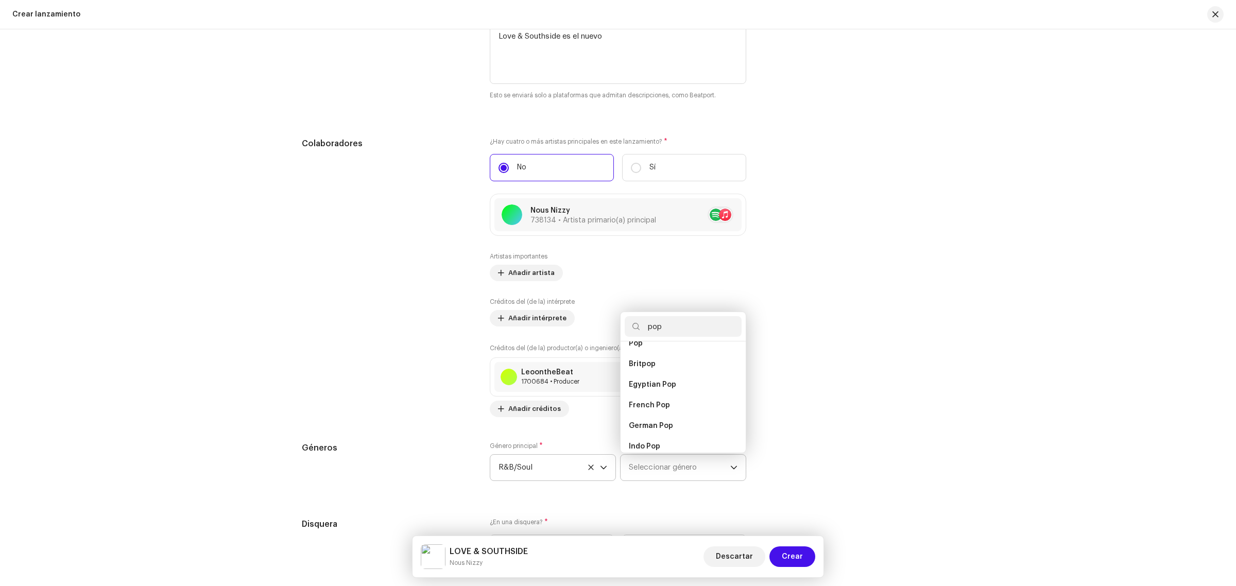
scroll to position [382, 0]
type input "pop"
click at [644, 372] on li "Pop" at bounding box center [683, 378] width 117 height 21
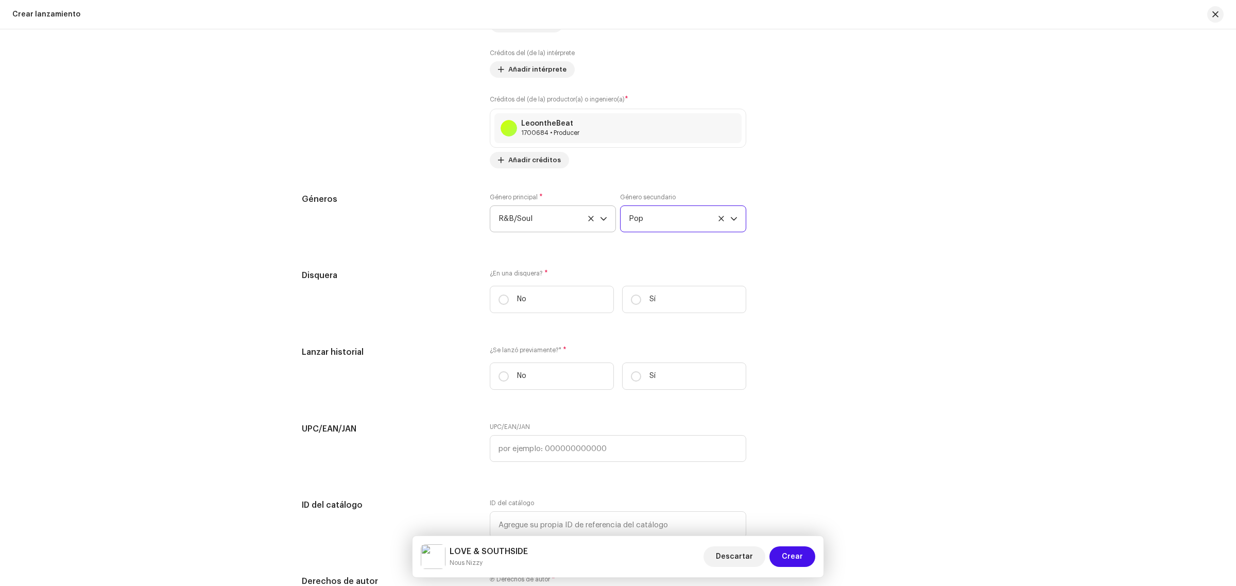
scroll to position [1424, 0]
click at [500, 295] on input "No" at bounding box center [504, 294] width 10 height 10
radio input "true"
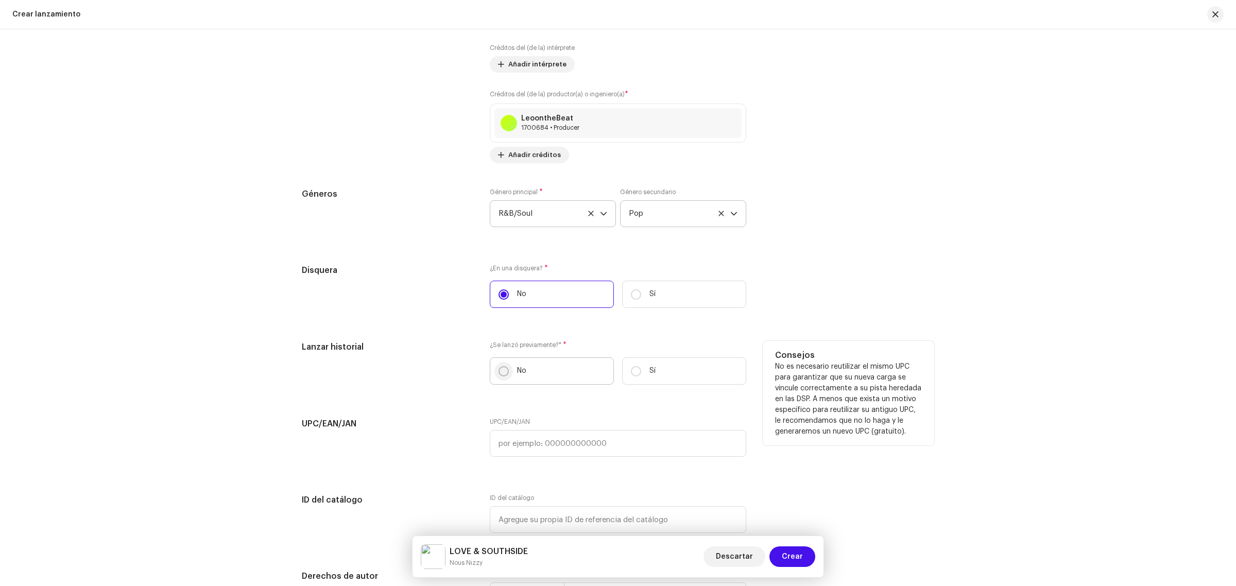
click at [499, 374] on input "No" at bounding box center [504, 371] width 10 height 10
radio input "true"
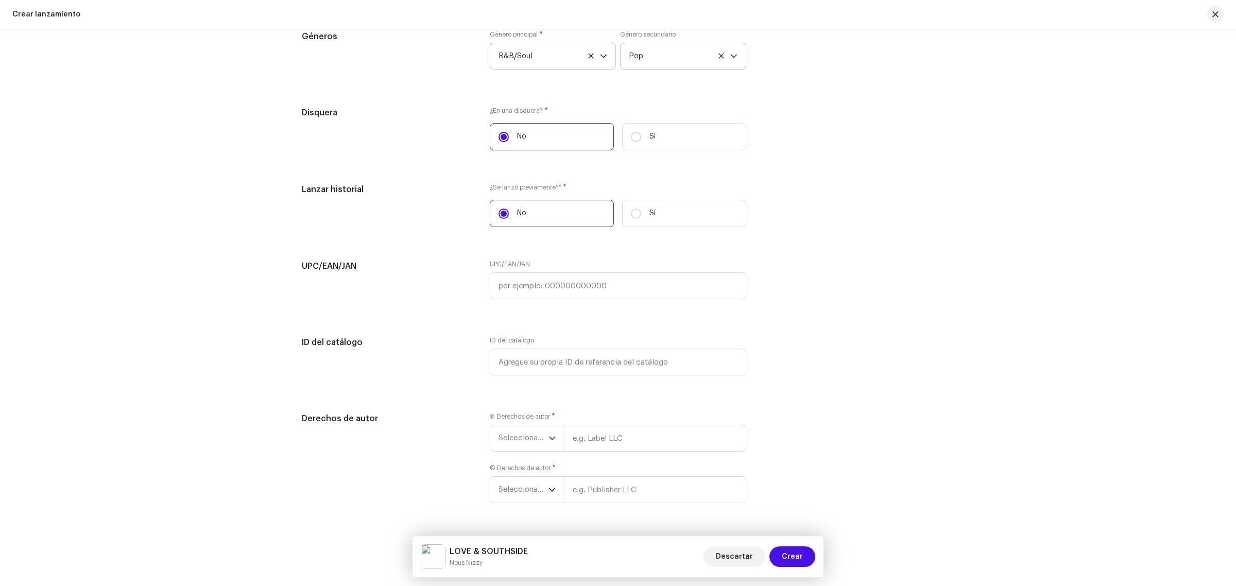
scroll to position [1611, 0]
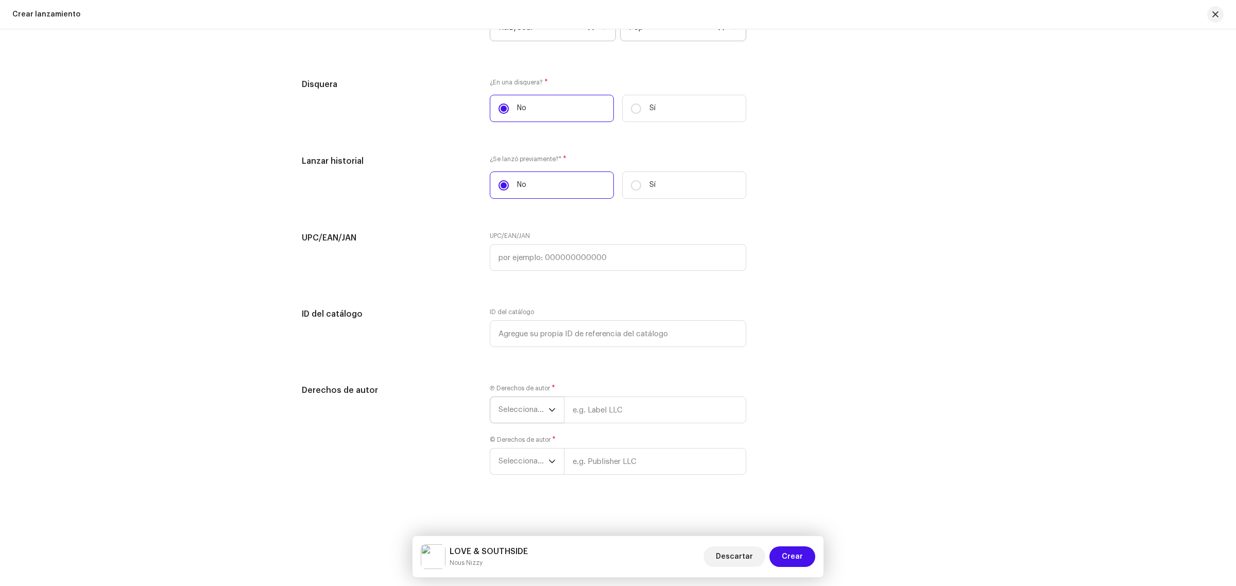
click at [554, 410] on p-select "Seleccionar año" at bounding box center [527, 410] width 74 height 27
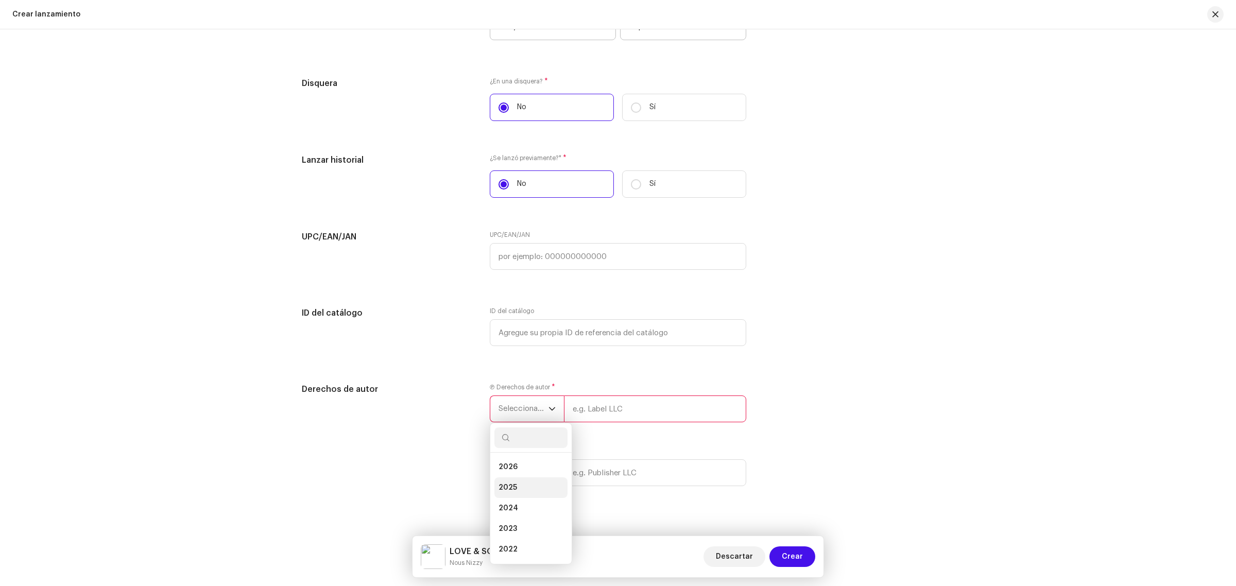
click at [524, 490] on li "2025" at bounding box center [530, 487] width 73 height 21
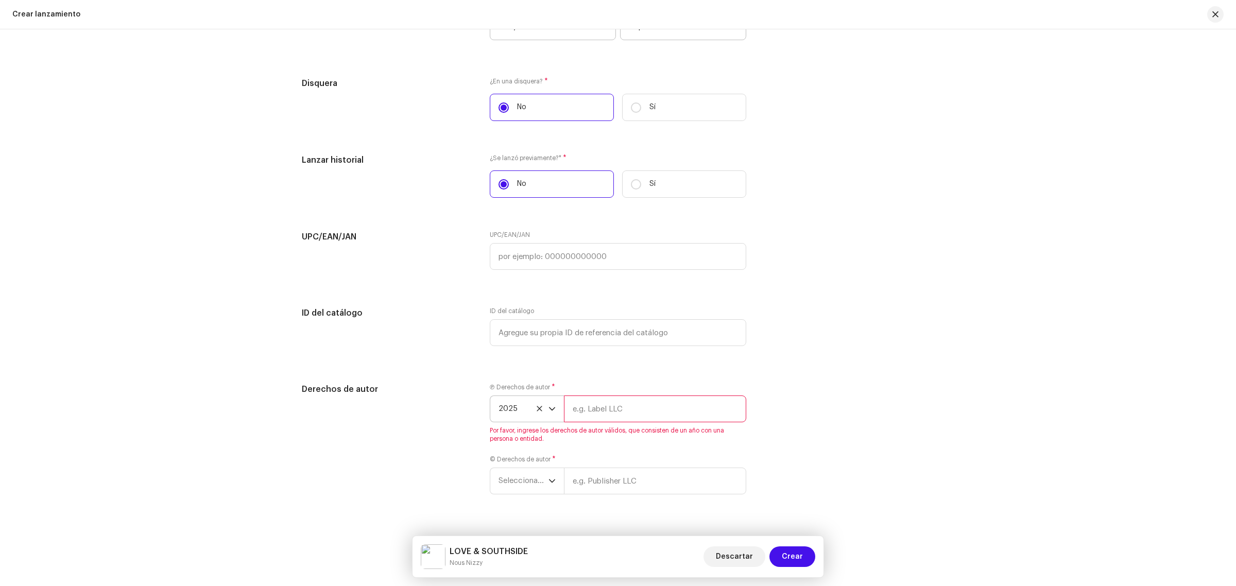
click at [644, 402] on input "text" at bounding box center [655, 409] width 182 height 27
type input "[PERSON_NAME] [PERSON_NAME]"
click at [552, 465] on icon "dropdown trigger" at bounding box center [552, 461] width 7 height 7
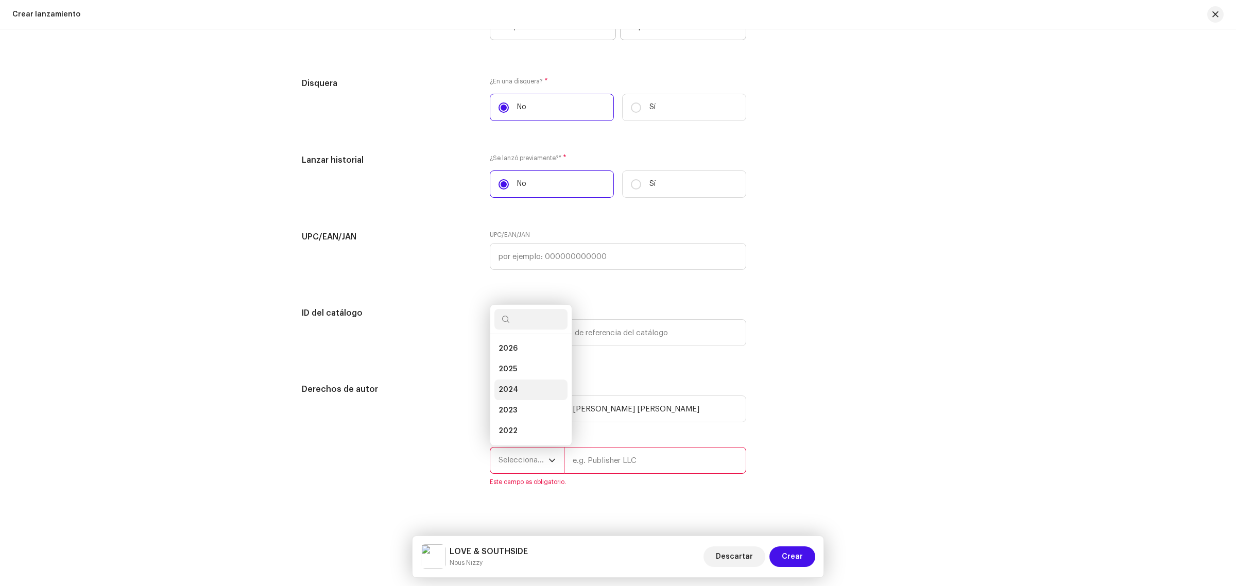
scroll to position [16, 0]
click at [531, 348] on li "2025" at bounding box center [530, 352] width 73 height 21
click at [659, 462] on input "text" at bounding box center [655, 460] width 182 height 27
type input "[PERSON_NAME] [PERSON_NAME]"
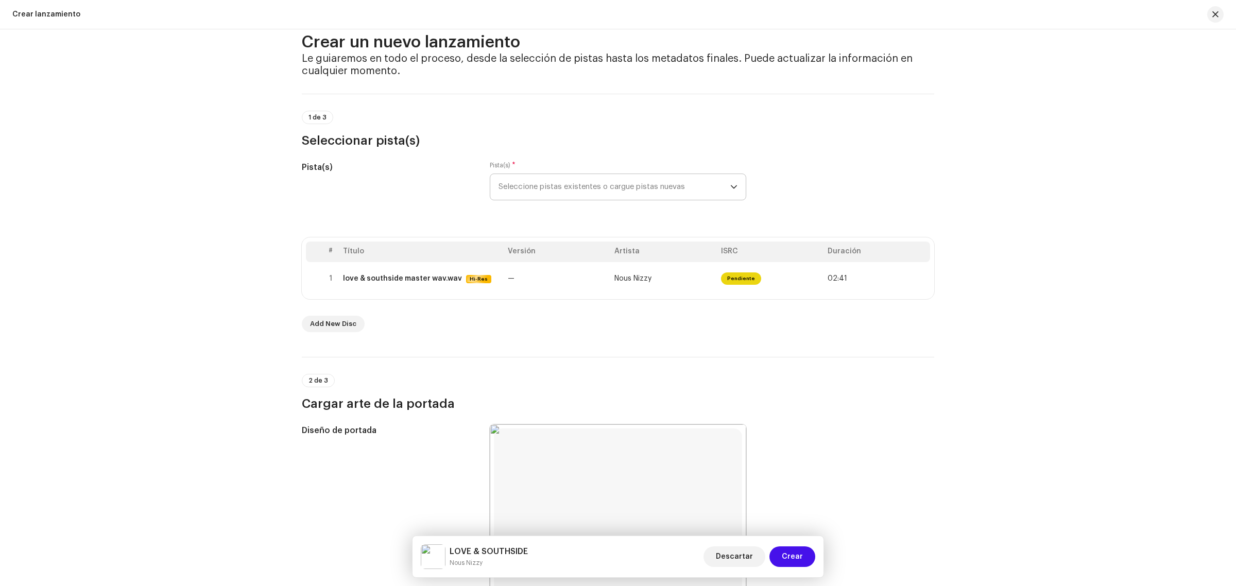
scroll to position [0, 0]
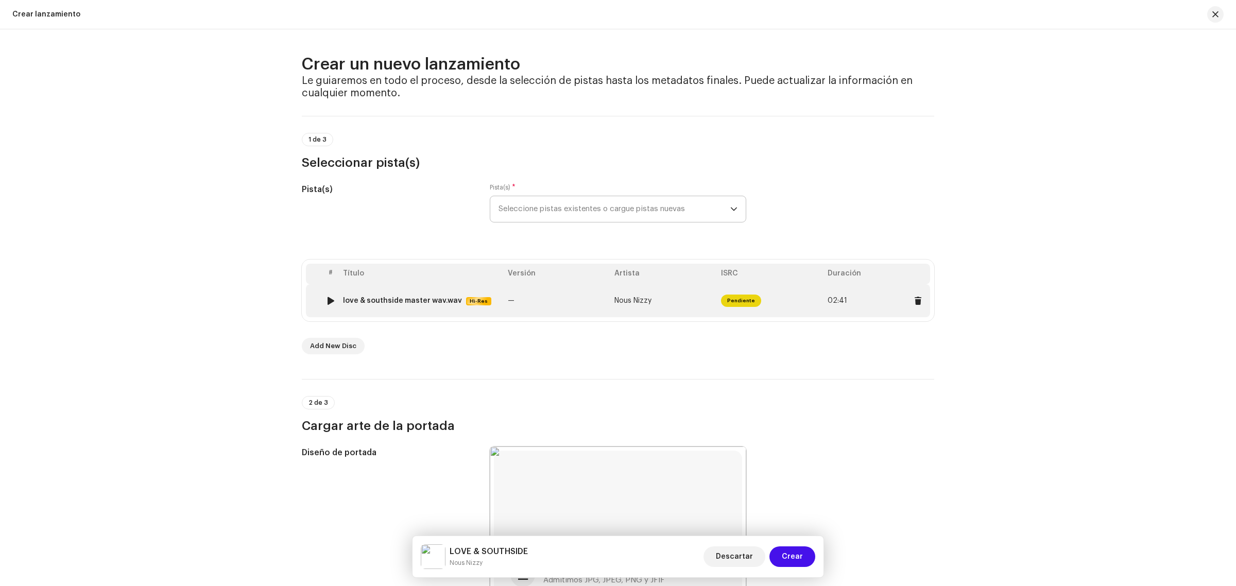
click at [741, 298] on span "Pendiente" at bounding box center [741, 301] width 40 height 12
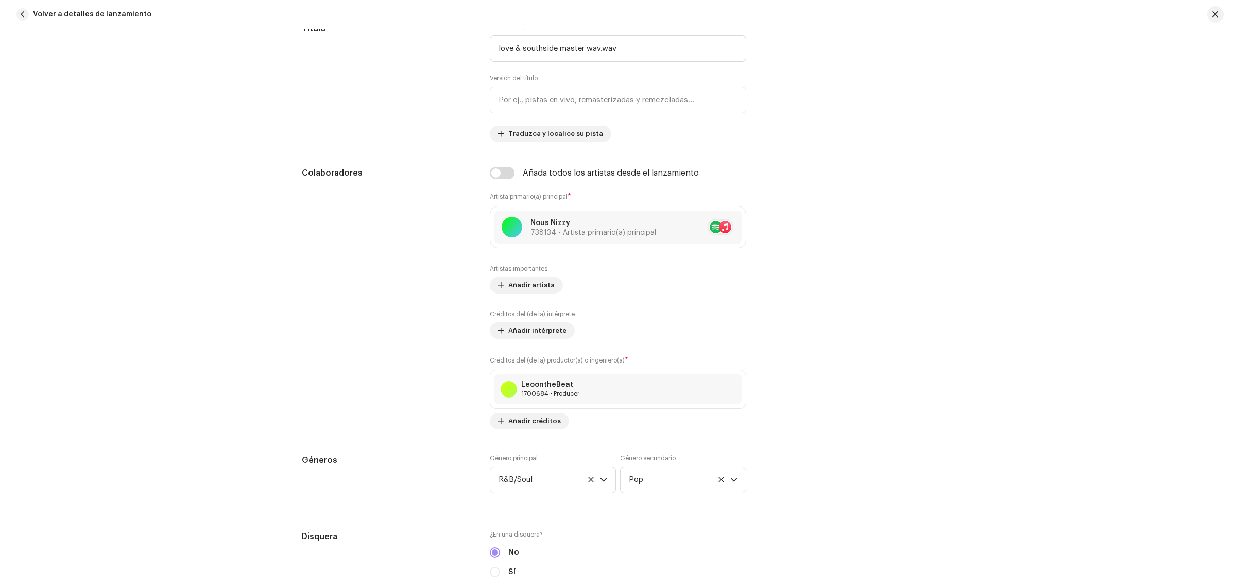
scroll to position [1817, 0]
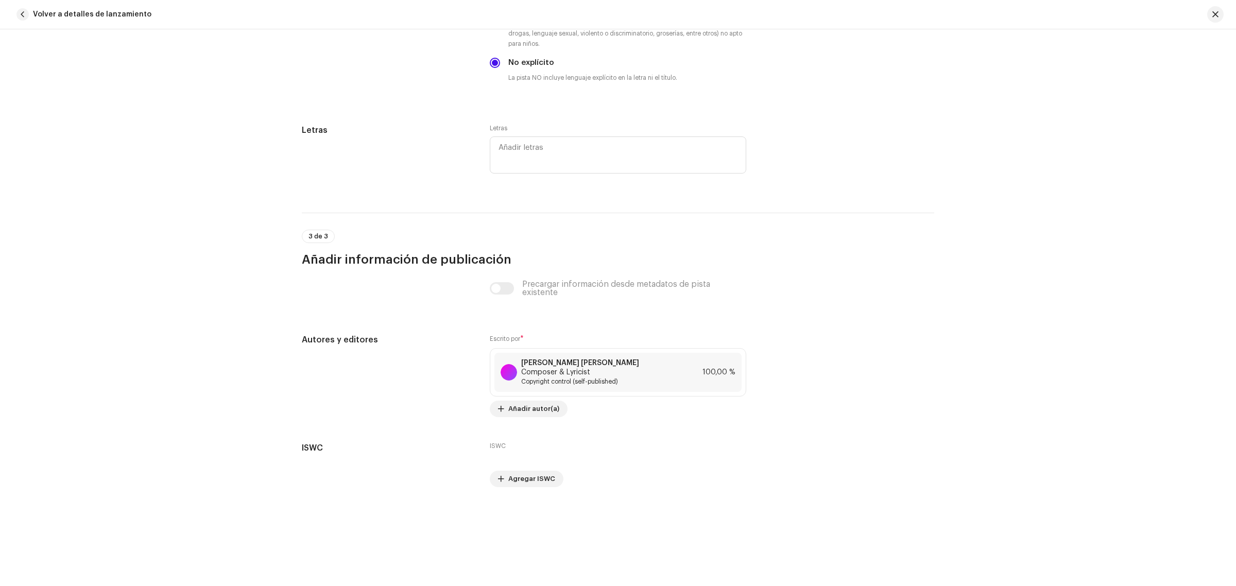
click at [1227, 108] on div "Detalles de la pista Complete los siguientes pasos para finalizar su pista. 1 d…" at bounding box center [618, 307] width 1236 height 557
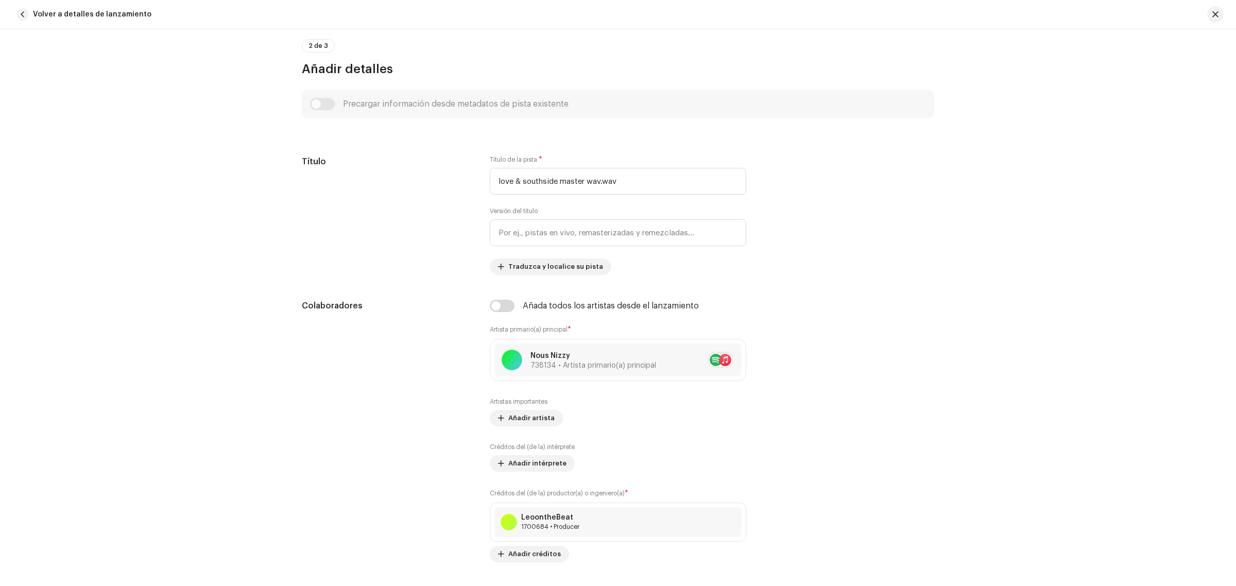
scroll to position [0, 0]
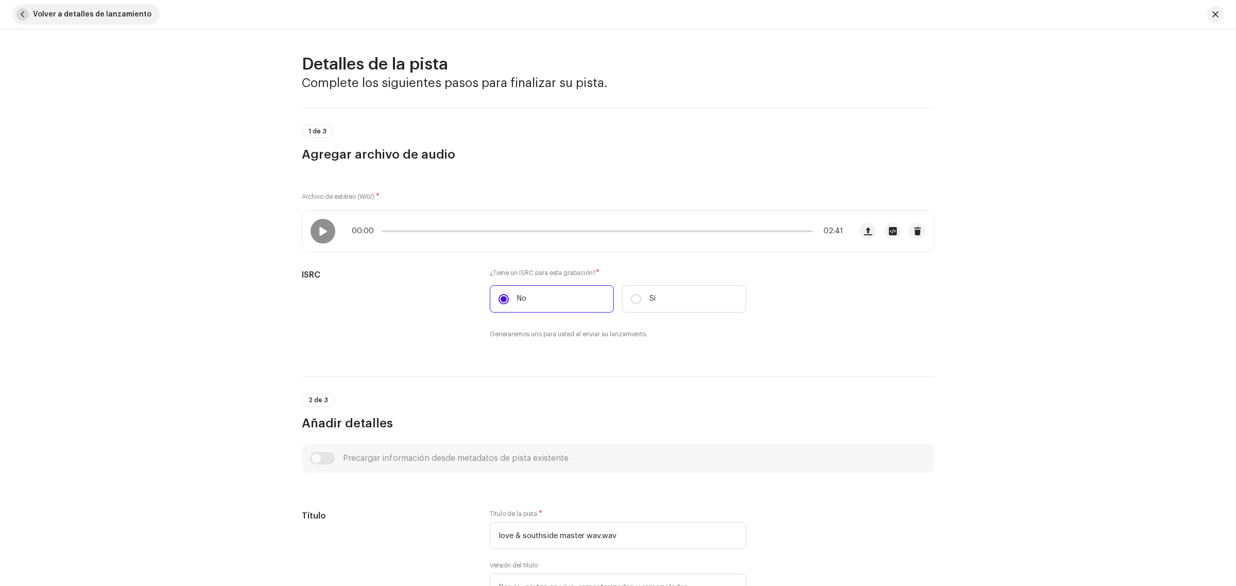
click at [20, 14] on span "button" at bounding box center [22, 14] width 12 height 12
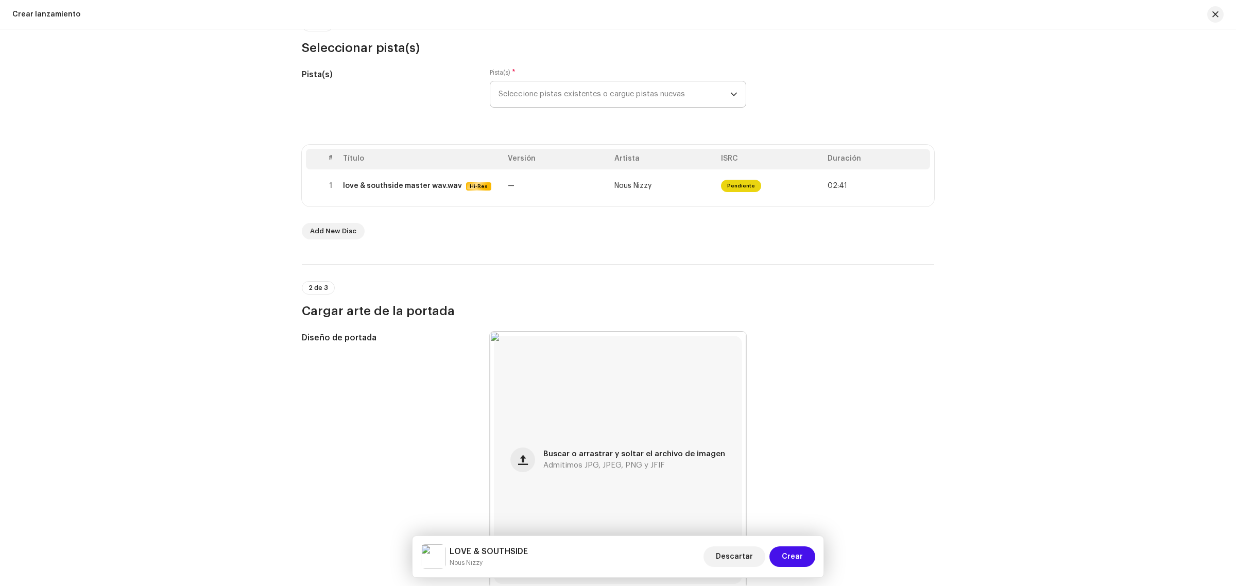
scroll to position [103, 0]
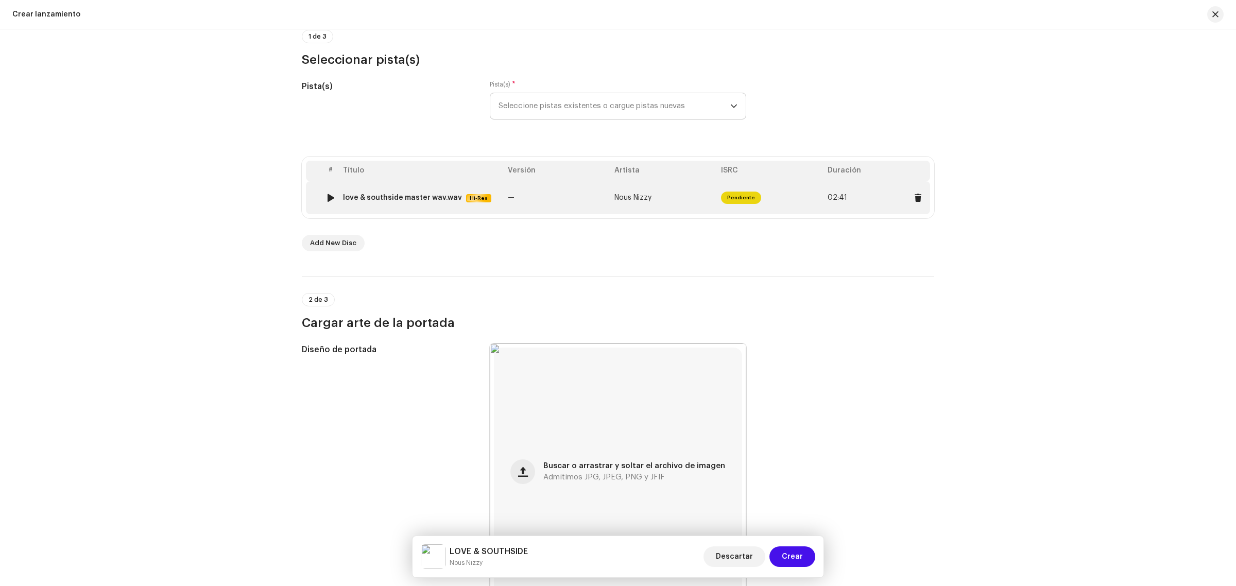
click at [838, 197] on span "02:41" at bounding box center [838, 198] width 20 height 8
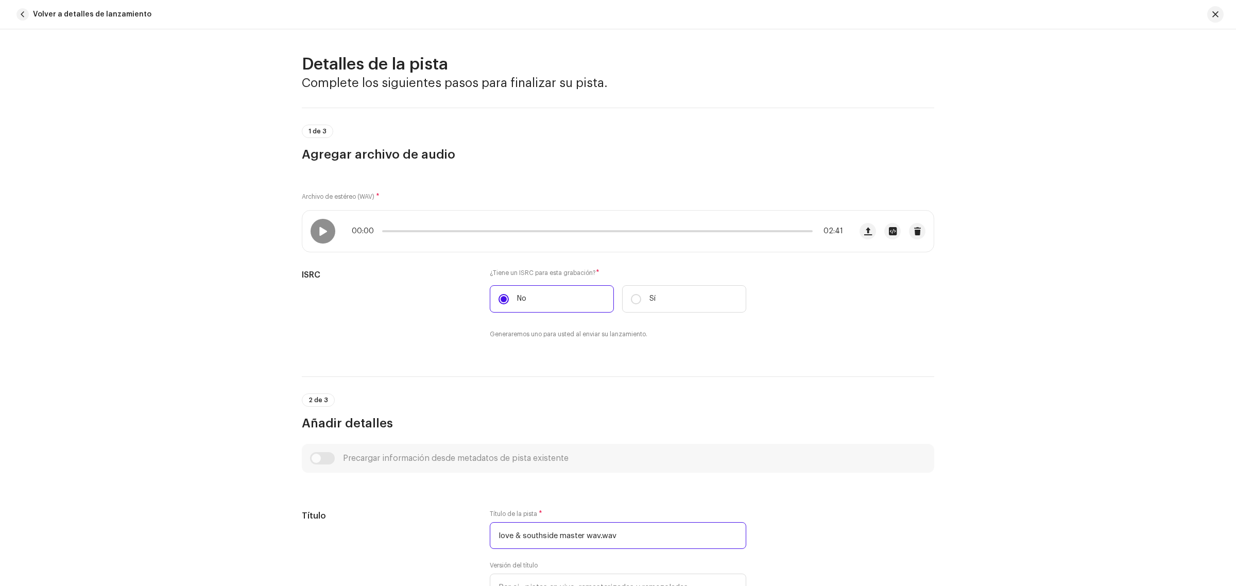
drag, startPoint x: 668, startPoint y: 532, endPoint x: 263, endPoint y: 476, distance: 409.1
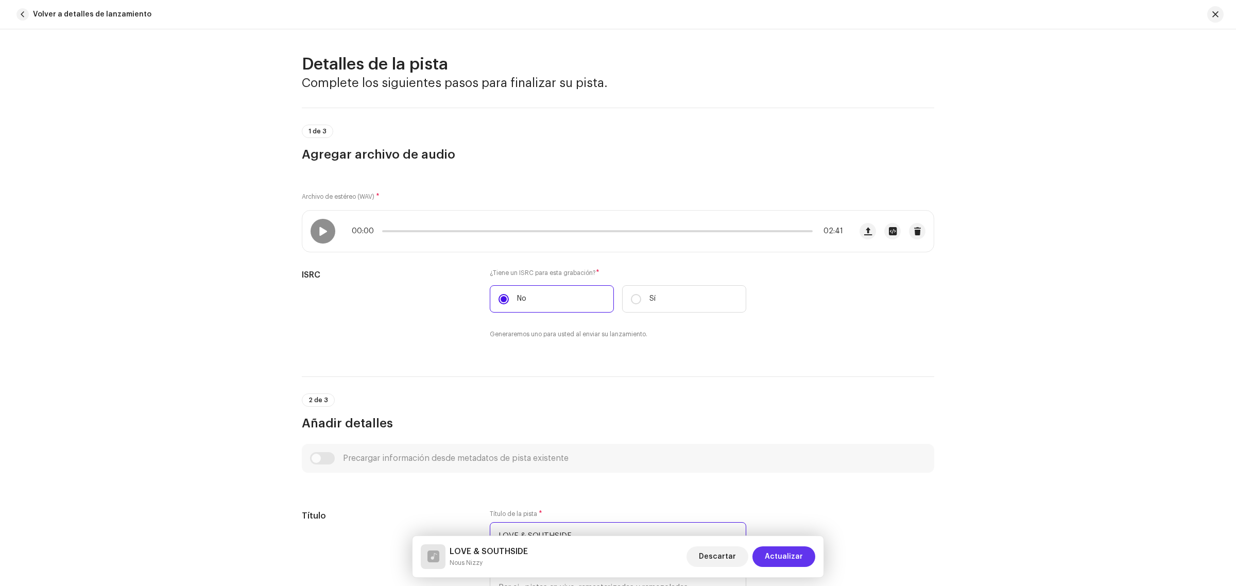
type input "LOVE & SOUTHSIDE"
click at [778, 559] on span "Actualizar" at bounding box center [784, 556] width 38 height 21
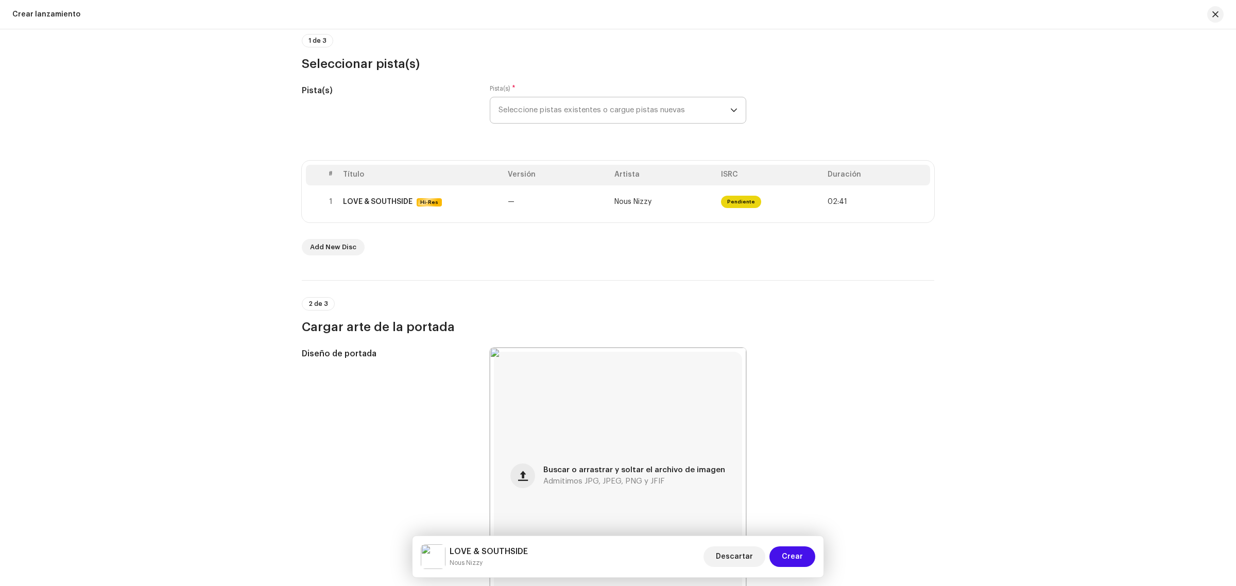
scroll to position [0, 0]
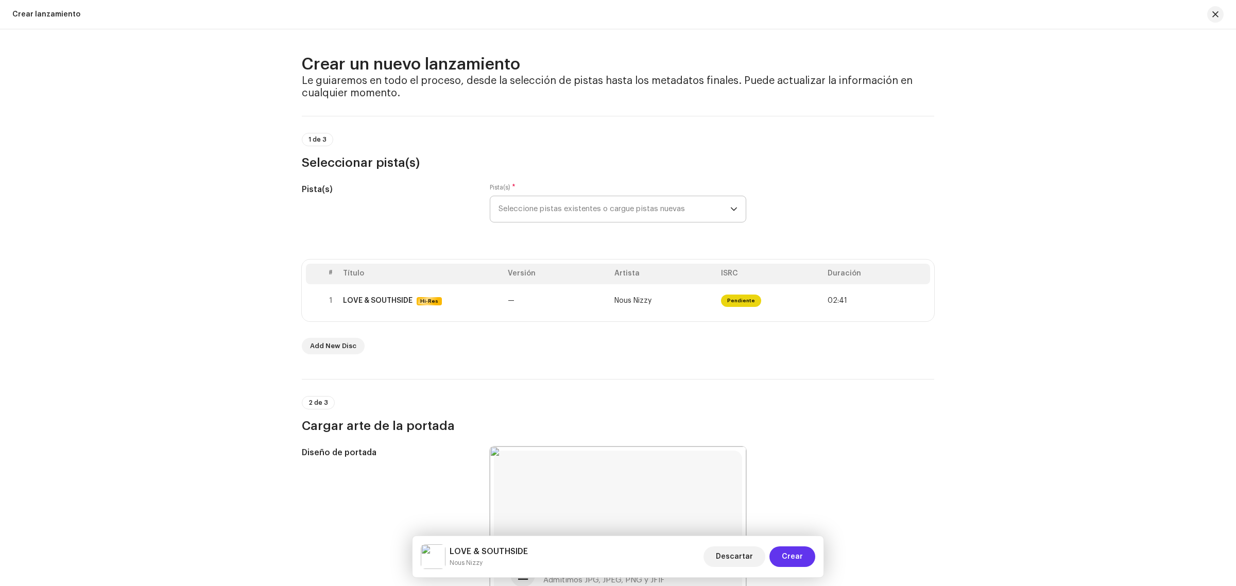
click at [794, 552] on span "Crear" at bounding box center [792, 556] width 21 height 21
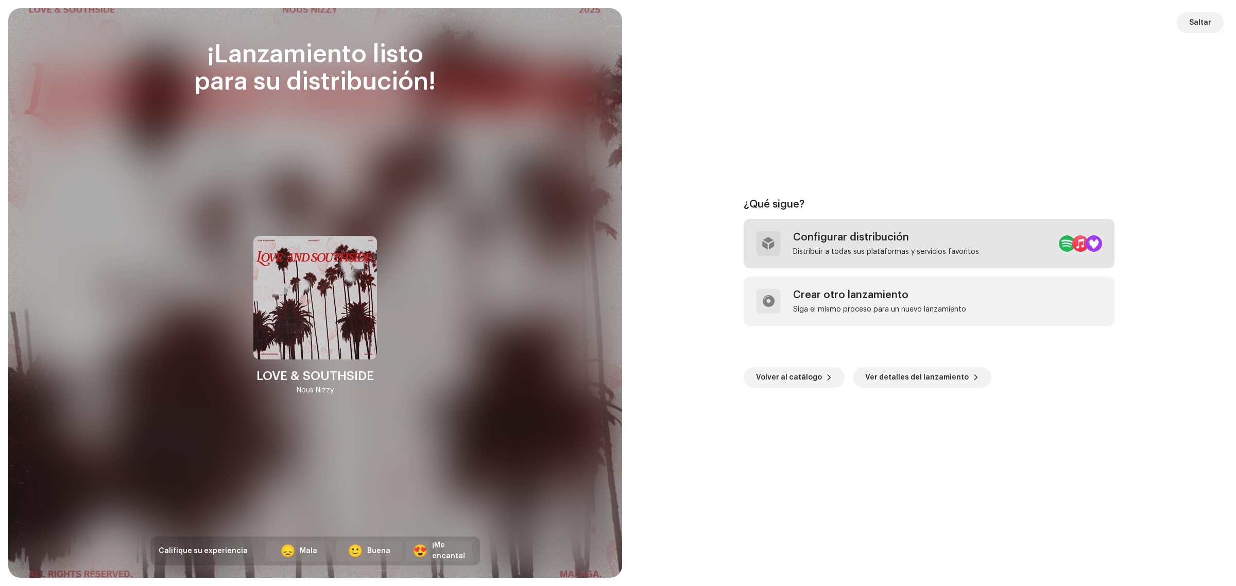
click at [953, 239] on div "Configurar distribución" at bounding box center [886, 237] width 186 height 12
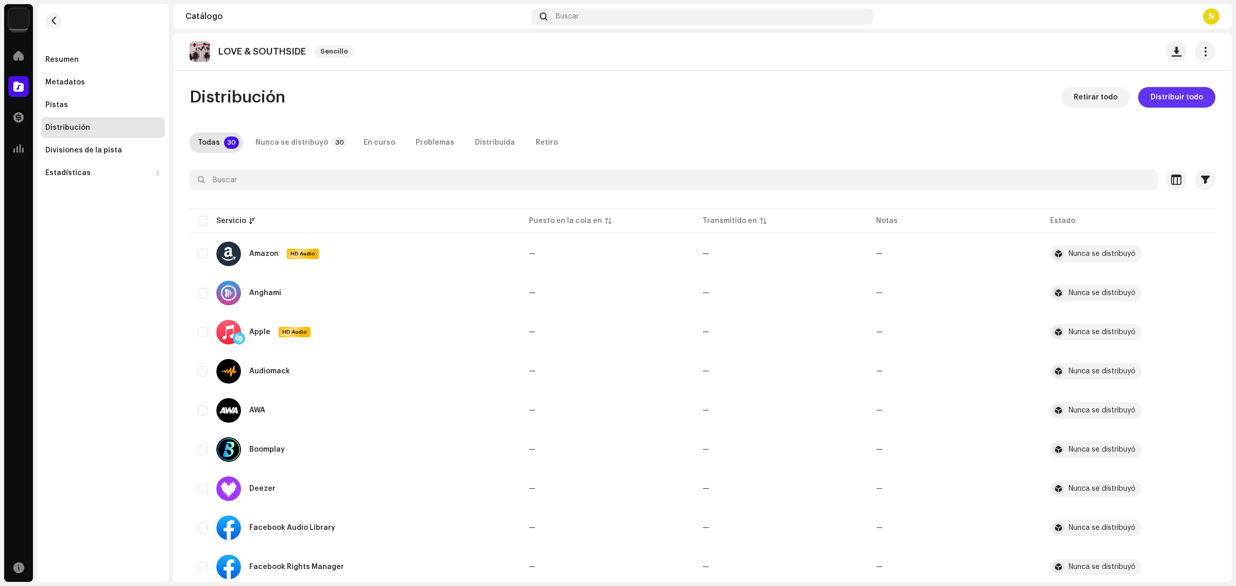
click at [1157, 98] on span "Distribuir todo" at bounding box center [1177, 97] width 53 height 21
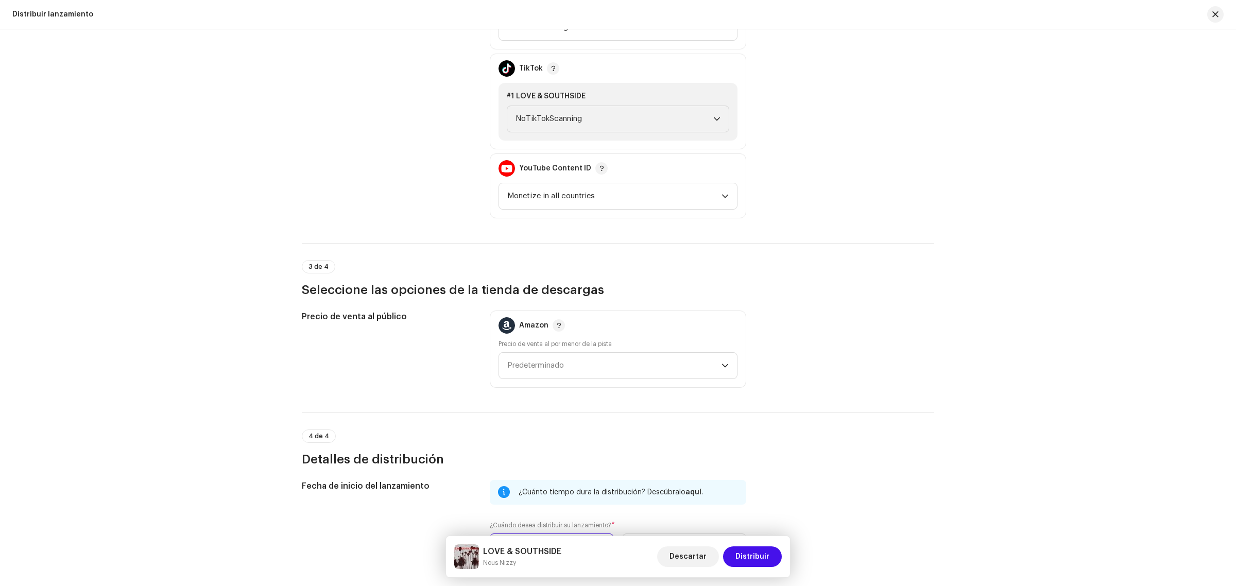
scroll to position [1411, 0]
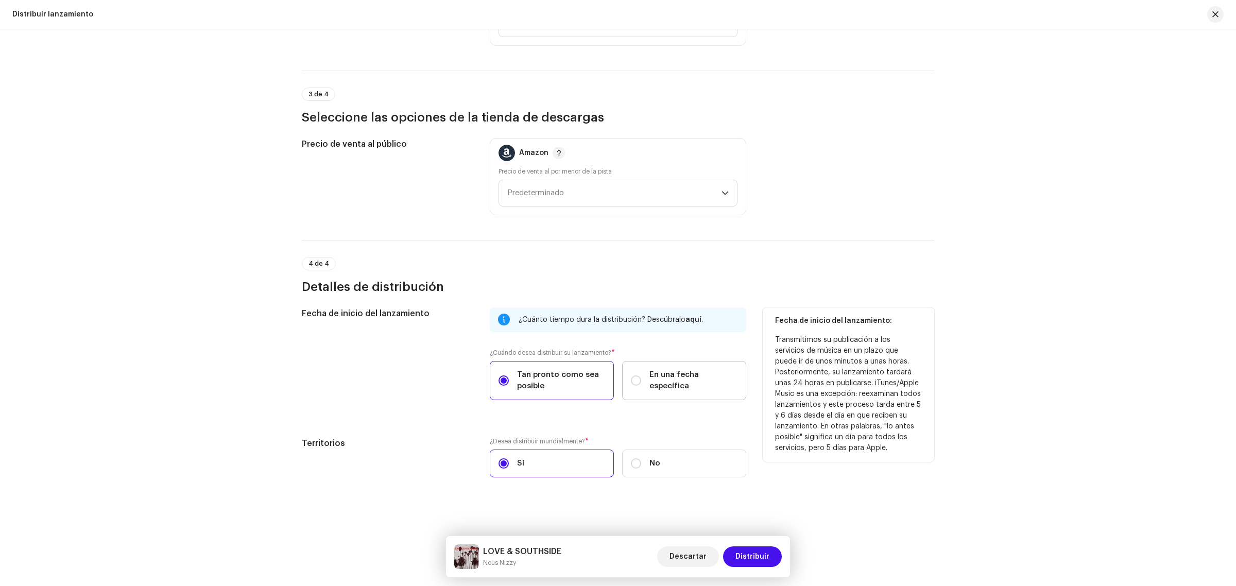
click at [658, 380] on span "En una fecha específica" at bounding box center [693, 380] width 88 height 23
click at [641, 380] on input "En una fecha específica" at bounding box center [636, 380] width 10 height 10
radio input "true"
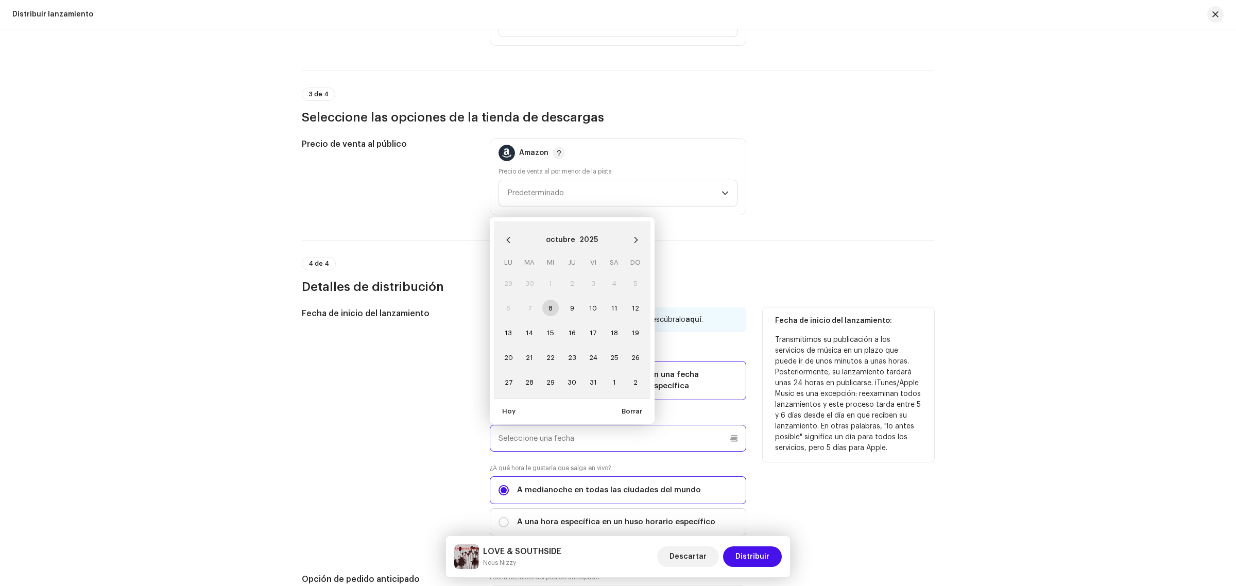
click at [658, 436] on input "text" at bounding box center [618, 438] width 256 height 27
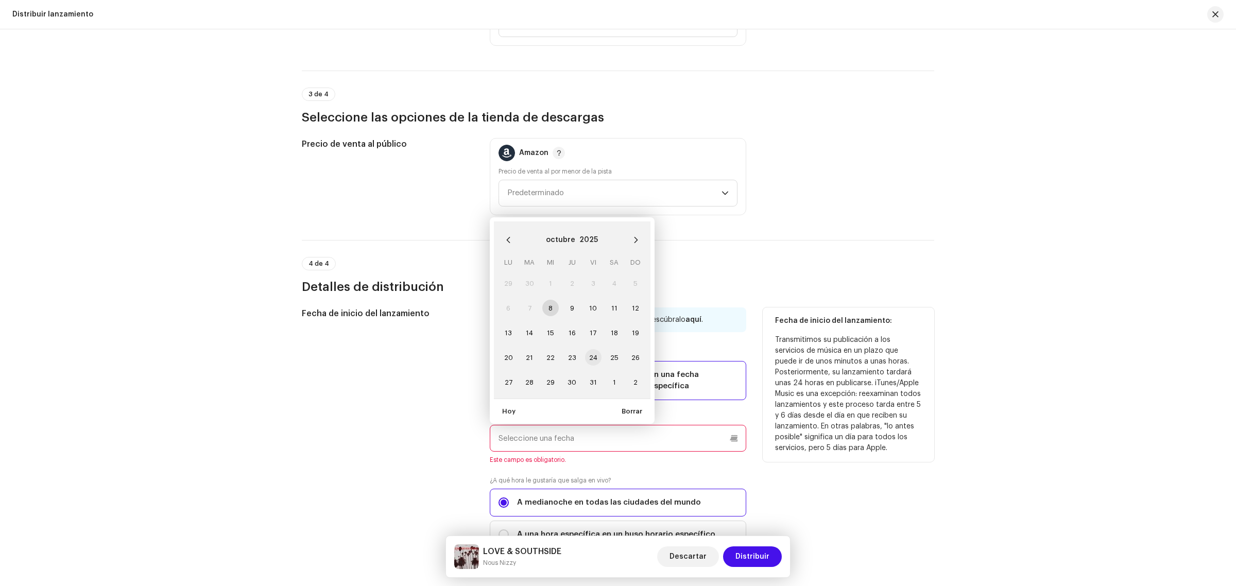
click at [589, 354] on span "24" at bounding box center [593, 357] width 16 height 16
type input "[DATE]"
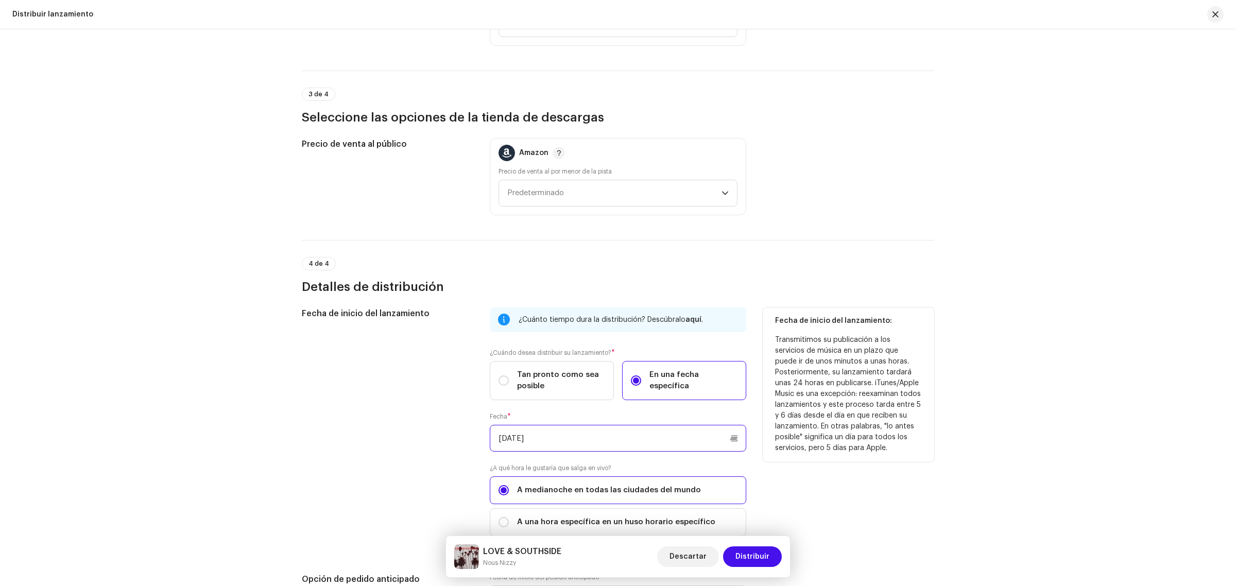
click at [732, 438] on input "[DATE]" at bounding box center [618, 438] width 256 height 27
click at [841, 500] on div "Fecha de inicio del lanzamiento: Transmitimos su publicación a los servicios de…" at bounding box center [849, 427] width 172 height 241
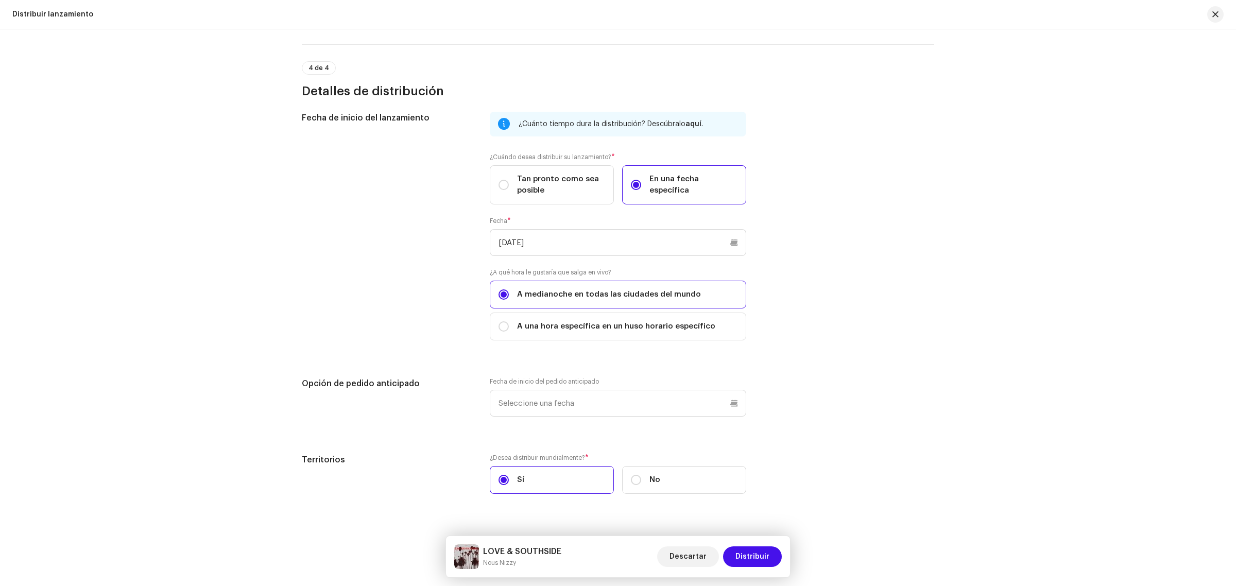
scroll to position [1624, 0]
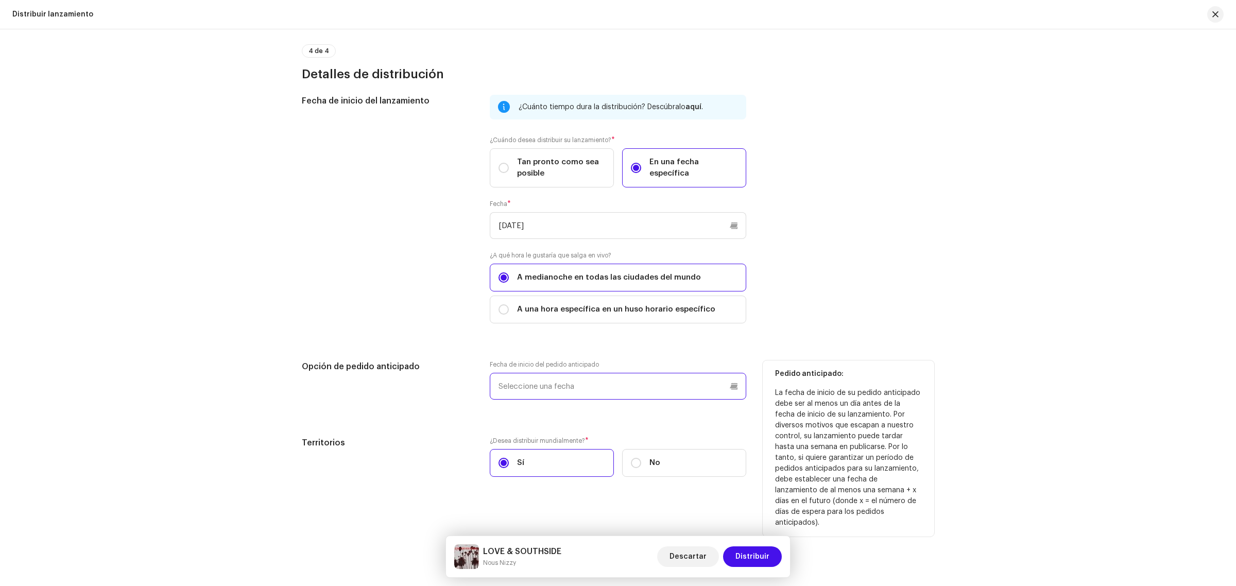
click at [650, 379] on input "text" at bounding box center [618, 386] width 256 height 27
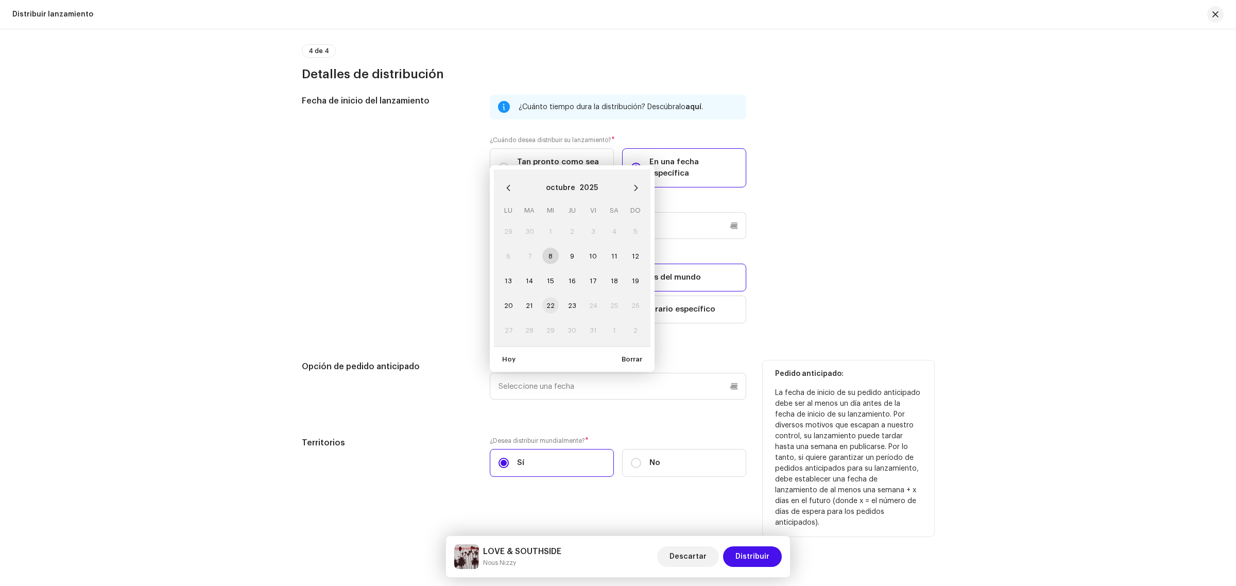
click at [553, 305] on span "22" at bounding box center [550, 305] width 16 height 16
type input "[DATE]"
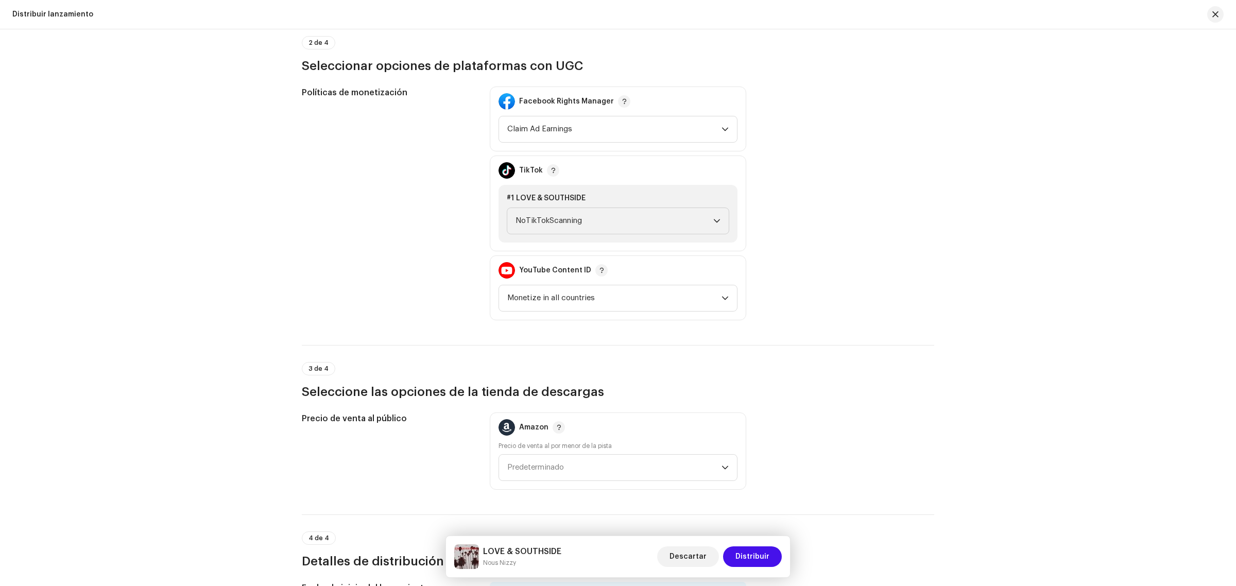
scroll to position [649, 0]
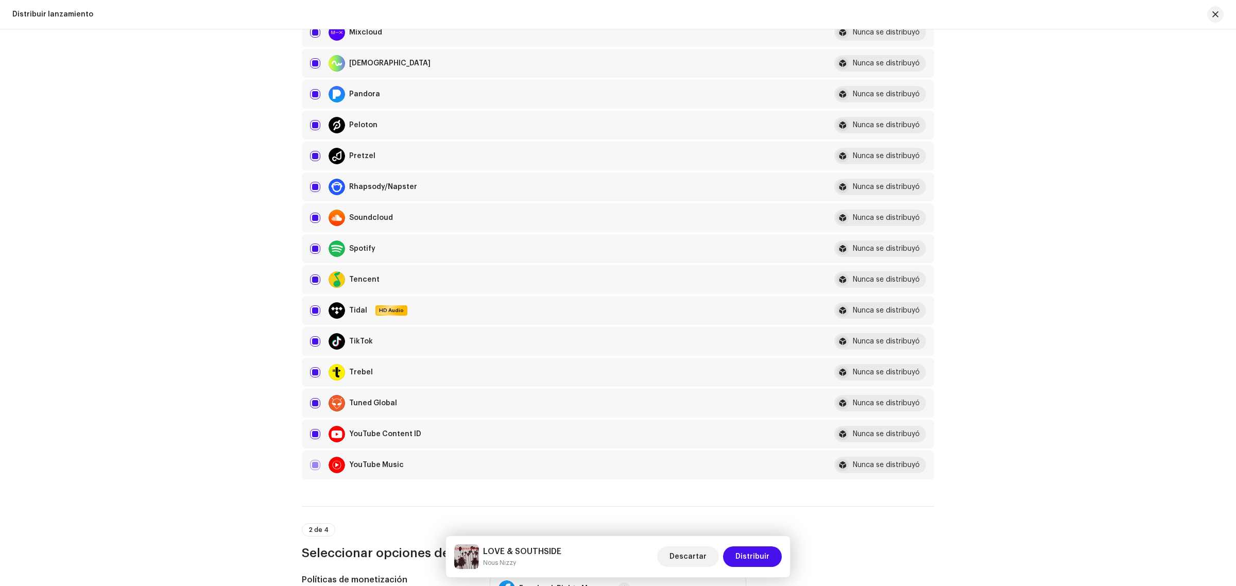
click at [1231, 528] on div "Distribuir lanzamiento Complete los siguientes pasos para distribuir su lanzami…" at bounding box center [618, 307] width 1236 height 557
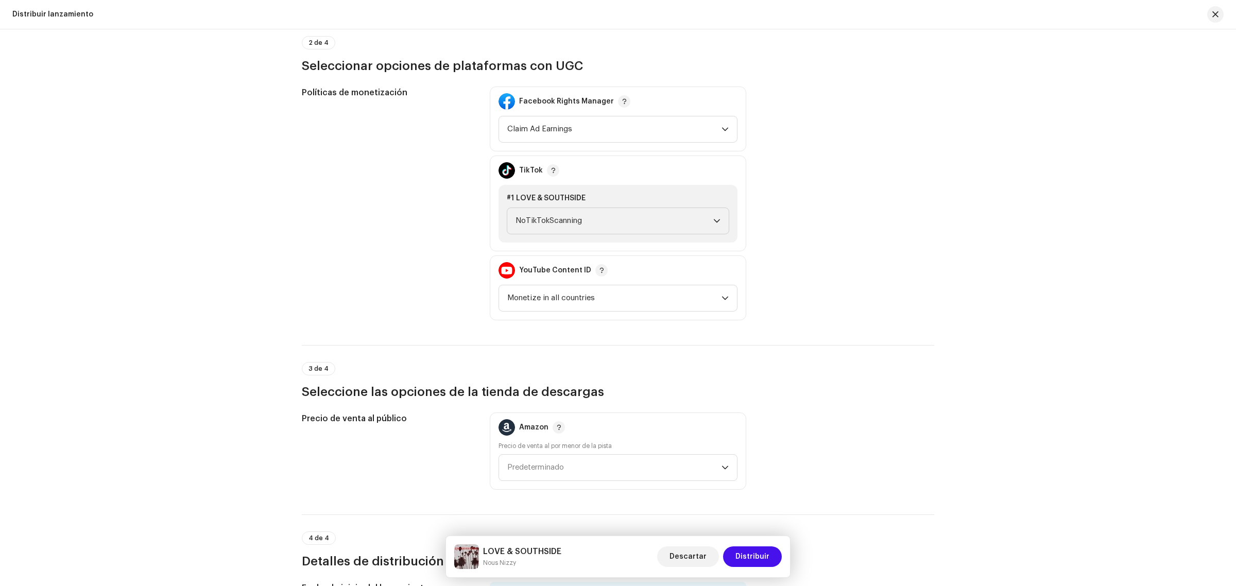
scroll to position [1624, 0]
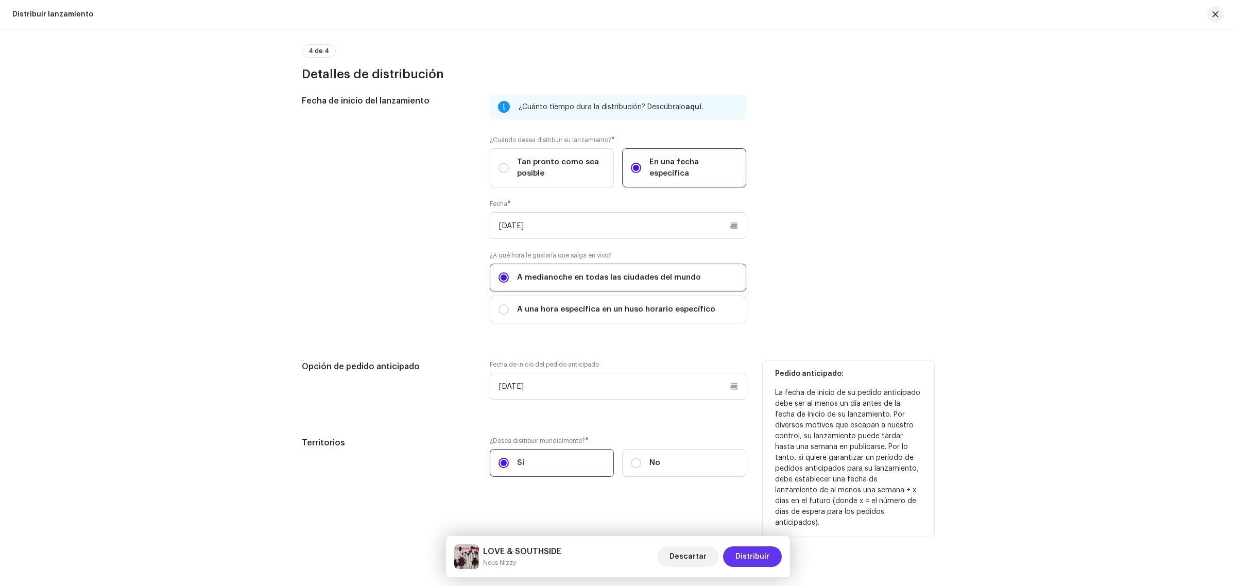
click at [760, 557] on span "Distribuir" at bounding box center [752, 556] width 34 height 21
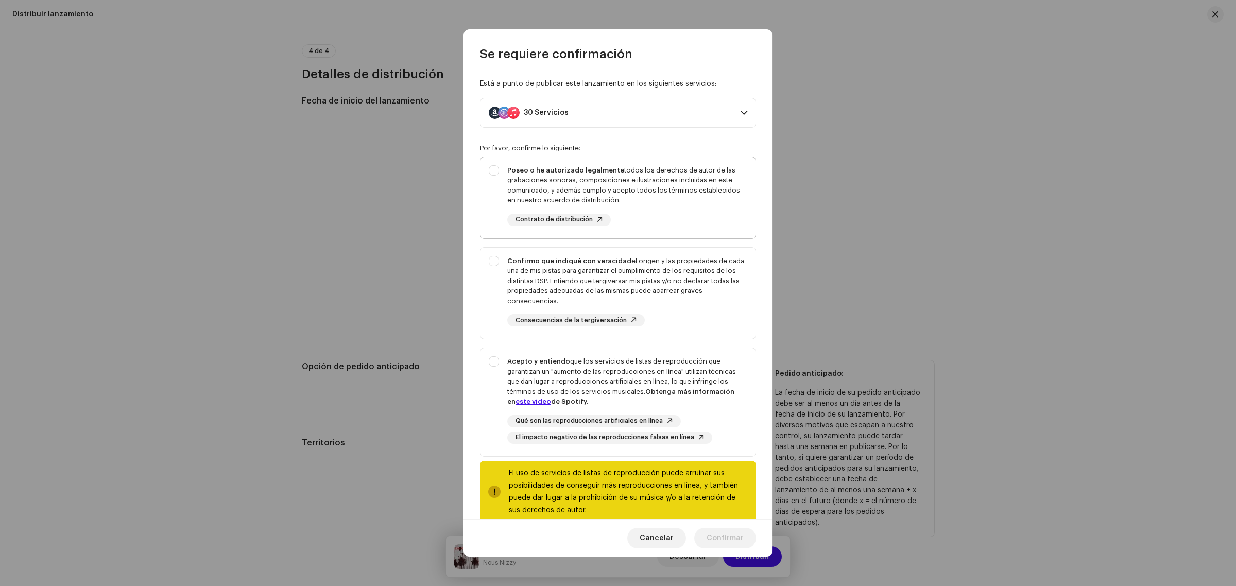
click at [489, 170] on div "Poseo o he autorizado legalmente todos los derechos de autor de las grabaciones…" at bounding box center [618, 195] width 275 height 77
checkbox input "true"
click at [498, 261] on div "Confirmo que indiqué con veracidad el origen y las propiedades de cada una de m…" at bounding box center [618, 292] width 275 height 88
checkbox input "true"
click at [493, 358] on div "Acepto y entiendo que los servicios de listas de reproducción que garantizan un…" at bounding box center [618, 400] width 275 height 104
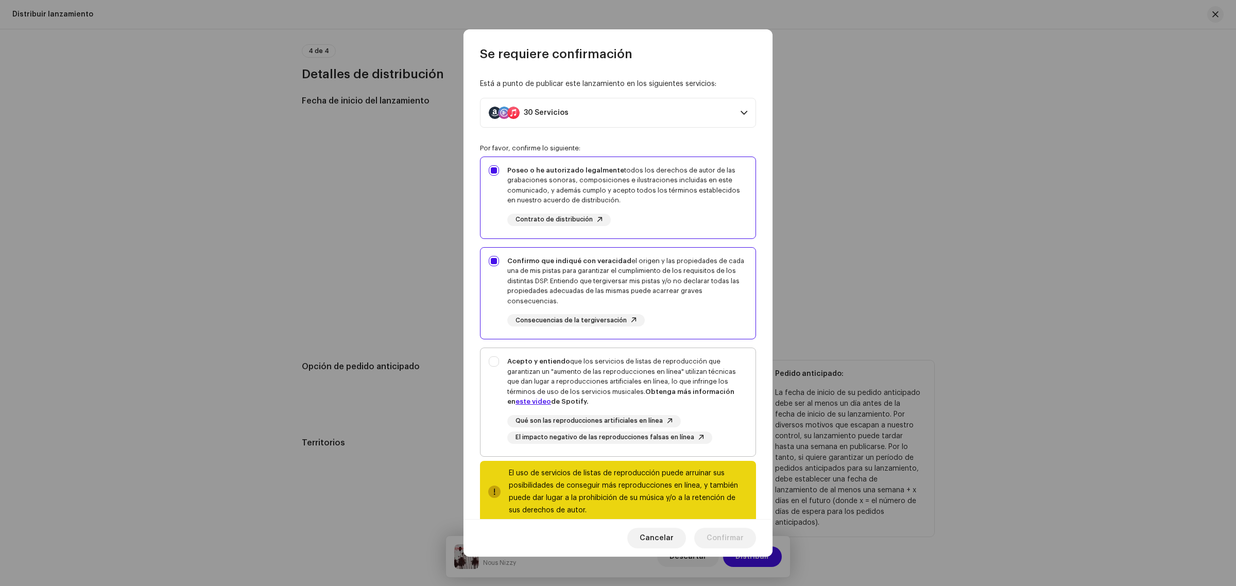
checkbox input "true"
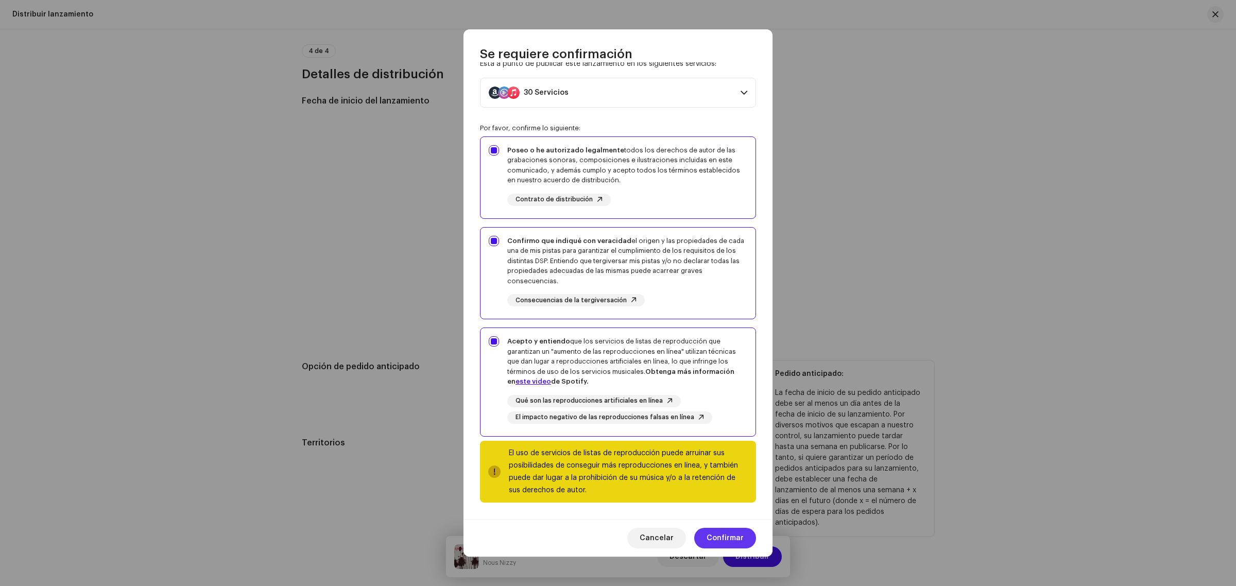
click at [735, 542] on span "Confirmar" at bounding box center [725, 538] width 37 height 21
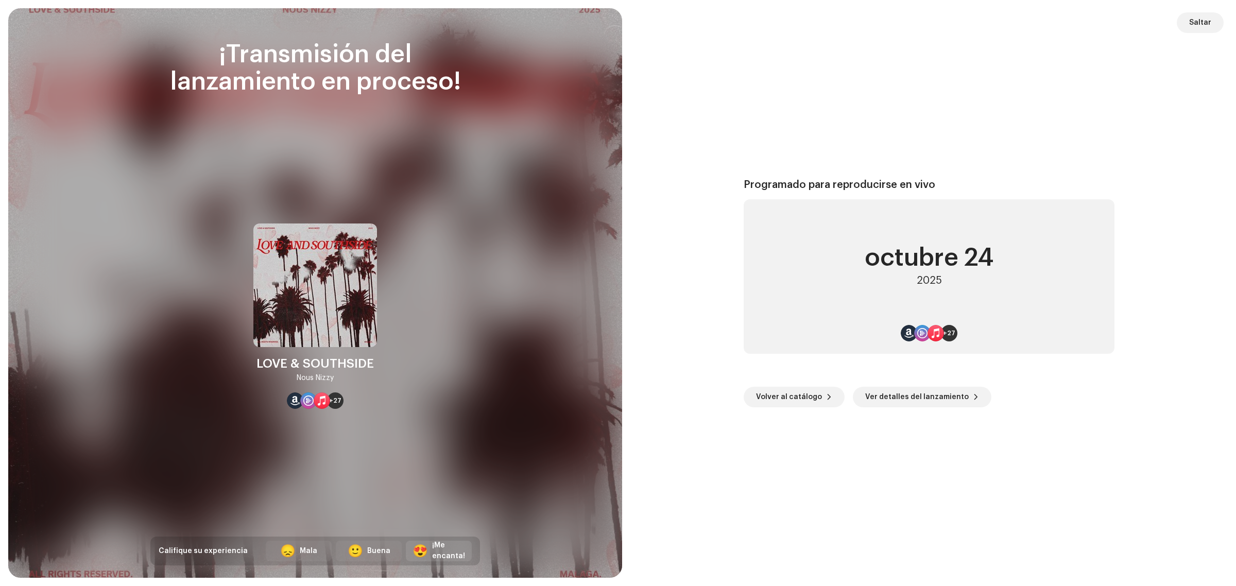
click at [447, 542] on div "¡Me encanta!" at bounding box center [448, 551] width 33 height 22
click at [804, 400] on span "Volver al catálogo" at bounding box center [789, 397] width 66 height 21
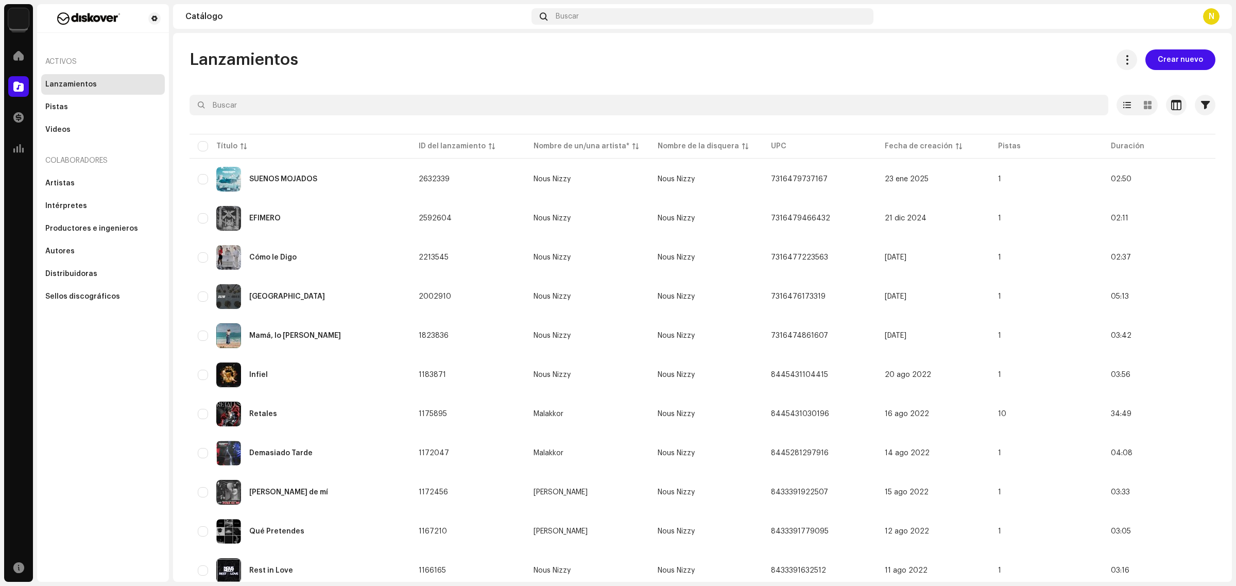
click at [78, 81] on div "Lanzamientos" at bounding box center [71, 84] width 52 height 8
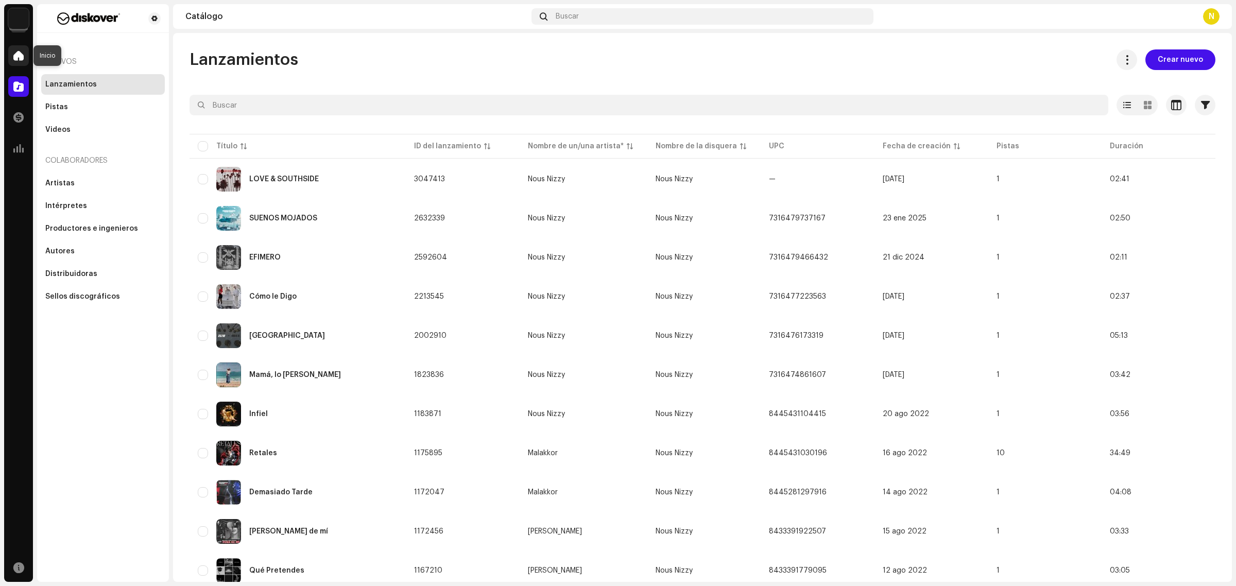
click at [11, 62] on div at bounding box center [18, 55] width 21 height 21
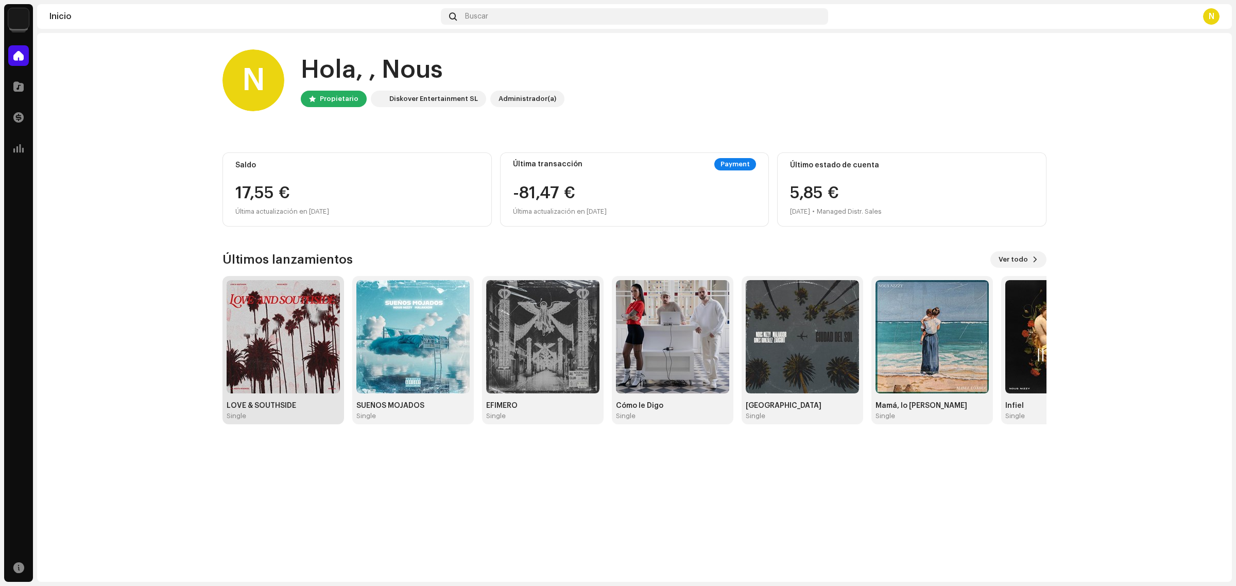
click at [289, 330] on img at bounding box center [283, 336] width 113 height 113
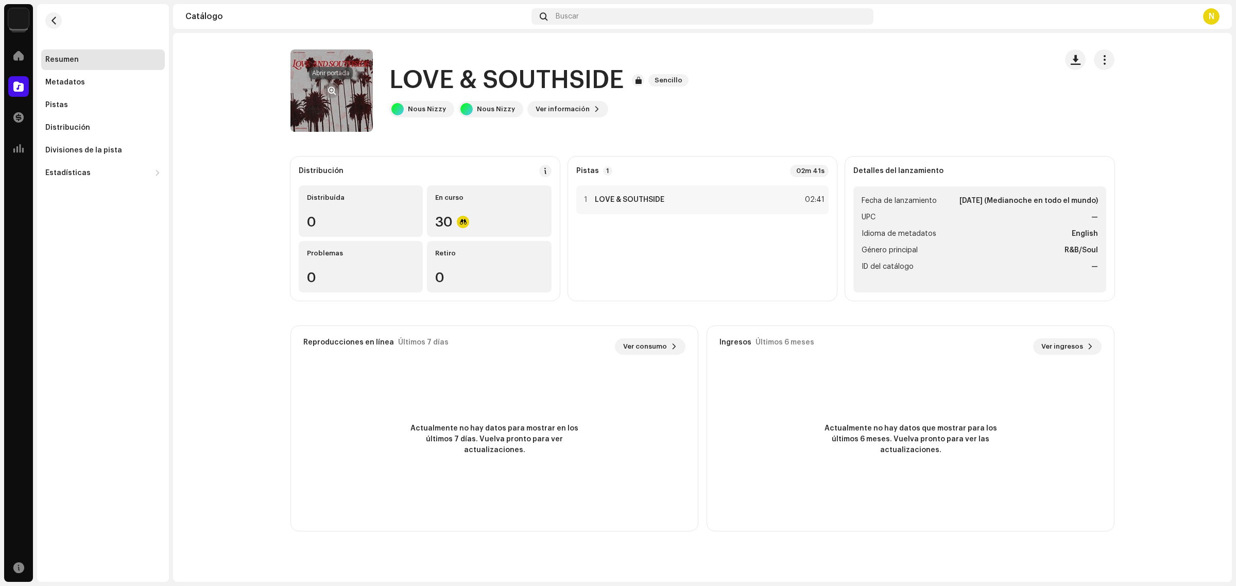
click at [329, 91] on span "button" at bounding box center [332, 91] width 8 height 8
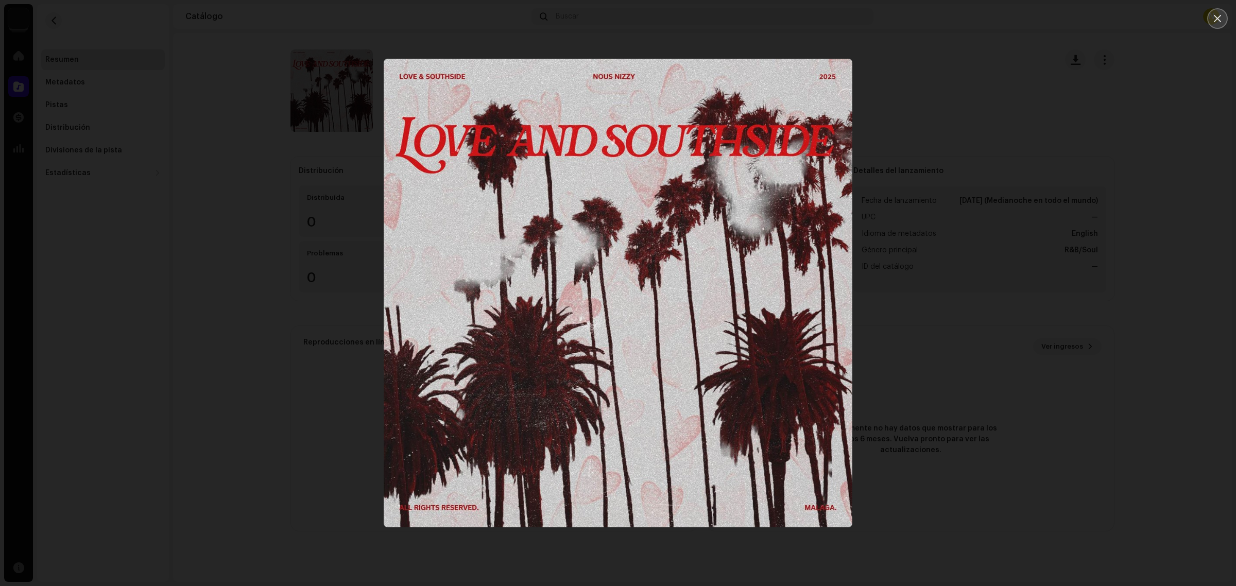
click at [1222, 19] on icon "Close" at bounding box center [1217, 18] width 9 height 9
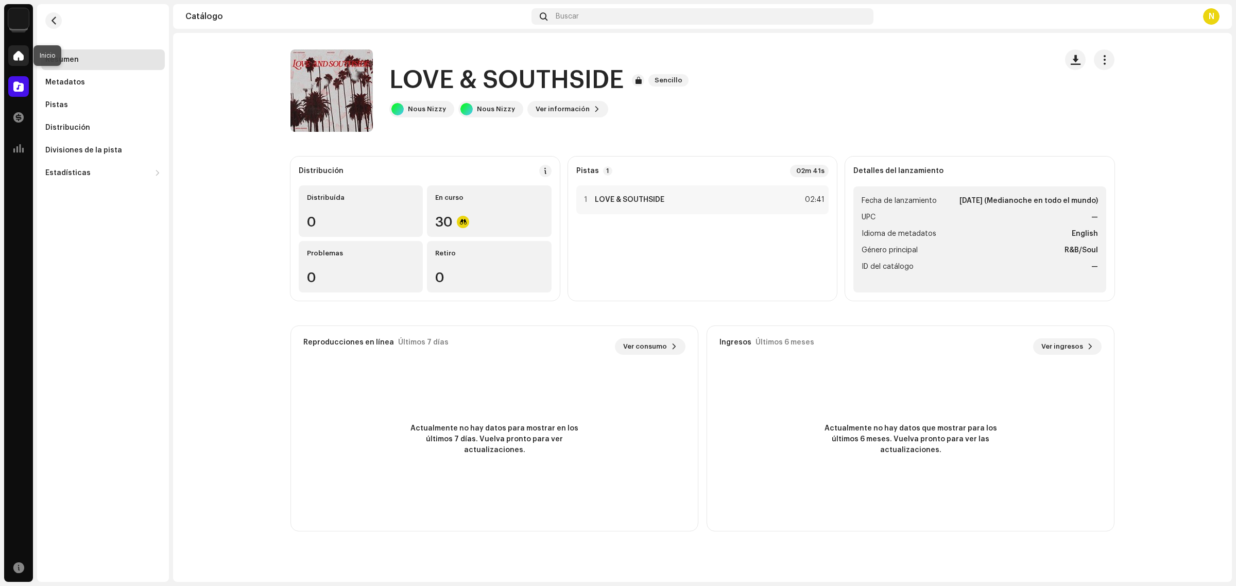
click at [21, 58] on span at bounding box center [18, 56] width 10 height 8
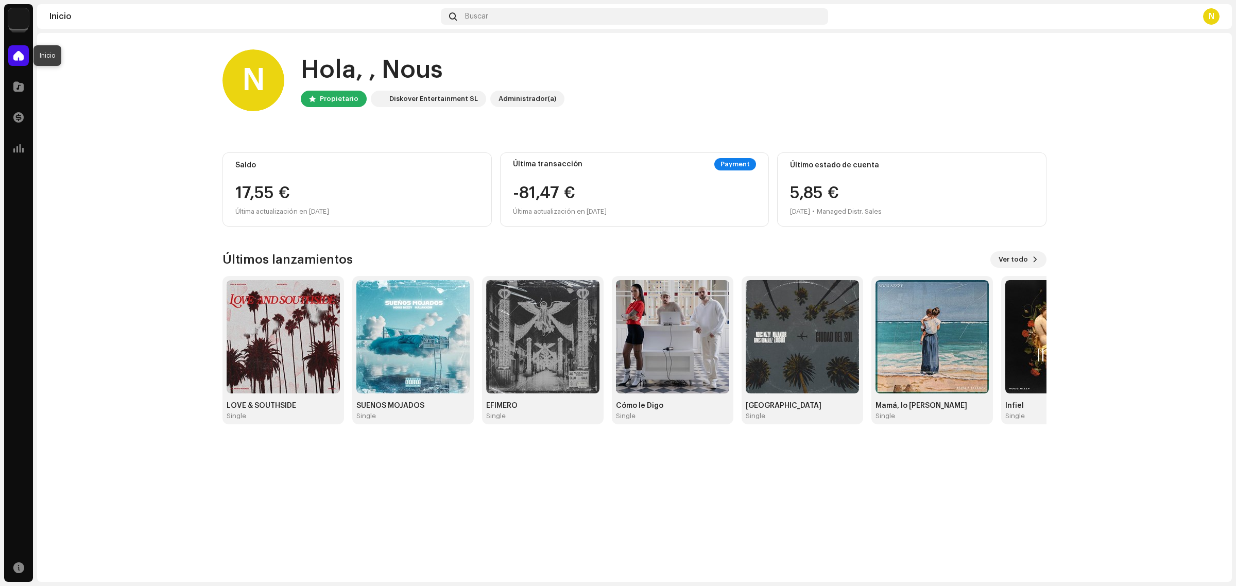
click at [21, 56] on span at bounding box center [18, 56] width 10 height 8
click at [18, 88] on span at bounding box center [18, 86] width 10 height 8
